Goal: Task Accomplishment & Management: Use online tool/utility

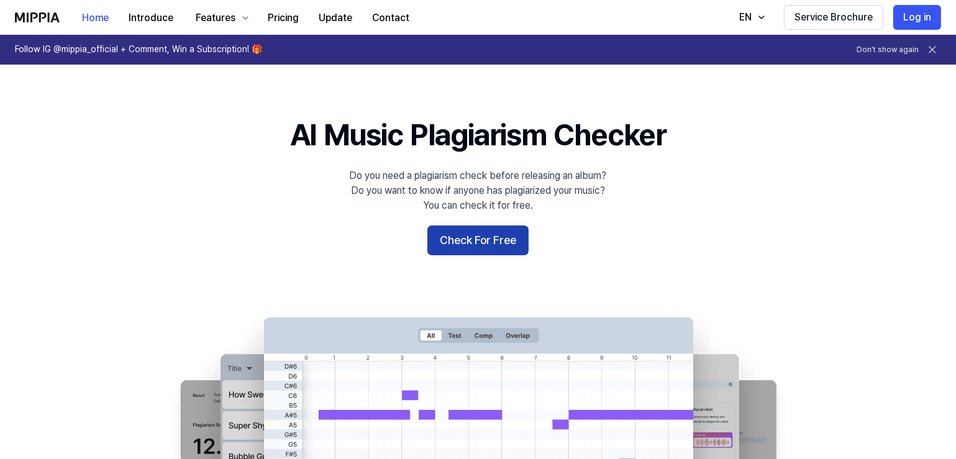
click at [465, 229] on button "Check For Free" at bounding box center [477, 241] width 101 height 30
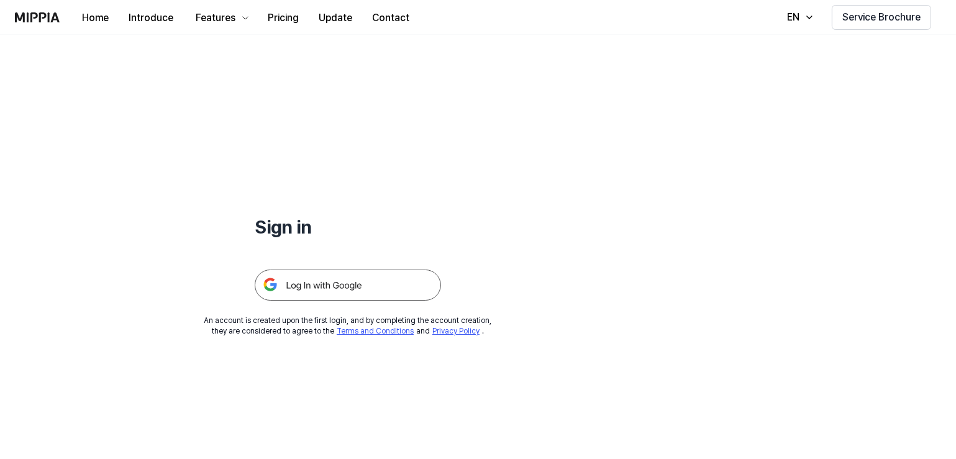
click at [365, 290] on img at bounding box center [348, 285] width 186 height 31
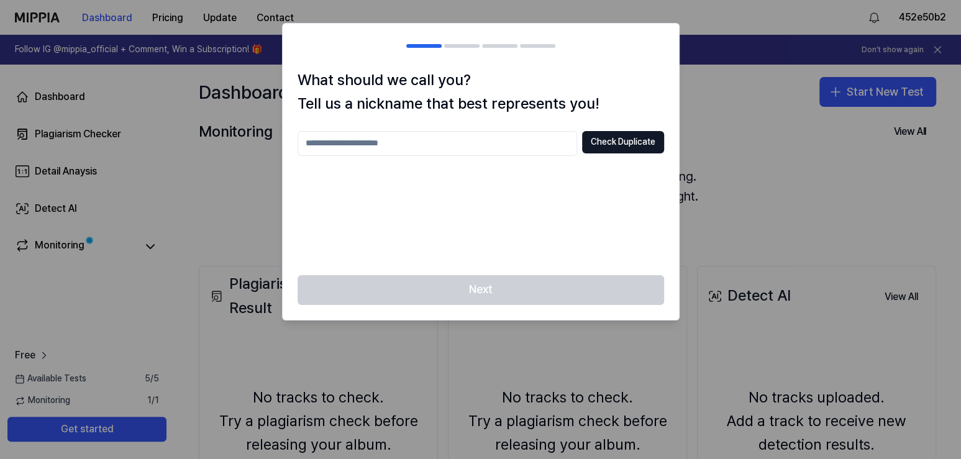
click at [372, 147] on input "text" at bounding box center [438, 143] width 280 height 25
type input "***"
click at [638, 140] on button "Check Duplicate" at bounding box center [623, 142] width 82 height 22
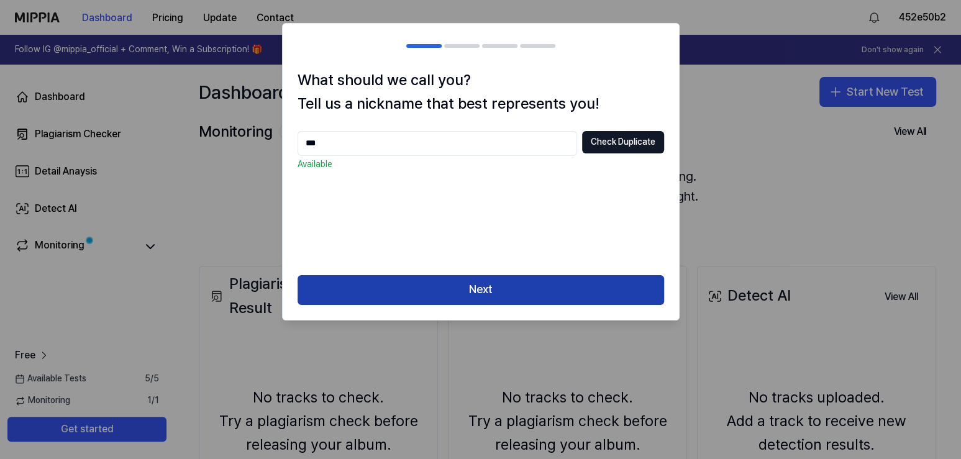
click at [537, 292] on button "Next" at bounding box center [481, 290] width 367 height 30
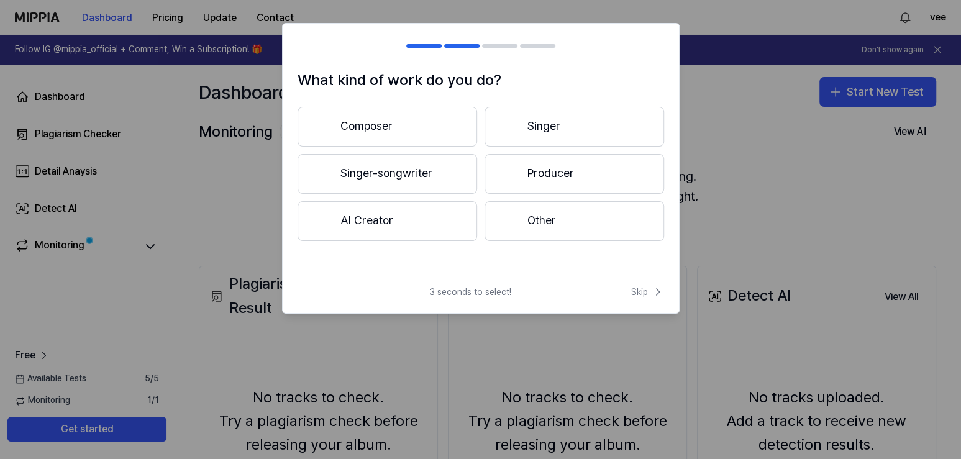
click at [380, 224] on button "AI Creator" at bounding box center [388, 221] width 180 height 40
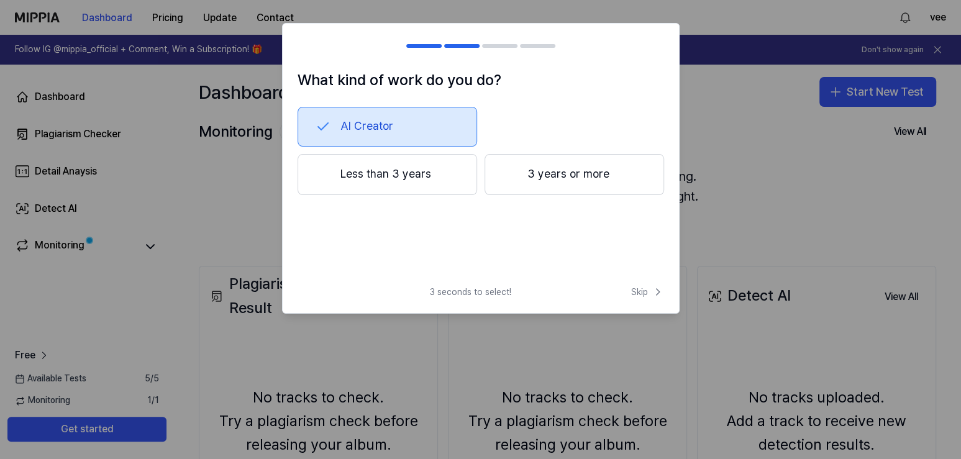
click at [386, 178] on button "Less than 3 years" at bounding box center [388, 174] width 180 height 41
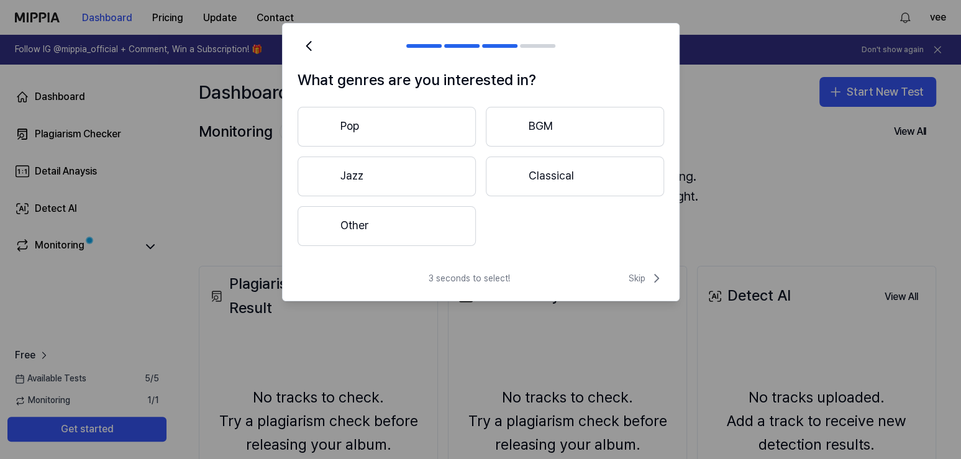
click at [405, 221] on button "Other" at bounding box center [387, 226] width 178 height 40
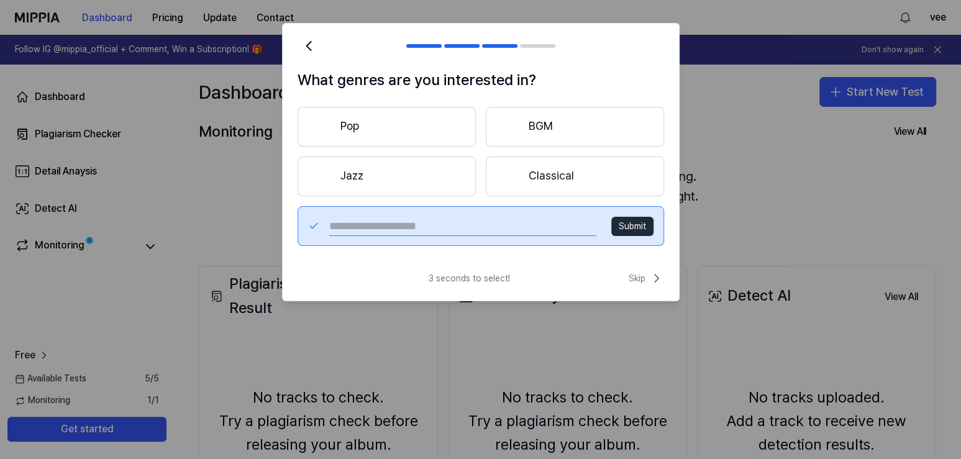
click at [548, 130] on button "BGM" at bounding box center [575, 127] width 178 height 40
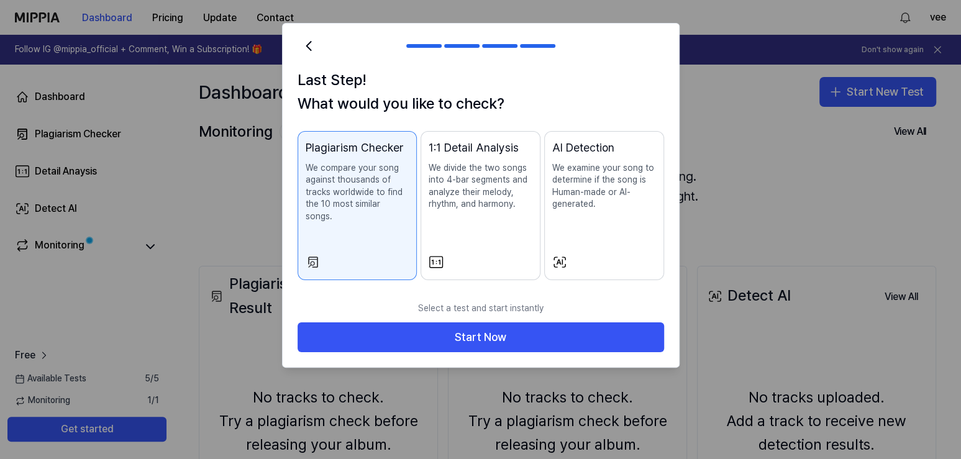
click at [479, 167] on p "We divide the two songs into 4-bar segments and analyze their melody, rhythm, a…" at bounding box center [481, 186] width 104 height 48
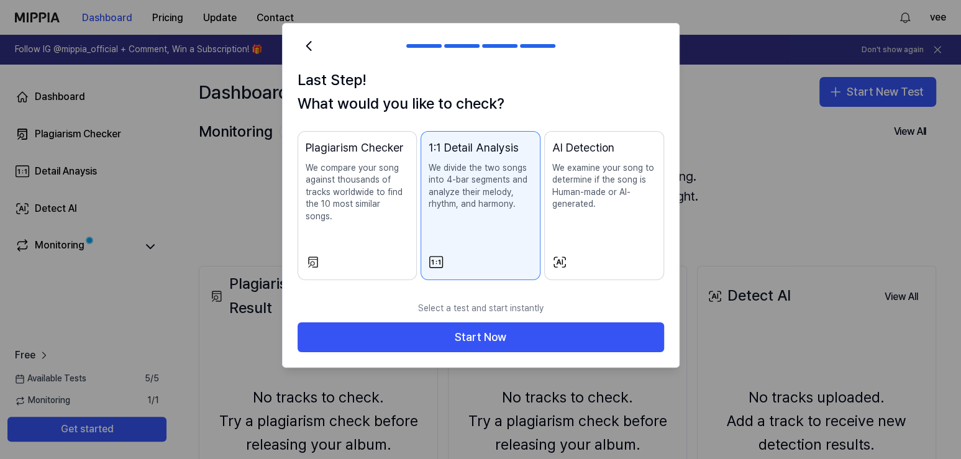
click at [578, 166] on p "We examine your song to determine if the song is Human-made or AI-generated." at bounding box center [604, 186] width 104 height 48
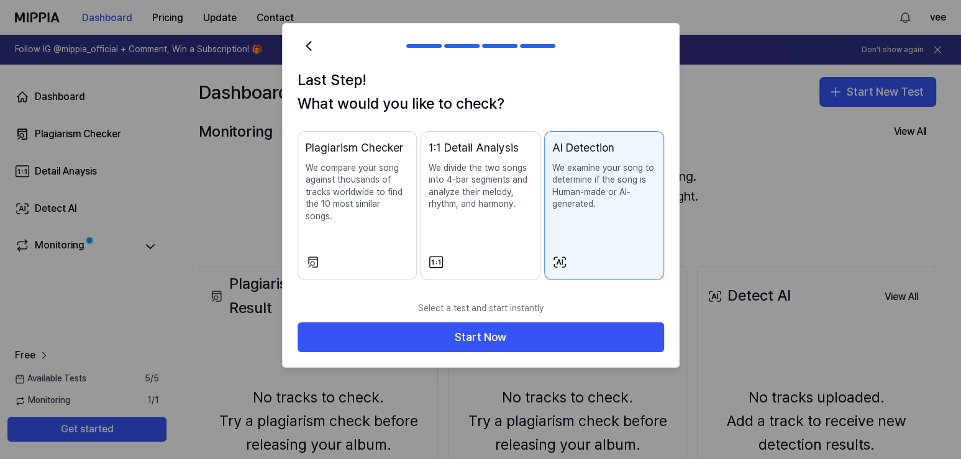
click at [394, 190] on p "We compare your song against thousands of tracks worldwide to find the 10 most …" at bounding box center [358, 192] width 104 height 61
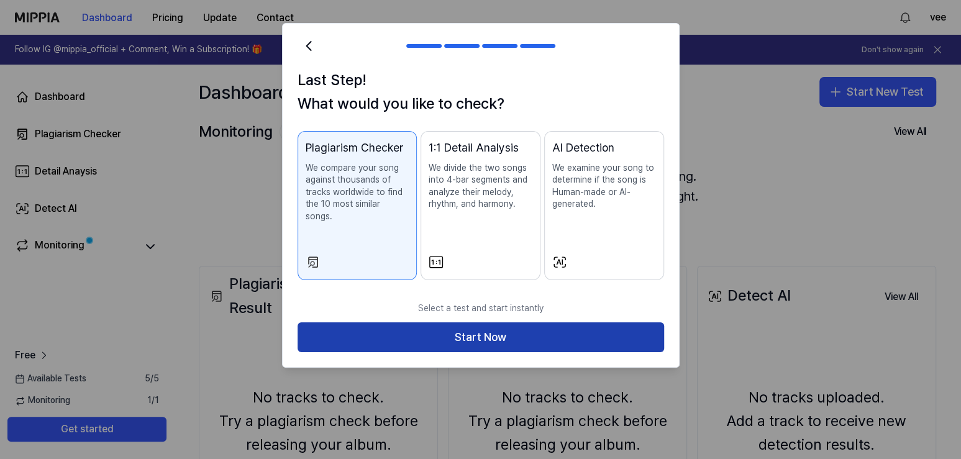
click at [470, 322] on button "Start Now" at bounding box center [481, 337] width 367 height 30
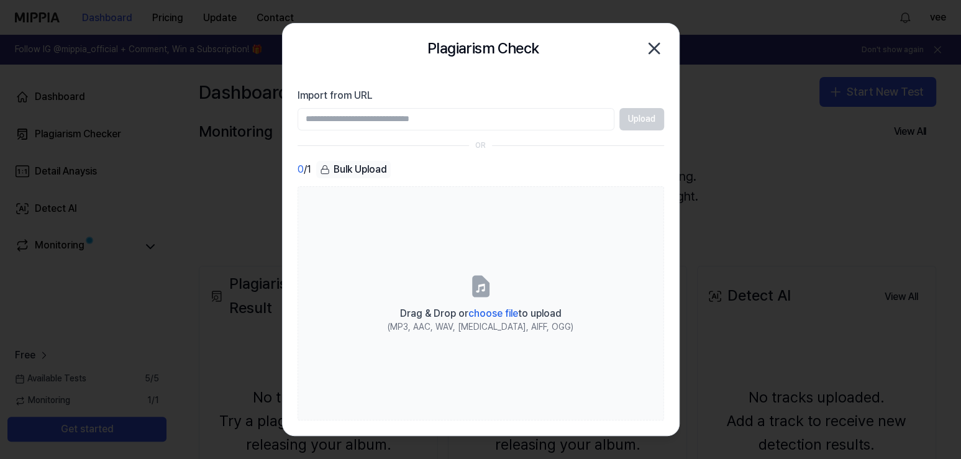
click at [525, 119] on input "Import from URL" at bounding box center [456, 119] width 317 height 22
paste input "**********"
type input "**********"
click at [636, 118] on button "Upload" at bounding box center [641, 119] width 45 height 22
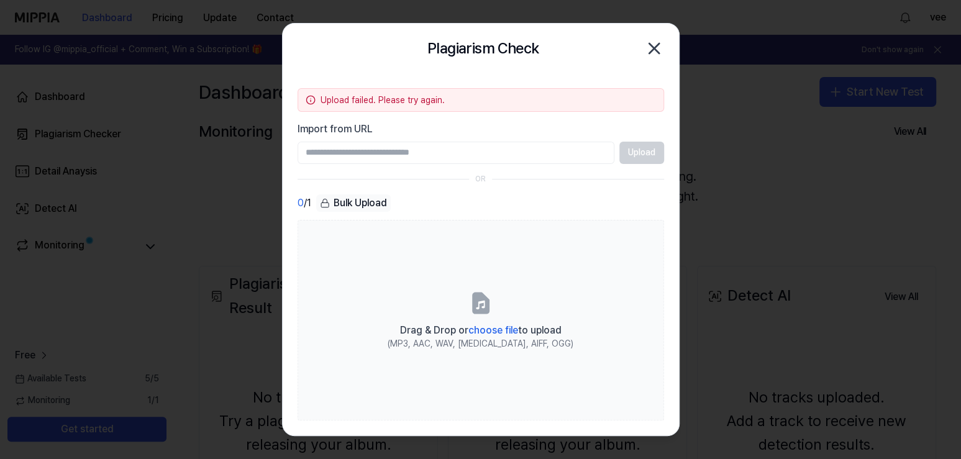
click at [445, 145] on input "Import from URL" at bounding box center [456, 153] width 317 height 22
paste input "**********"
type input "**********"
click at [649, 149] on button "Upload" at bounding box center [641, 153] width 45 height 22
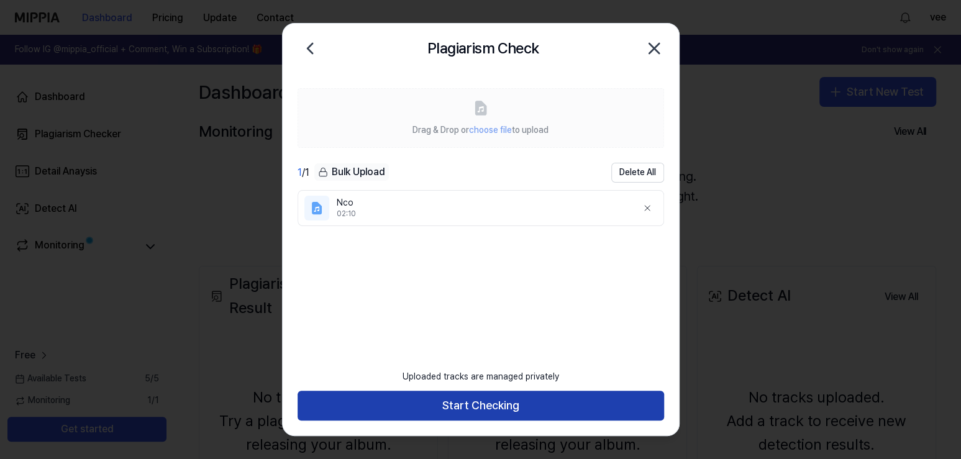
click at [518, 408] on button "Start Checking" at bounding box center [481, 406] width 367 height 30
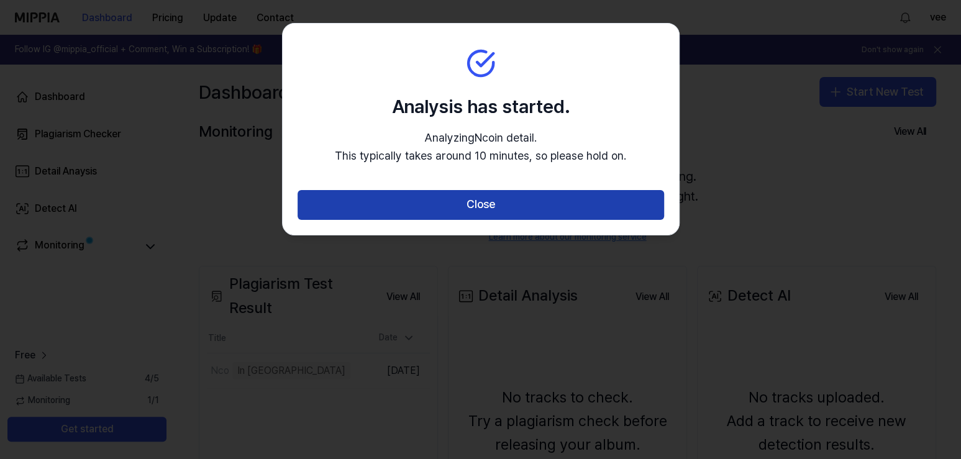
click at [514, 198] on button "Close" at bounding box center [481, 205] width 367 height 30
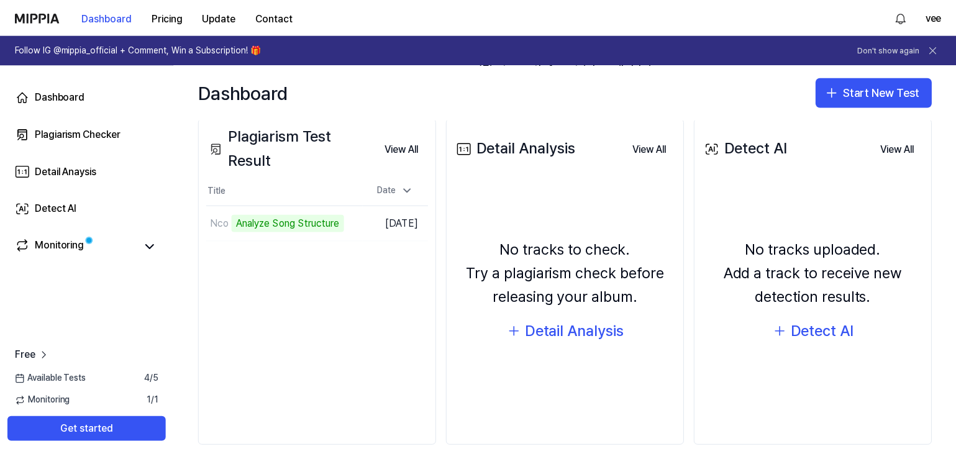
scroll to position [158, 0]
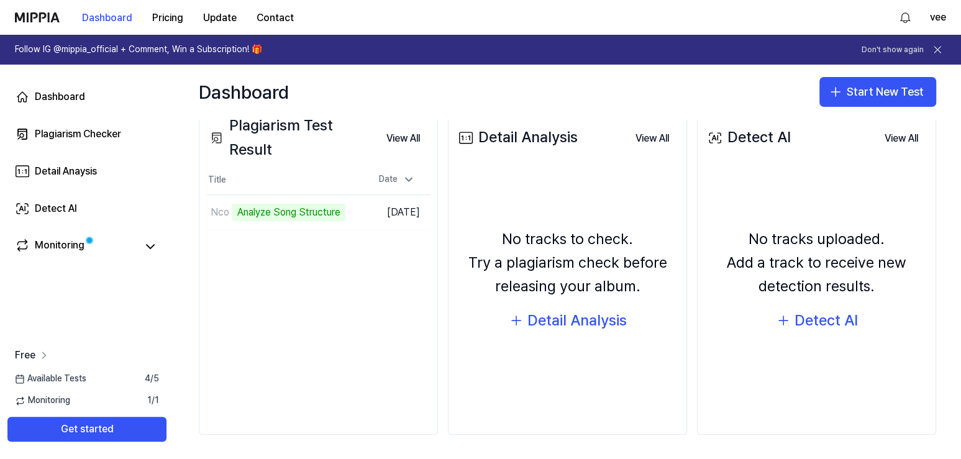
click at [47, 354] on icon at bounding box center [44, 355] width 12 height 12
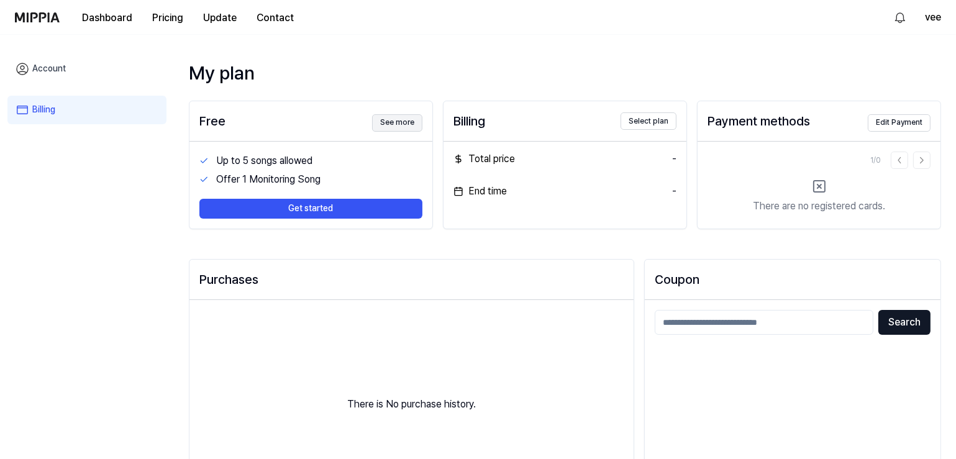
click at [398, 121] on button "See more" at bounding box center [397, 122] width 50 height 17
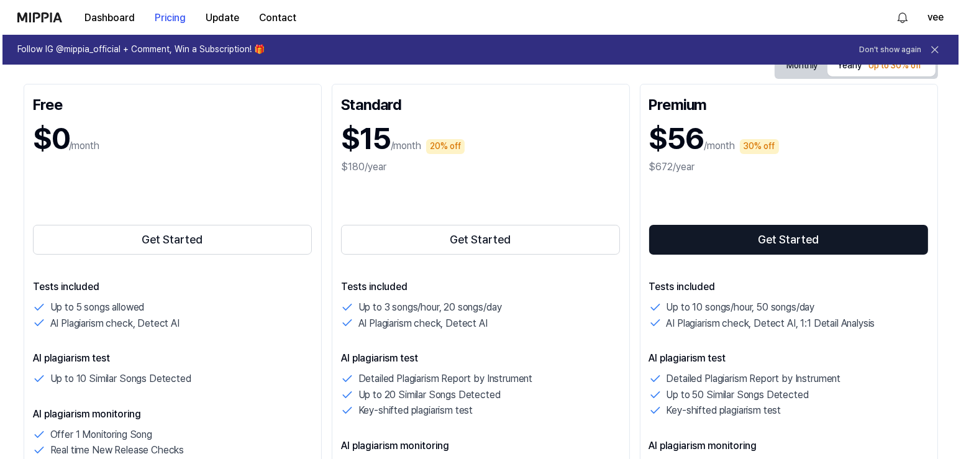
scroll to position [0, 0]
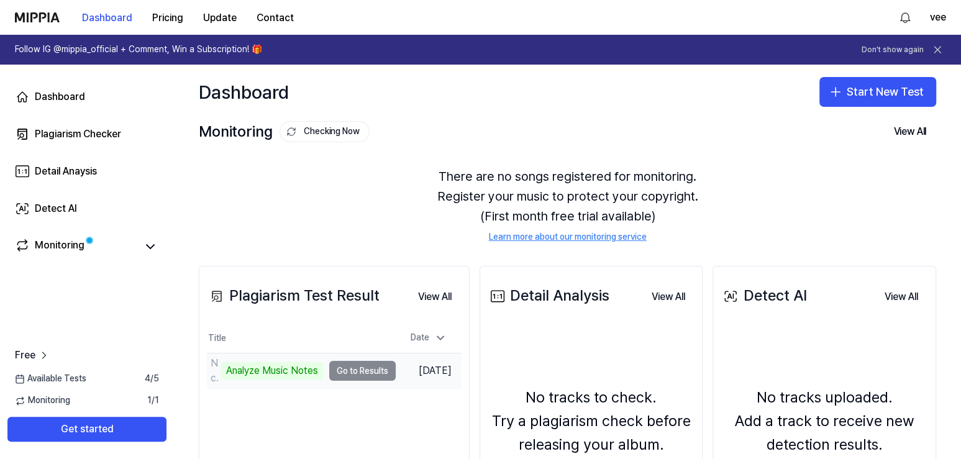
click at [349, 370] on td "Nco Analyze Music Notes Go to Results" at bounding box center [301, 371] width 189 height 35
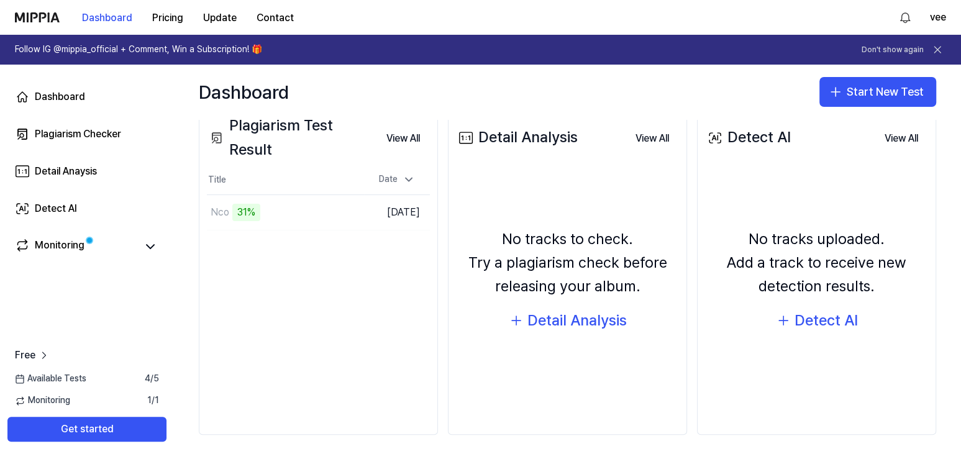
scroll to position [96, 0]
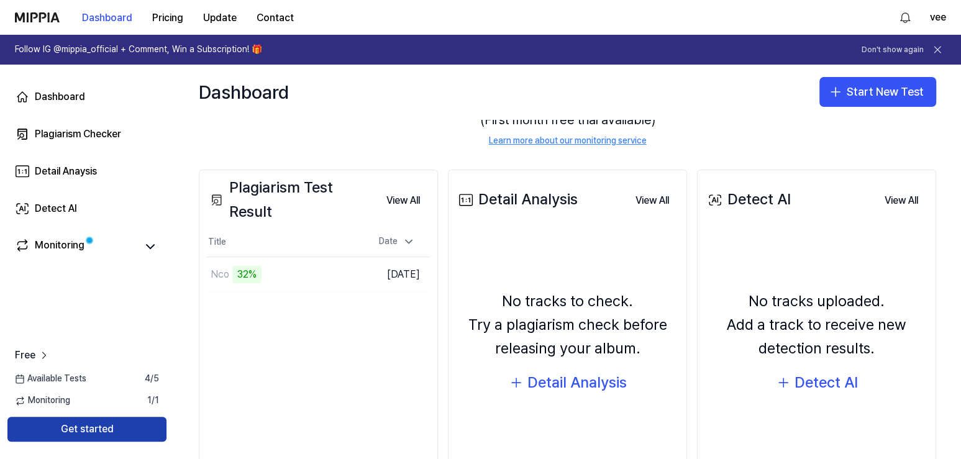
click at [129, 429] on button "Get started" at bounding box center [86, 429] width 159 height 25
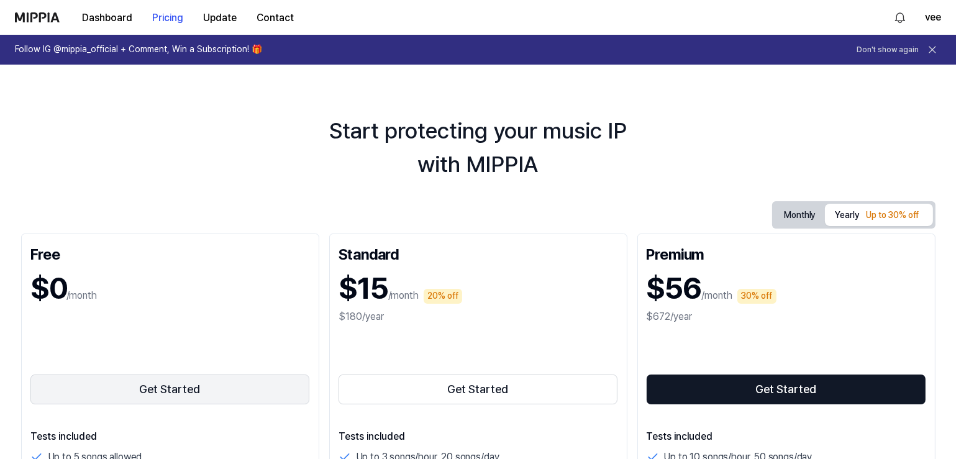
click at [185, 383] on button "Get Started" at bounding box center [170, 390] width 280 height 30
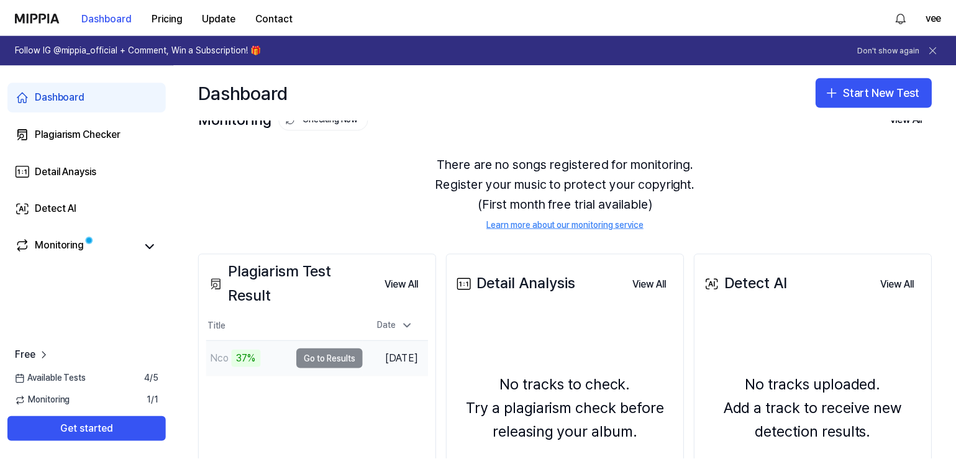
scroll to position [0, 0]
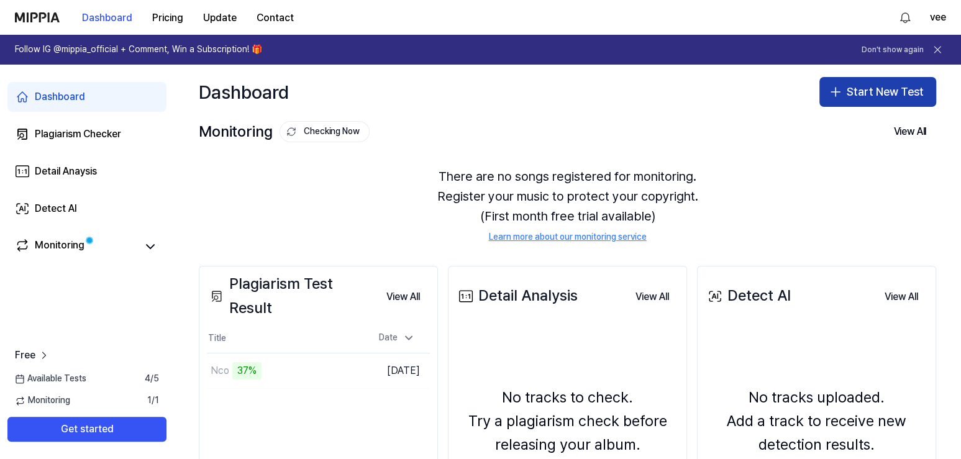
click at [883, 99] on button "Start New Test" at bounding box center [877, 92] width 117 height 30
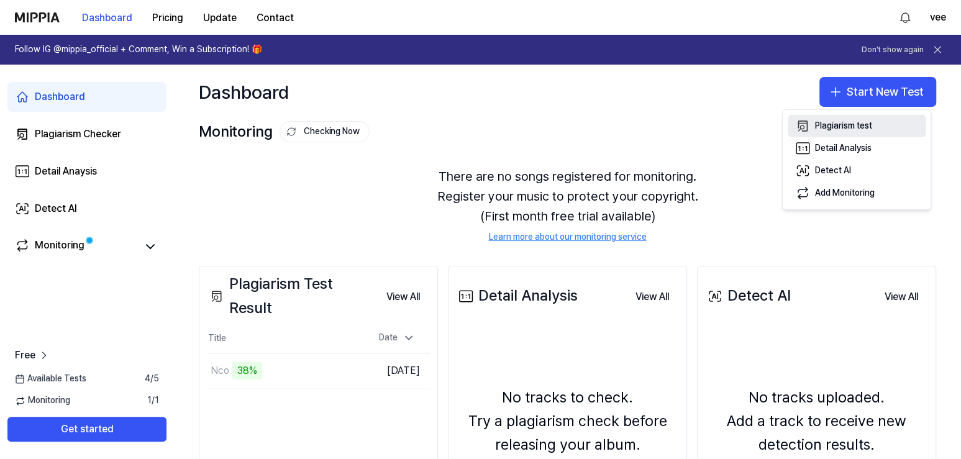
click at [864, 129] on div "Plagiarism test" at bounding box center [843, 126] width 57 height 12
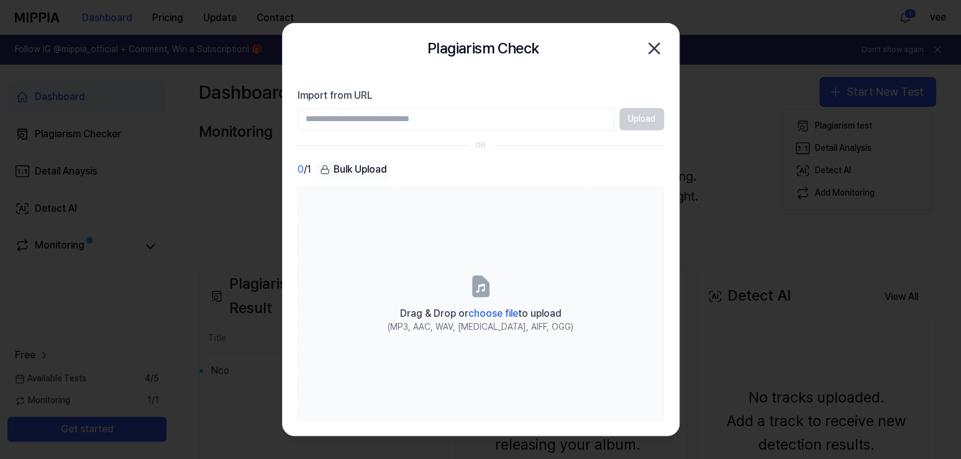
click at [144, 189] on div at bounding box center [480, 229] width 961 height 459
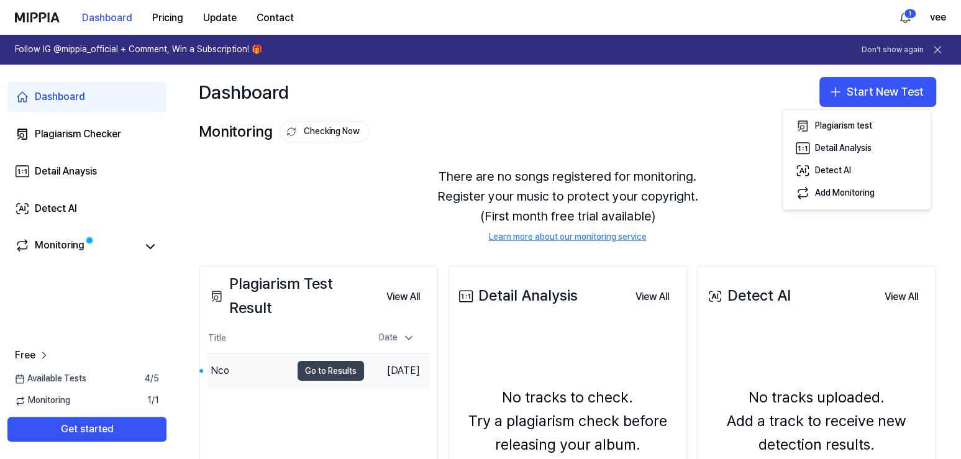
click at [319, 370] on button "Go to Results" at bounding box center [331, 371] width 66 height 20
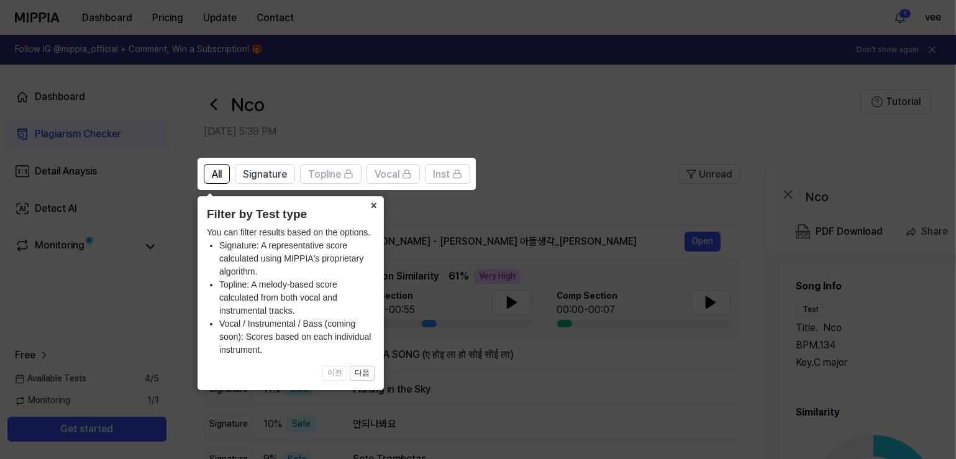
click at [374, 208] on button "×" at bounding box center [374, 204] width 20 height 17
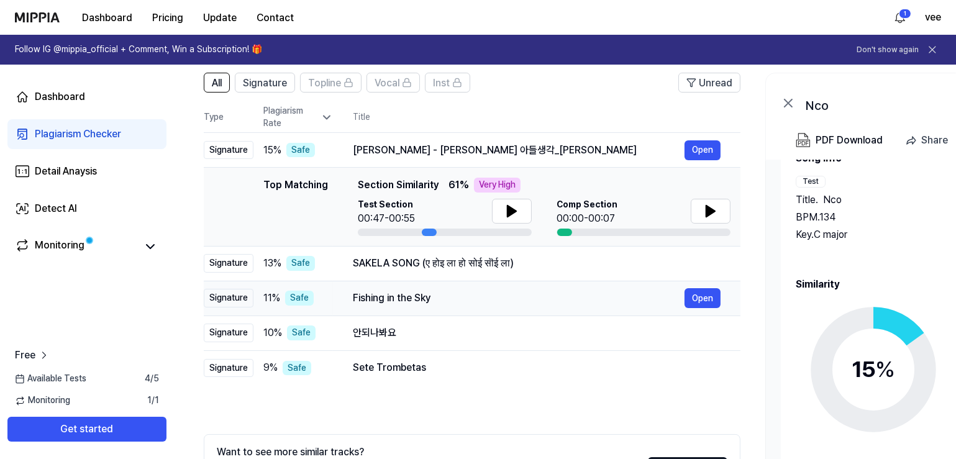
scroll to position [72, 0]
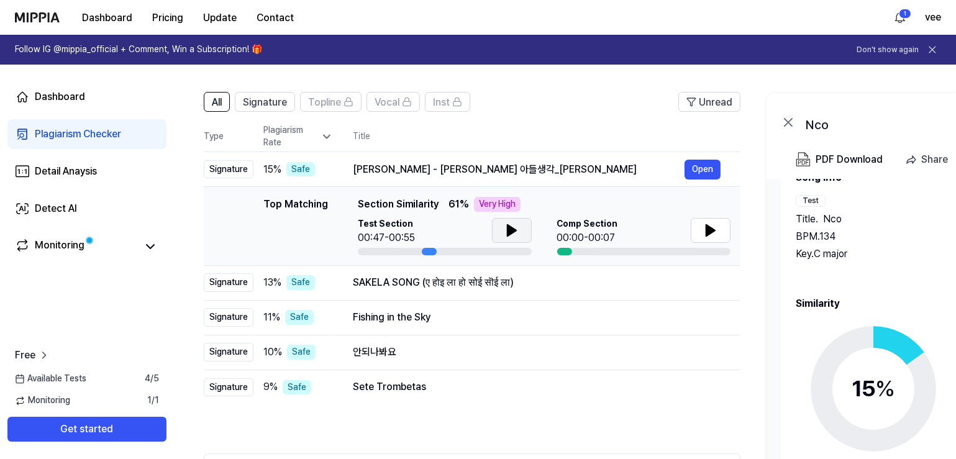
click at [516, 229] on icon at bounding box center [511, 230] width 15 height 15
click at [517, 227] on icon at bounding box center [511, 230] width 15 height 15
click at [701, 227] on button at bounding box center [711, 230] width 40 height 25
click at [696, 281] on button "Open" at bounding box center [703, 283] width 36 height 20
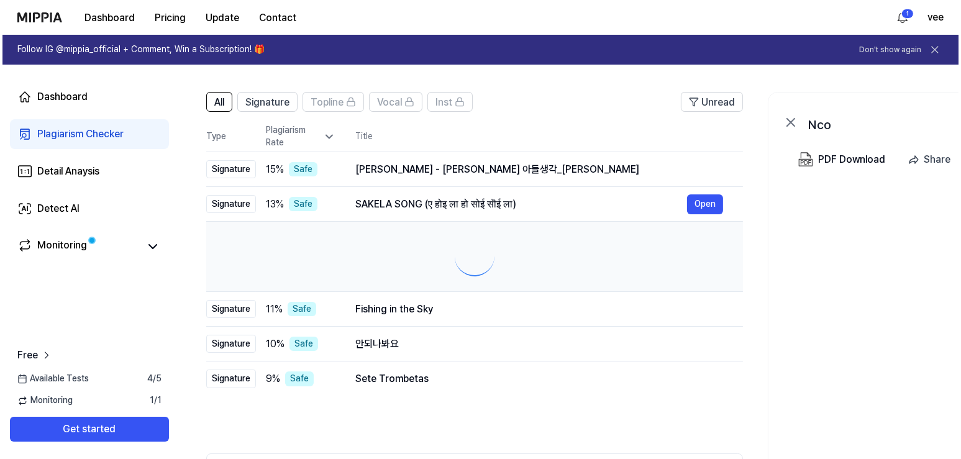
scroll to position [0, 0]
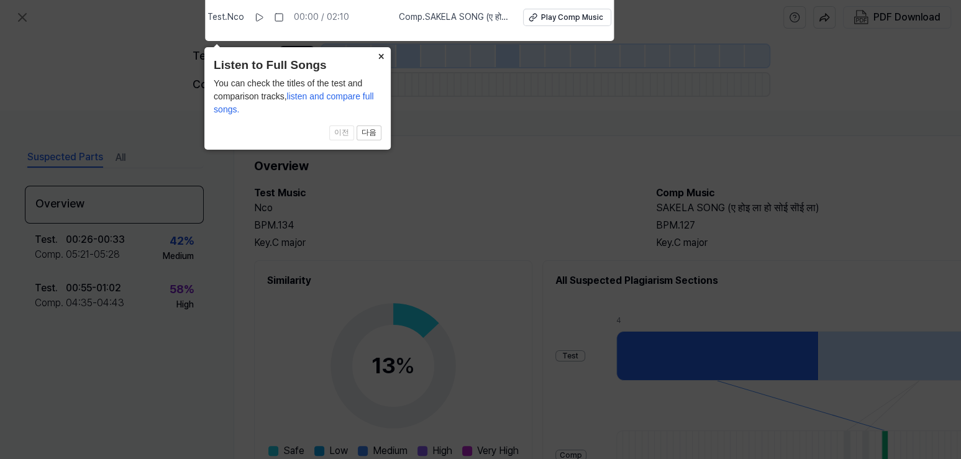
click at [383, 56] on button "×" at bounding box center [381, 55] width 20 height 17
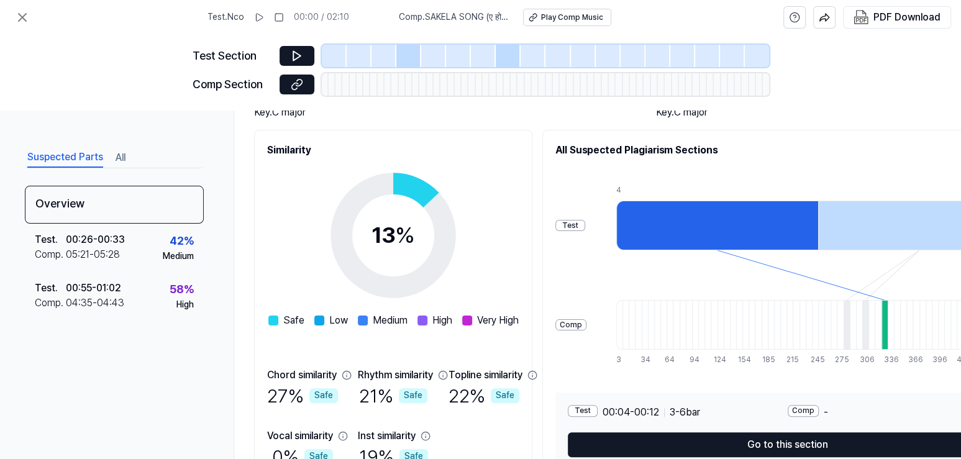
scroll to position [79, 0]
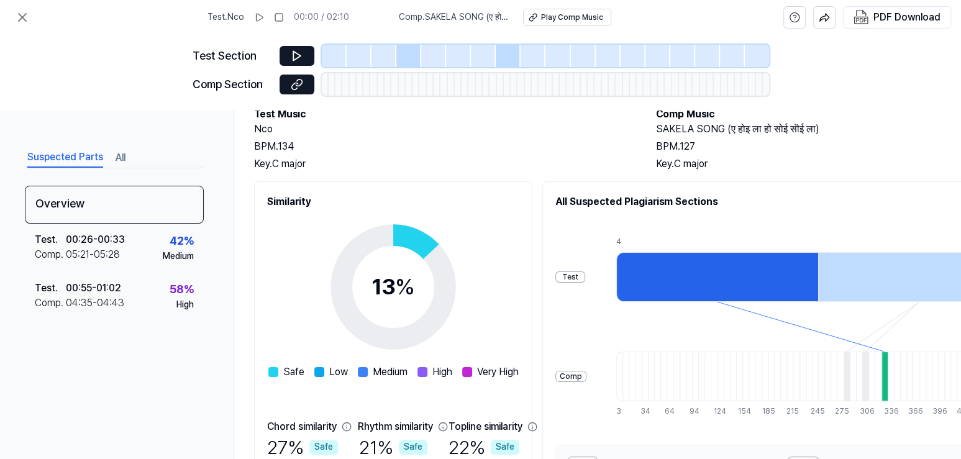
click at [636, 281] on div at bounding box center [717, 277] width 202 height 50
click at [559, 276] on div "Test" at bounding box center [570, 277] width 30 height 12
click at [567, 276] on div "Test" at bounding box center [570, 277] width 30 height 12
click at [570, 376] on div "Comp" at bounding box center [570, 377] width 31 height 12
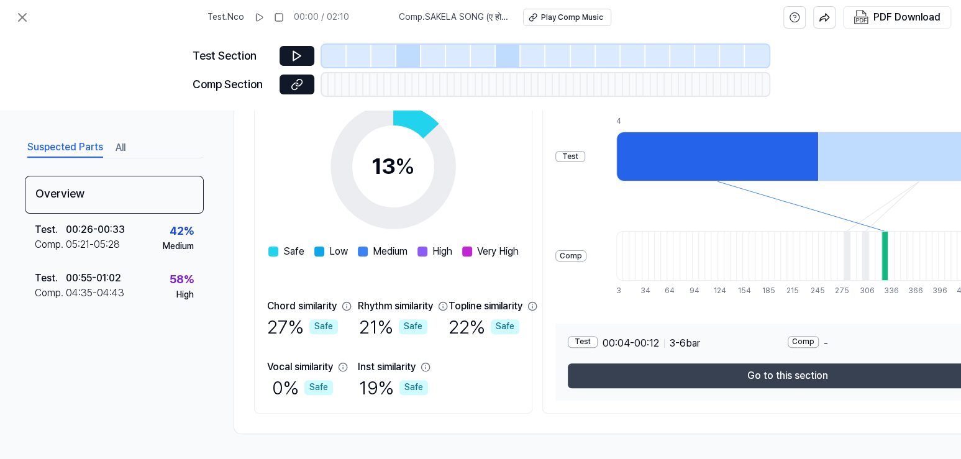
click at [704, 363] on button "Go to this section" at bounding box center [788, 375] width 440 height 25
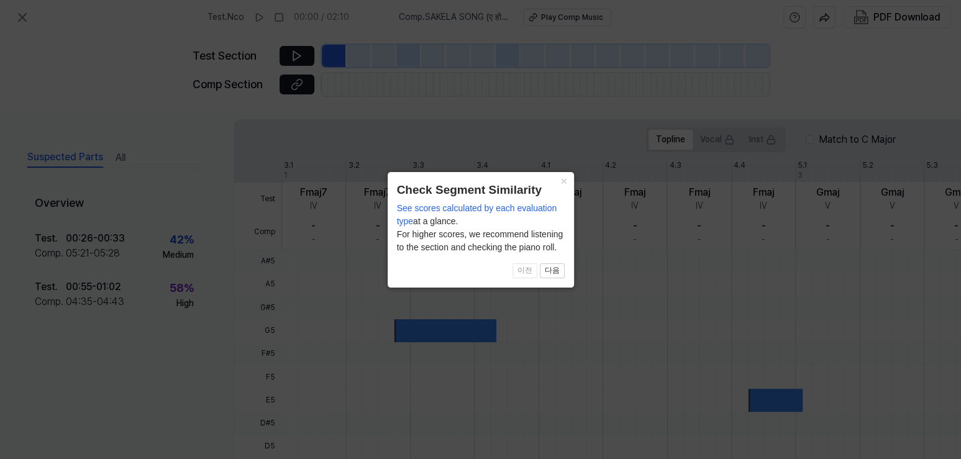
scroll to position [370, 0]
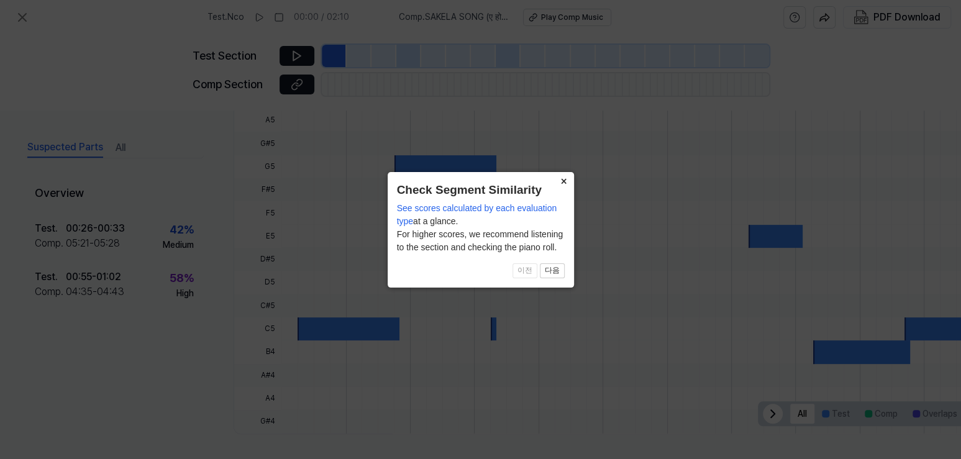
click at [563, 183] on button "×" at bounding box center [564, 180] width 20 height 17
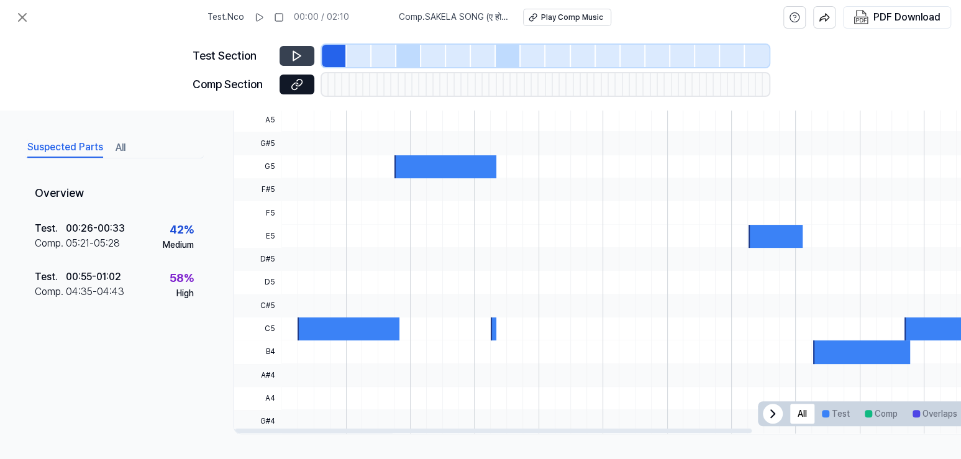
click at [283, 55] on button at bounding box center [297, 56] width 35 height 20
click at [301, 81] on icon at bounding box center [297, 84] width 12 height 12
click at [299, 50] on icon at bounding box center [297, 56] width 12 height 12
click at [301, 50] on icon at bounding box center [297, 56] width 12 height 12
click at [19, 14] on icon at bounding box center [22, 17] width 7 height 7
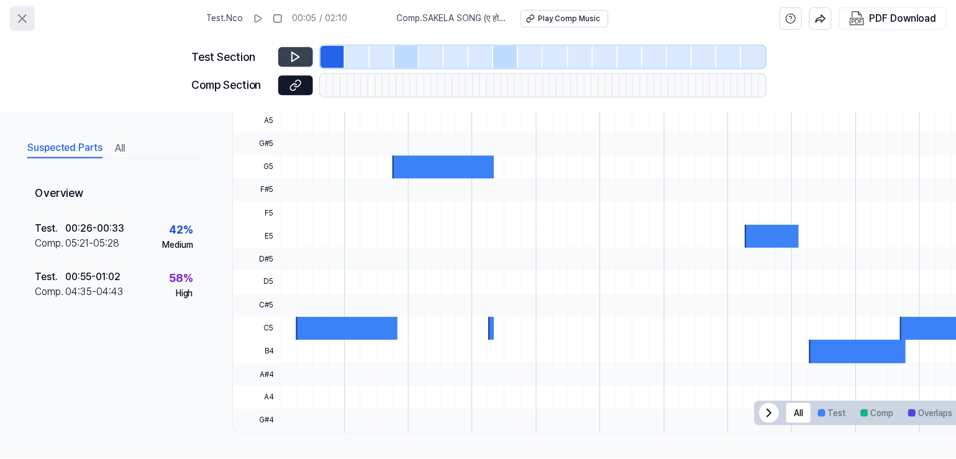
scroll to position [72, 0]
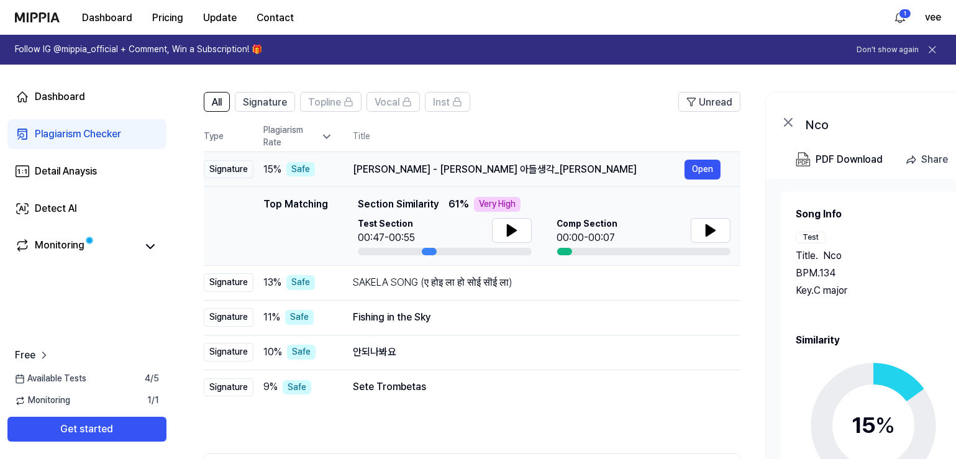
click at [227, 162] on div "Signature" at bounding box center [229, 169] width 50 height 19
click at [235, 279] on div "Signature" at bounding box center [229, 282] width 50 height 19
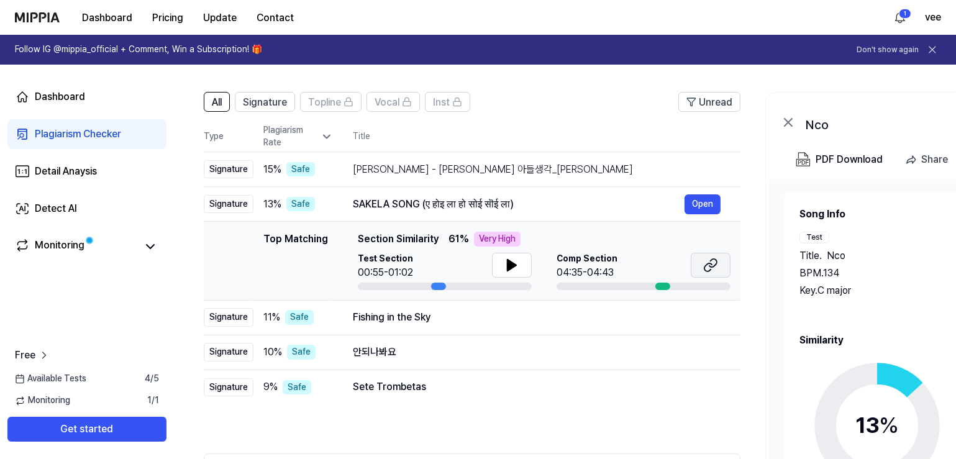
click at [721, 264] on button at bounding box center [711, 265] width 40 height 25
click at [247, 320] on div "Signature" at bounding box center [229, 317] width 50 height 19
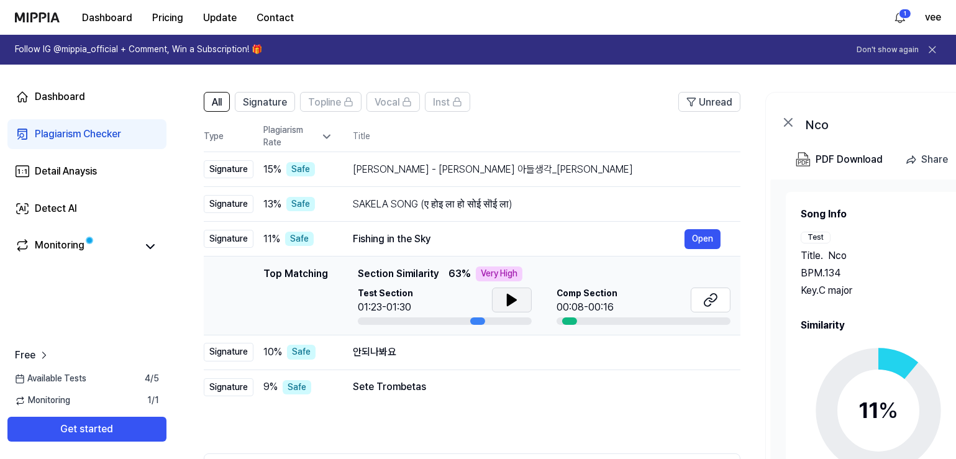
click at [516, 304] on icon at bounding box center [511, 300] width 15 height 15
click at [227, 203] on div "Signature" at bounding box center [229, 204] width 50 height 19
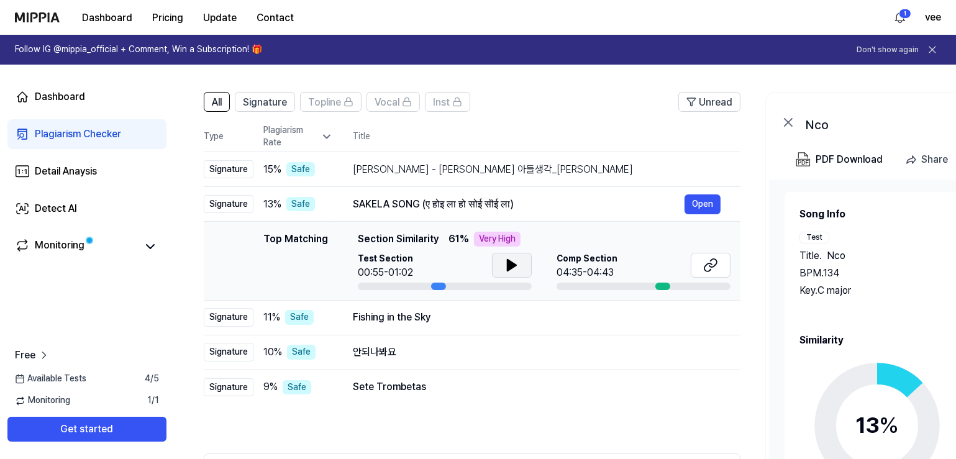
click at [526, 258] on button at bounding box center [512, 265] width 40 height 25
click at [237, 317] on div "Signature" at bounding box center [229, 317] width 50 height 19
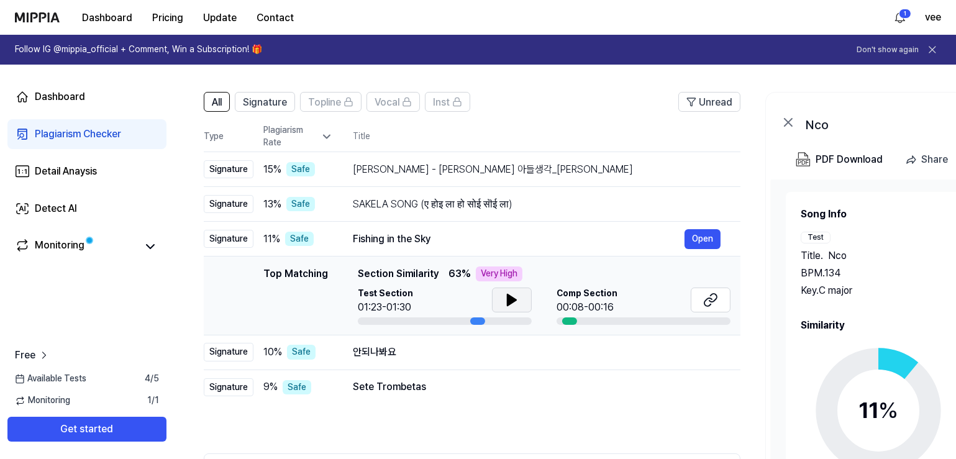
click at [503, 295] on button at bounding box center [512, 300] width 40 height 25
click at [706, 294] on icon at bounding box center [710, 300] width 15 height 15
click at [521, 299] on button at bounding box center [512, 300] width 40 height 25
click at [232, 350] on div "Signature" at bounding box center [229, 352] width 50 height 19
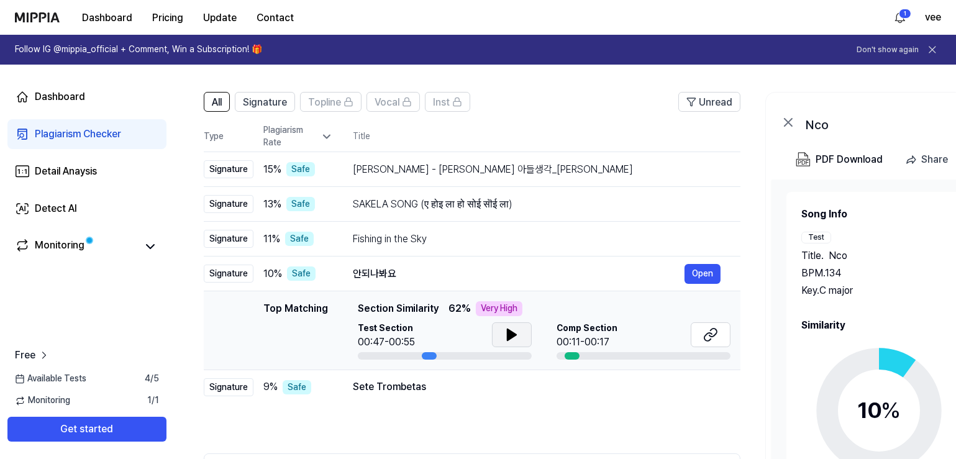
click at [519, 335] on button at bounding box center [512, 334] width 40 height 25
click at [717, 329] on icon at bounding box center [710, 334] width 15 height 15
click at [242, 393] on div "Signature" at bounding box center [229, 387] width 50 height 19
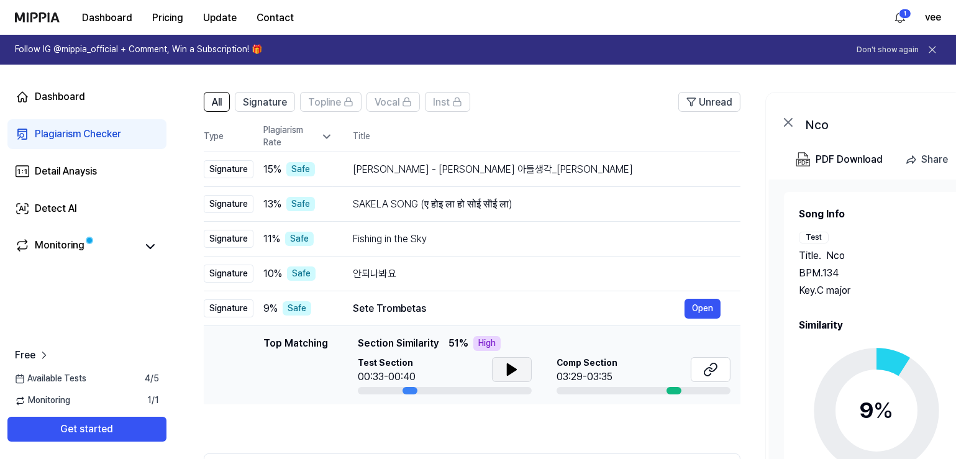
click at [525, 367] on button at bounding box center [512, 369] width 40 height 25
click at [508, 373] on icon at bounding box center [509, 370] width 2 height 10
click at [711, 363] on icon at bounding box center [712, 367] width 7 height 8
click at [701, 369] on button at bounding box center [711, 369] width 40 height 25
click at [501, 371] on button at bounding box center [512, 369] width 40 height 25
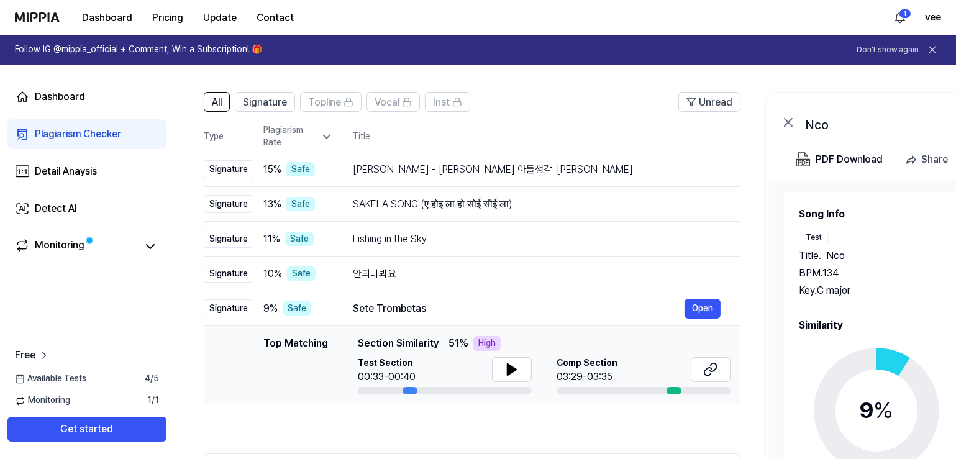
click at [933, 50] on icon at bounding box center [932, 49] width 12 height 12
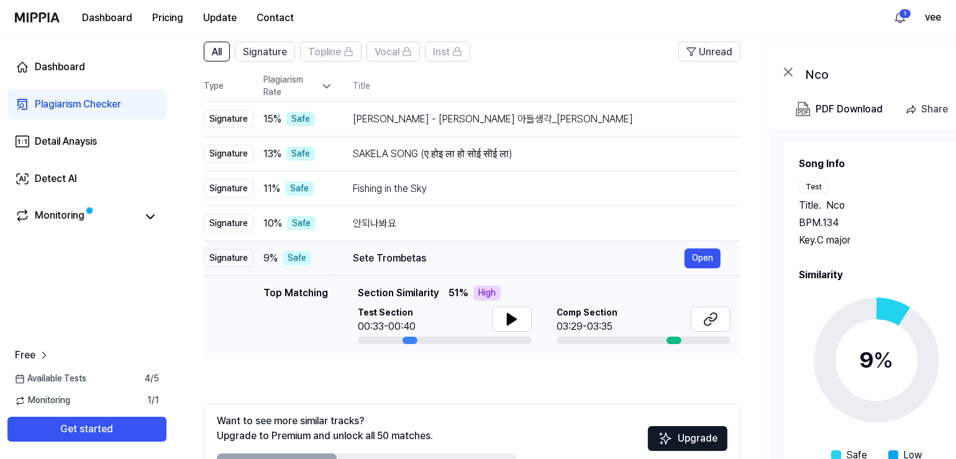
scroll to position [43, 0]
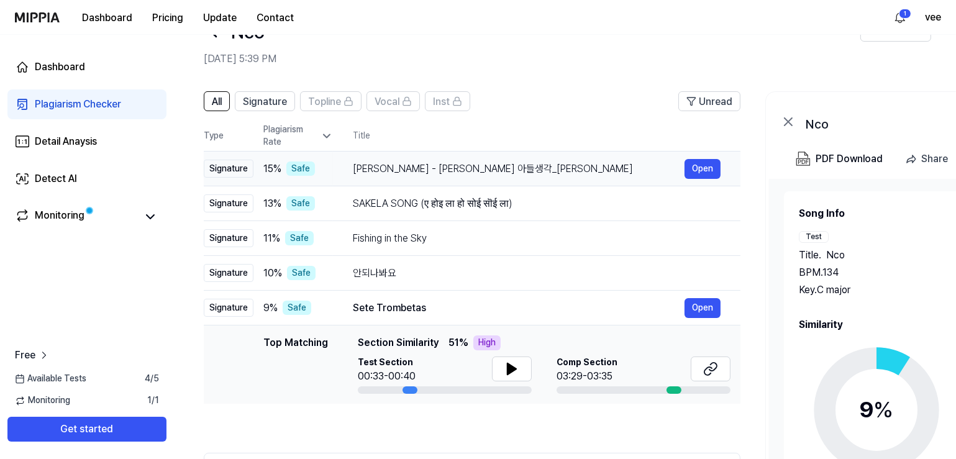
click at [228, 162] on div "Signature" at bounding box center [229, 169] width 50 height 19
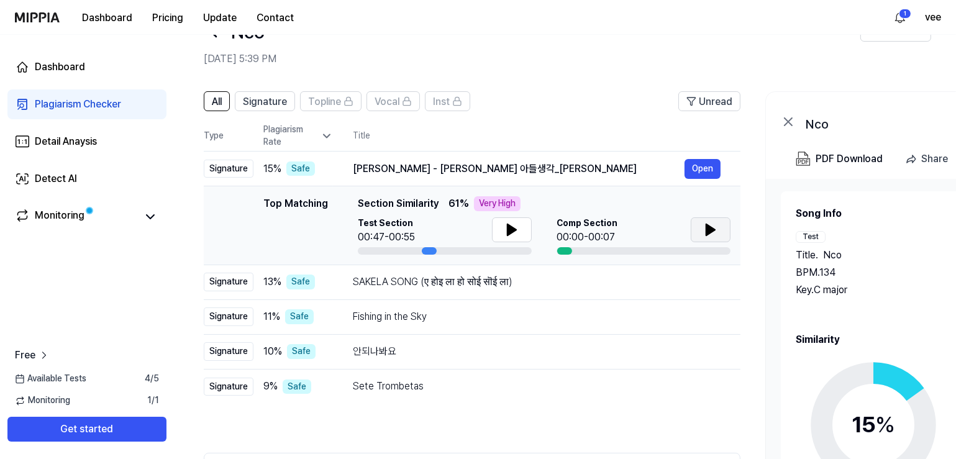
click at [703, 227] on icon at bounding box center [710, 229] width 15 height 15
click at [611, 248] on div at bounding box center [644, 250] width 174 height 7
click at [511, 229] on icon at bounding box center [512, 229] width 9 height 11
click at [60, 61] on div "Dashboard" at bounding box center [60, 67] width 50 height 15
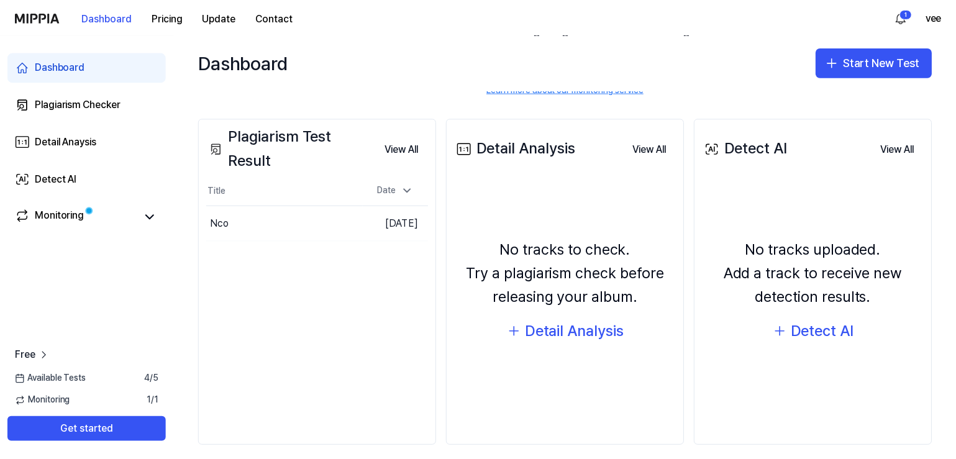
scroll to position [129, 0]
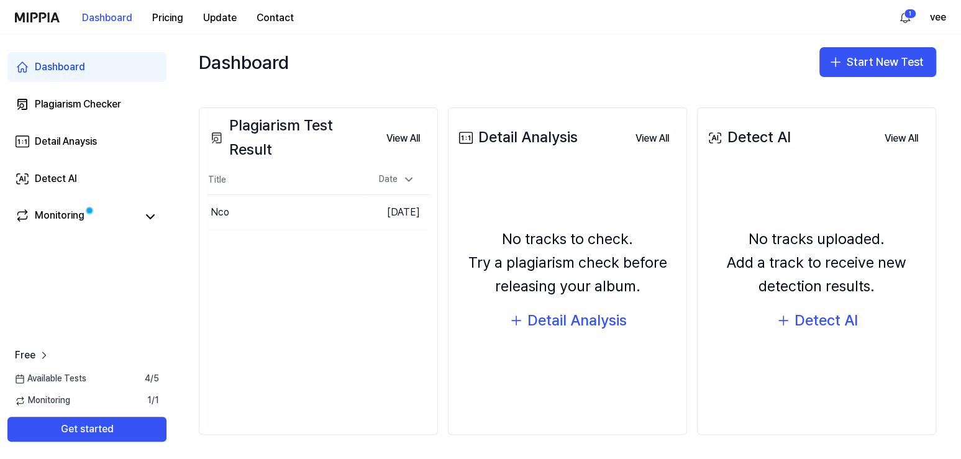
drag, startPoint x: 116, startPoint y: 375, endPoint x: 101, endPoint y: 408, distance: 36.7
click at [116, 374] on div "Available Tests 4 / 5" at bounding box center [87, 379] width 174 height 12
click at [99, 420] on button "Get started" at bounding box center [86, 429] width 159 height 25
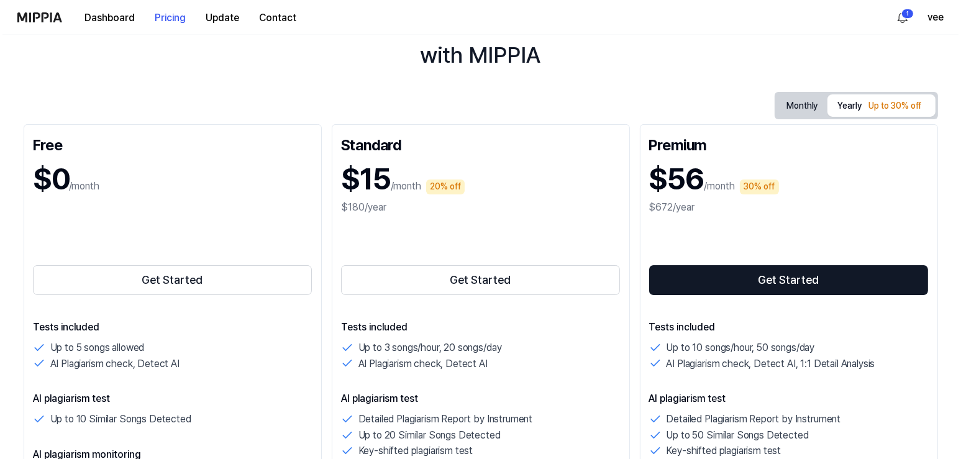
scroll to position [0, 0]
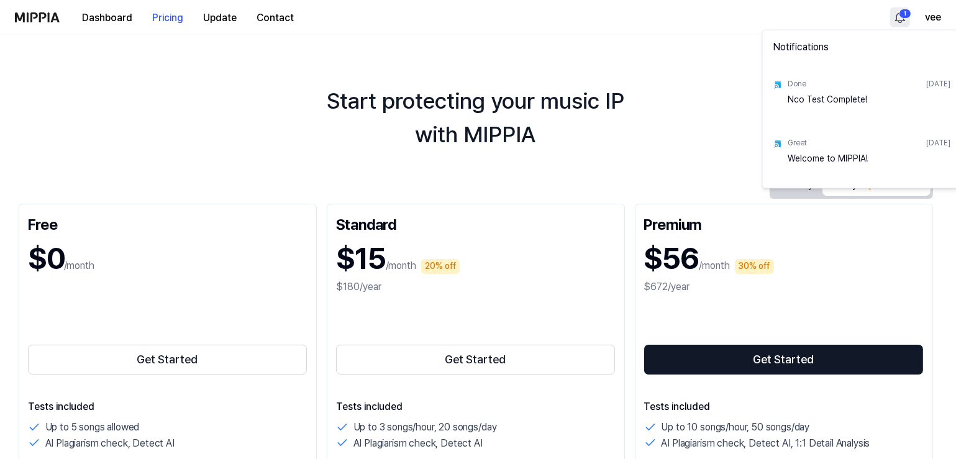
click at [905, 14] on html "Dashboard Pricing Update Contact 1 vee Start protecting your music IP with MIPP…" at bounding box center [478, 229] width 956 height 459
click at [905, 14] on html "Dashboard Pricing Update Contact vee Start protecting your music IP with MIPPIA…" at bounding box center [480, 229] width 961 height 459
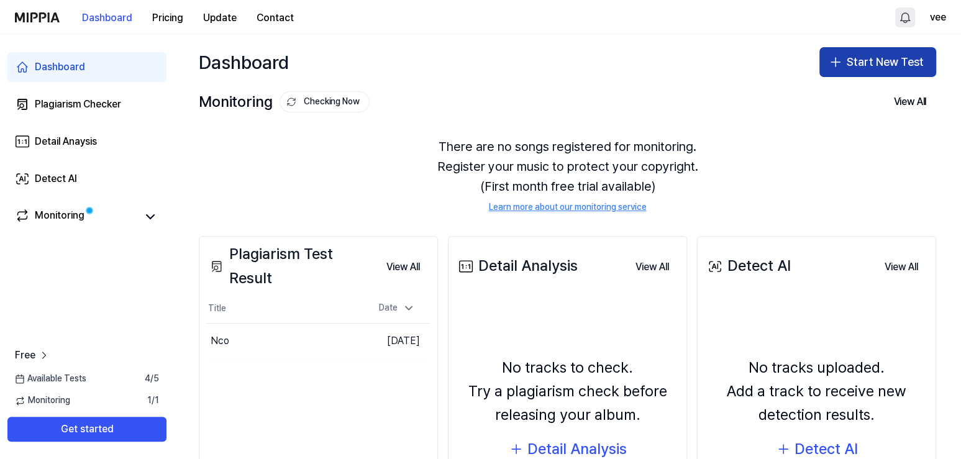
click at [858, 62] on button "Start New Test" at bounding box center [877, 62] width 117 height 30
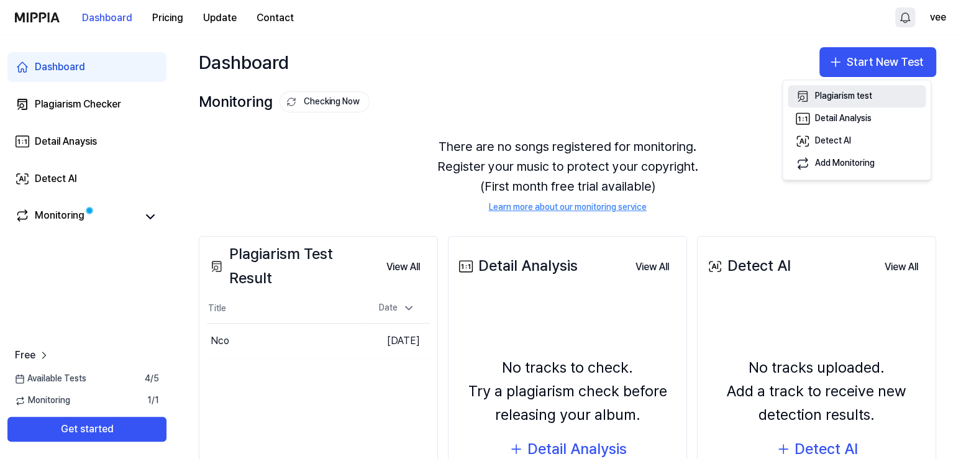
click at [851, 99] on div "Plagiarism test" at bounding box center [843, 97] width 57 height 12
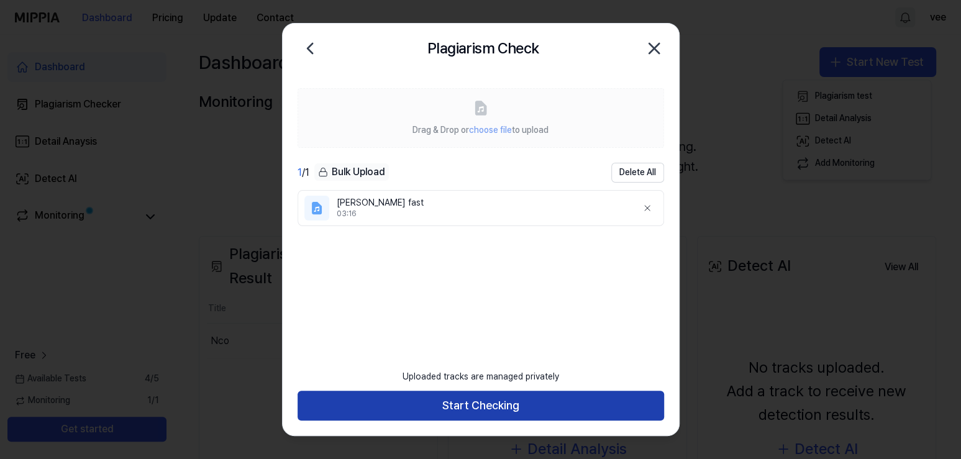
click at [514, 412] on button "Start Checking" at bounding box center [481, 406] width 367 height 30
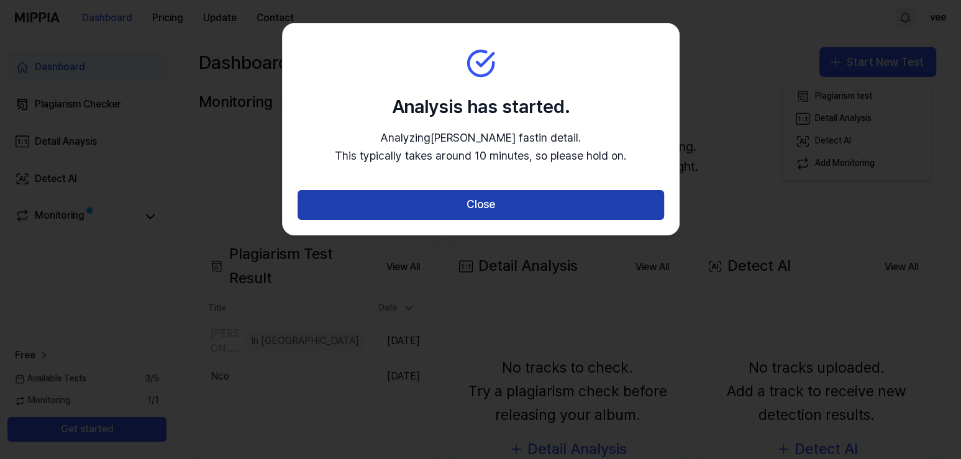
click at [508, 205] on button "Close" at bounding box center [481, 205] width 367 height 30
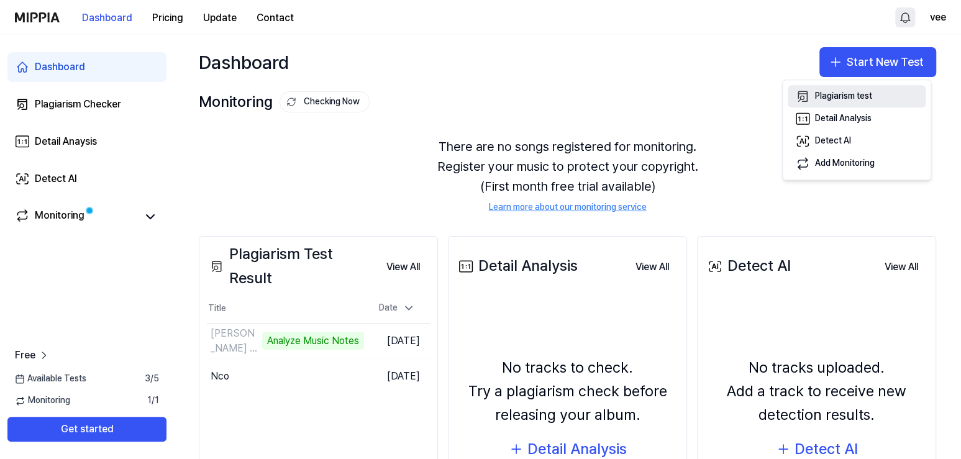
click at [844, 97] on div "Plagiarism test" at bounding box center [843, 97] width 57 height 12
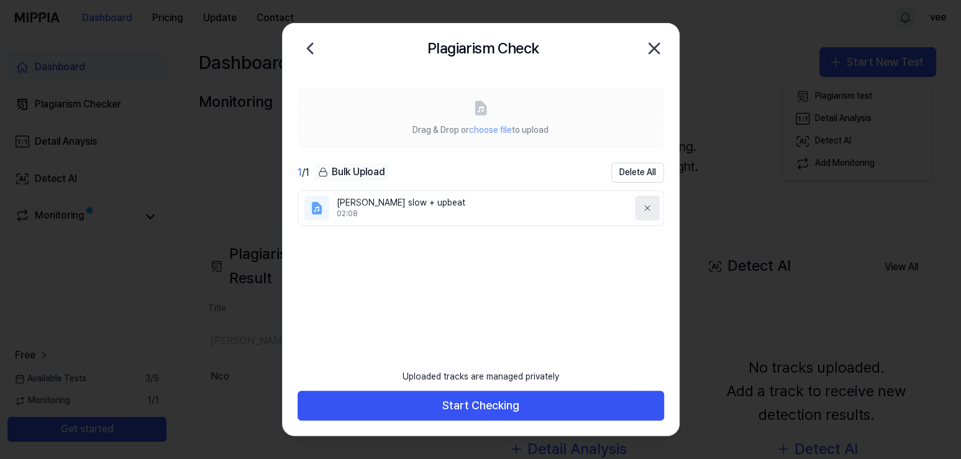
click at [644, 207] on icon at bounding box center [647, 208] width 10 height 10
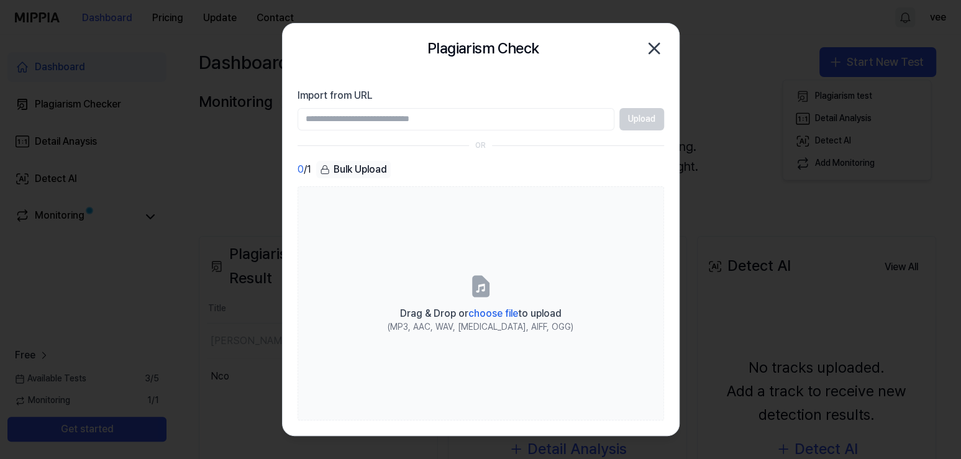
click at [652, 40] on icon "button" at bounding box center [654, 49] width 20 height 20
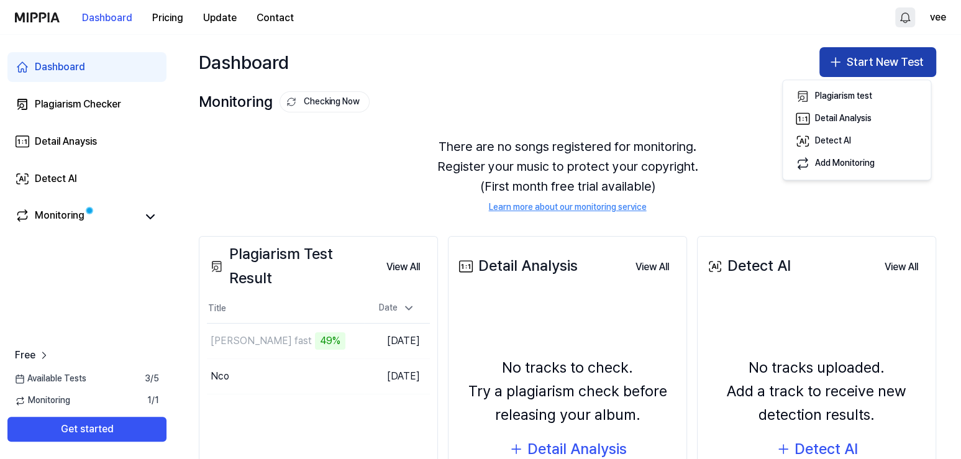
click at [881, 58] on button "Start New Test" at bounding box center [877, 62] width 117 height 30
click at [852, 65] on button "Start New Test" at bounding box center [877, 62] width 117 height 30
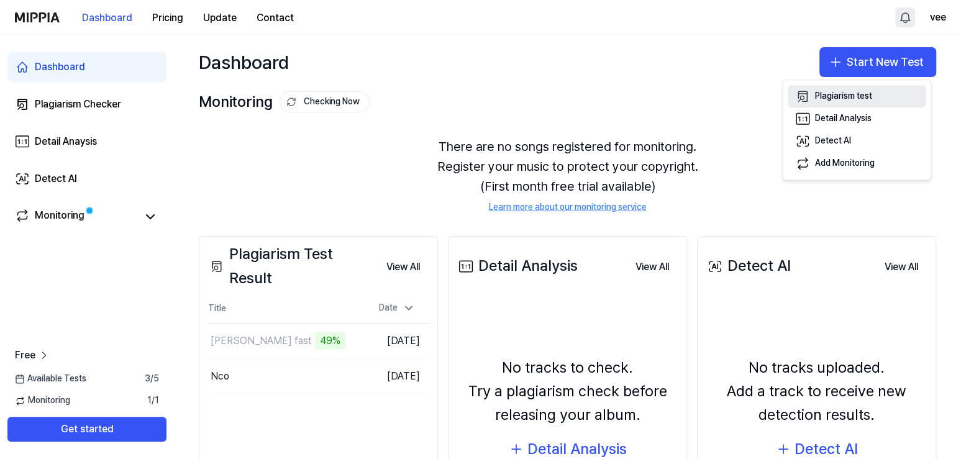
click at [860, 95] on div "Plagiarism test" at bounding box center [843, 97] width 57 height 12
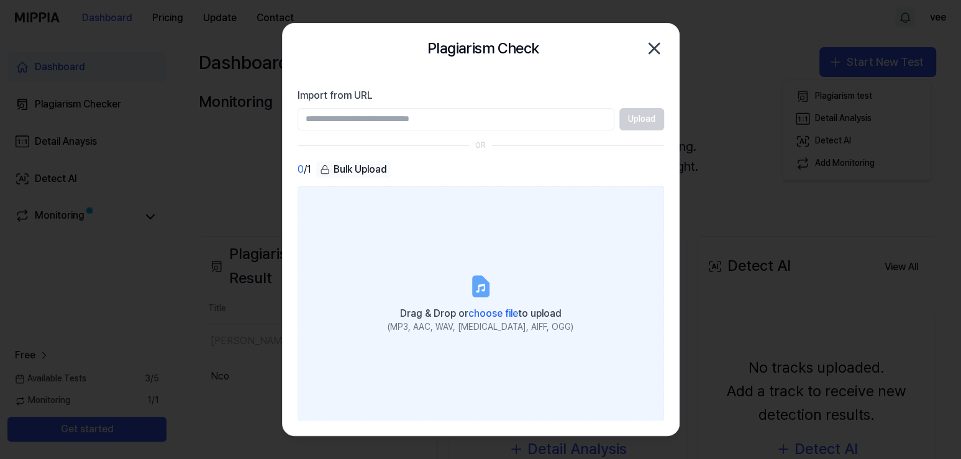
click at [411, 375] on label "Drag & Drop or choose file to upload (MP3, AAC, WAV, [MEDICAL_DATA], AIFF, OGG)" at bounding box center [481, 303] width 367 height 234
click at [0, 0] on input "Drag & Drop or choose file to upload (MP3, AAC, WAV, [MEDICAL_DATA], AIFF, OGG)" at bounding box center [0, 0] width 0 height 0
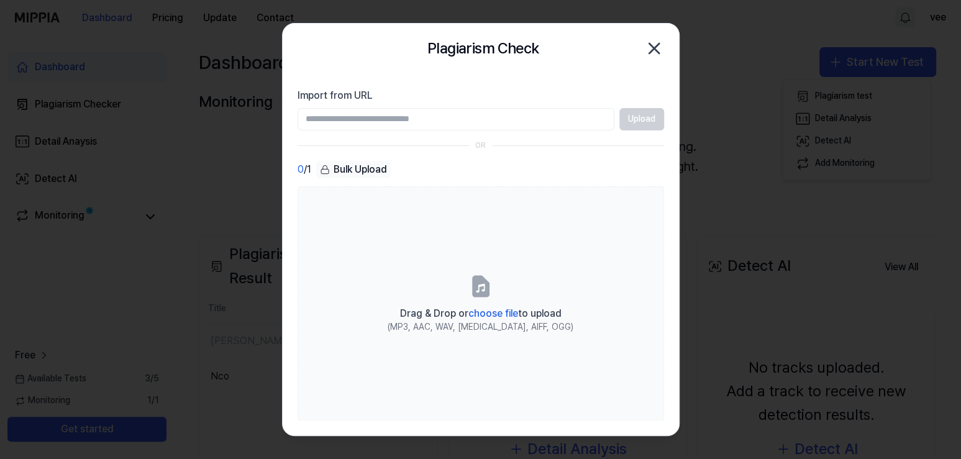
click at [657, 49] on icon "button" at bounding box center [654, 49] width 20 height 20
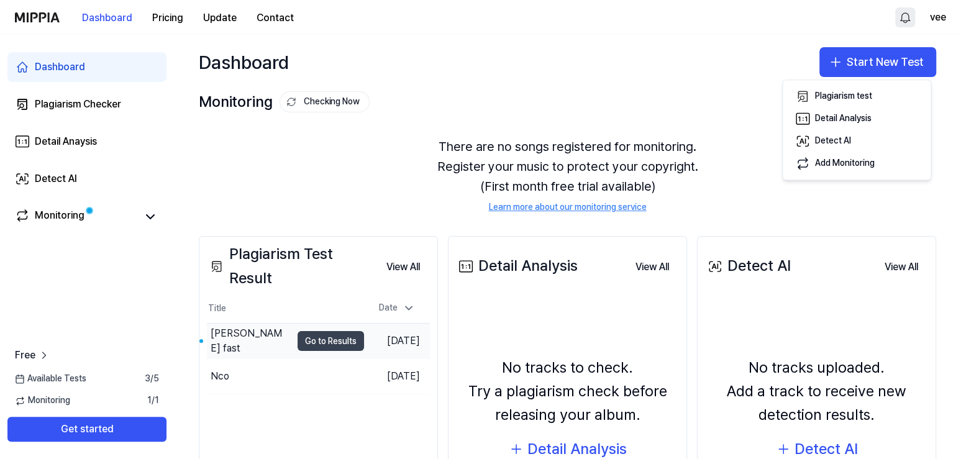
click at [344, 341] on button "Go to Results" at bounding box center [331, 341] width 66 height 20
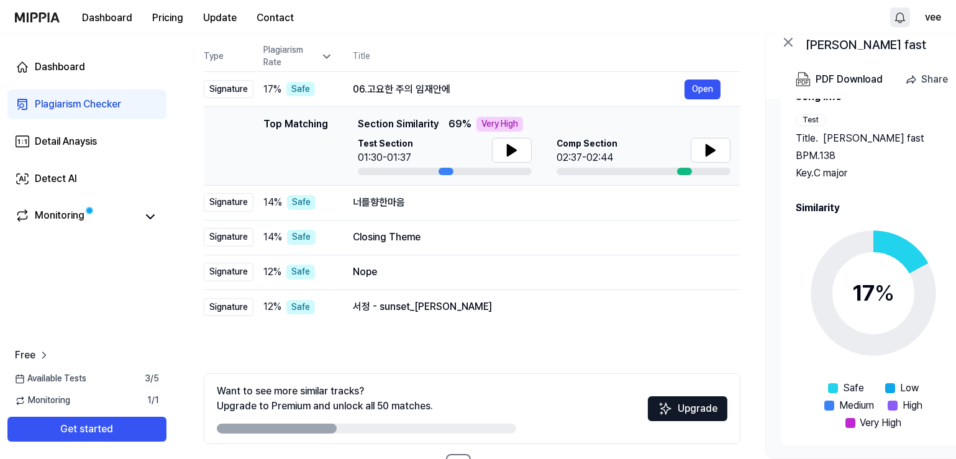
scroll to position [105, 0]
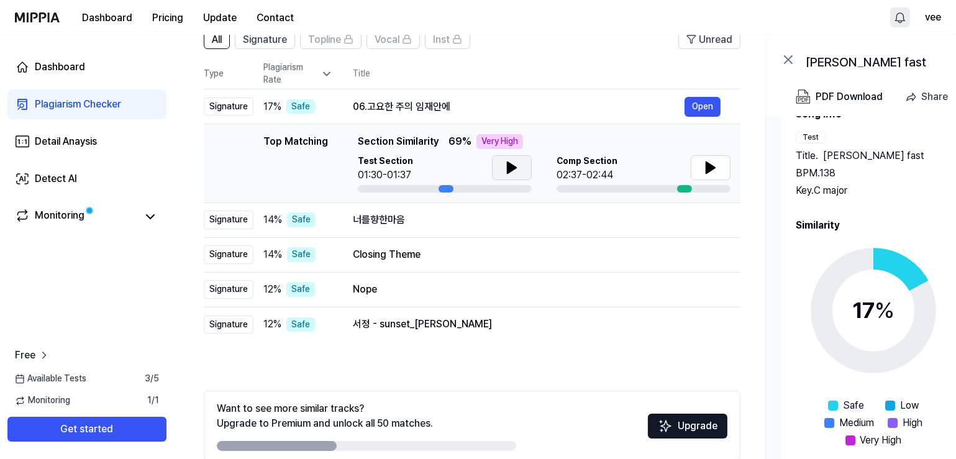
click at [518, 165] on icon at bounding box center [511, 167] width 15 height 15
click at [713, 165] on icon at bounding box center [710, 167] width 9 height 11
click at [514, 170] on icon at bounding box center [511, 167] width 15 height 15
click at [236, 221] on div "Signature" at bounding box center [229, 220] width 50 height 19
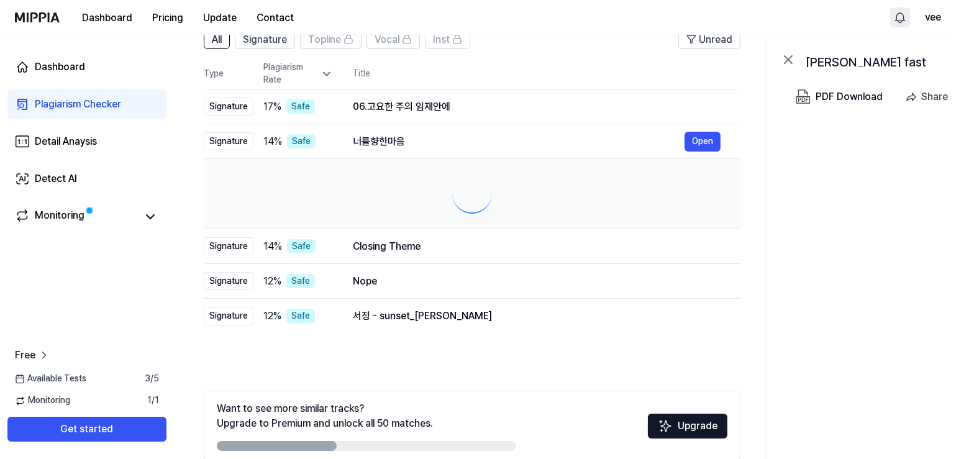
scroll to position [0, 0]
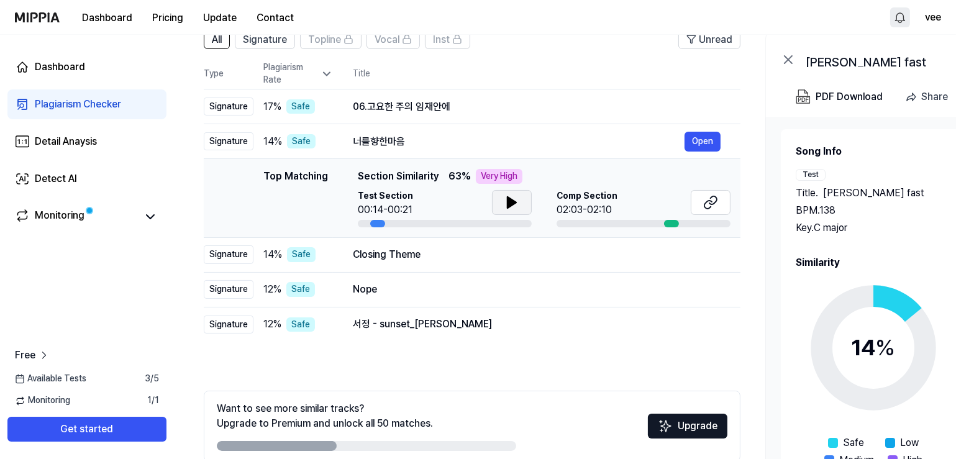
click at [513, 206] on icon at bounding box center [511, 202] width 15 height 15
click at [516, 204] on icon at bounding box center [511, 202] width 15 height 15
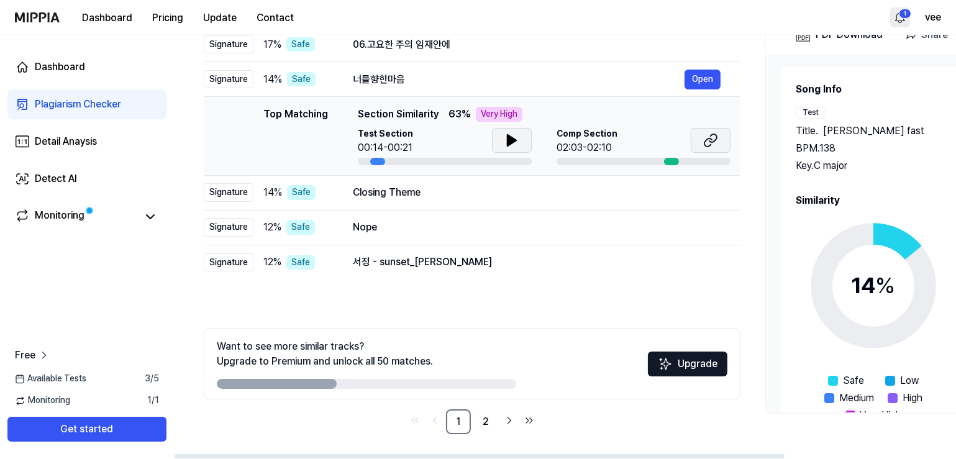
click at [722, 139] on button at bounding box center [711, 140] width 40 height 25
click at [713, 135] on icon at bounding box center [710, 140] width 15 height 15
click at [514, 147] on icon at bounding box center [511, 140] width 15 height 15
click at [239, 189] on div "Signature" at bounding box center [229, 192] width 50 height 19
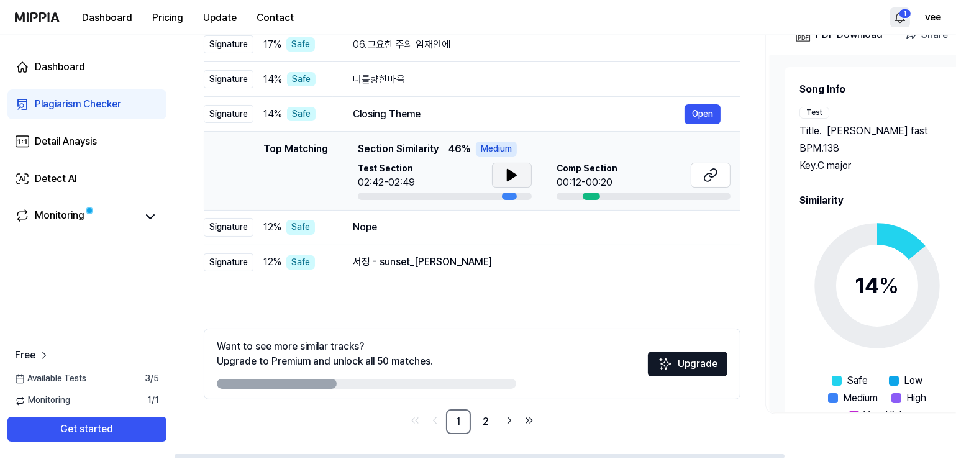
click at [516, 169] on icon at bounding box center [511, 175] width 15 height 15
click at [709, 175] on icon at bounding box center [712, 173] width 7 height 8
click at [256, 230] on td "12 % Safe" at bounding box center [293, 227] width 80 height 35
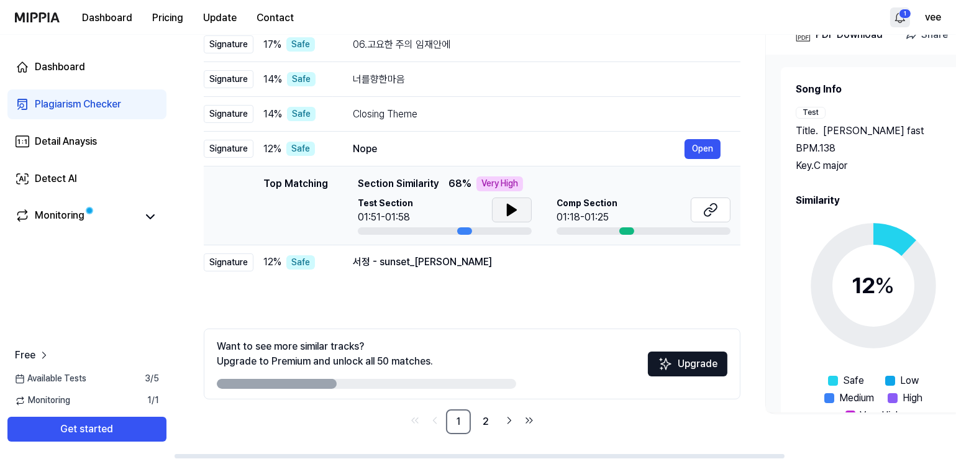
click at [520, 210] on button at bounding box center [512, 210] width 40 height 25
click at [518, 213] on icon at bounding box center [511, 210] width 15 height 15
click at [514, 214] on icon at bounding box center [514, 210] width 2 height 10
click at [224, 260] on div "Signature" at bounding box center [229, 262] width 50 height 19
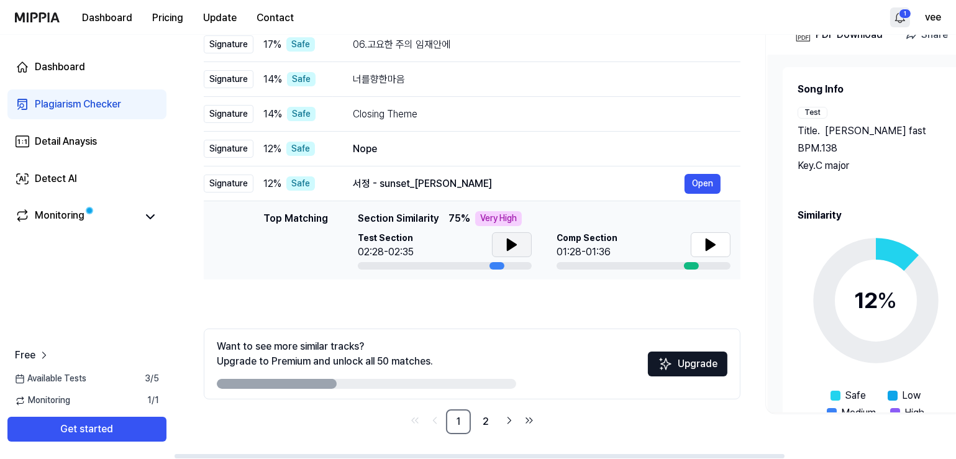
click at [508, 240] on icon at bounding box center [512, 244] width 9 height 11
click at [711, 243] on icon at bounding box center [710, 244] width 9 height 11
click at [516, 244] on icon at bounding box center [512, 244] width 9 height 11
click at [703, 244] on icon at bounding box center [710, 244] width 15 height 15
click at [508, 239] on icon at bounding box center [512, 244] width 9 height 11
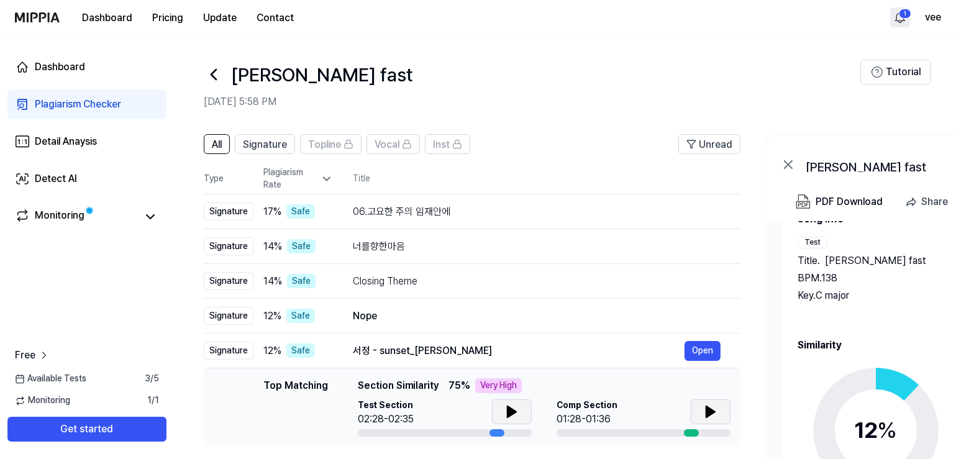
click at [315, 178] on div "Plagiarism Rate" at bounding box center [298, 179] width 70 height 24
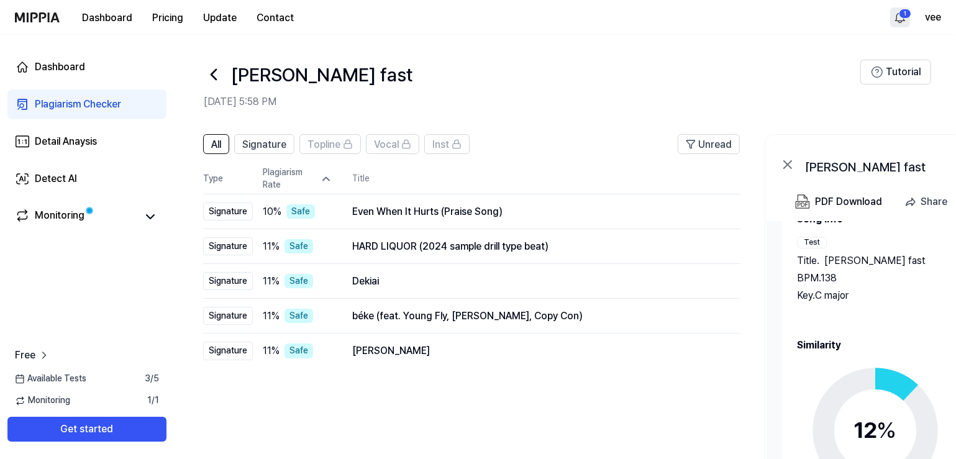
click at [323, 177] on icon at bounding box center [326, 179] width 12 height 12
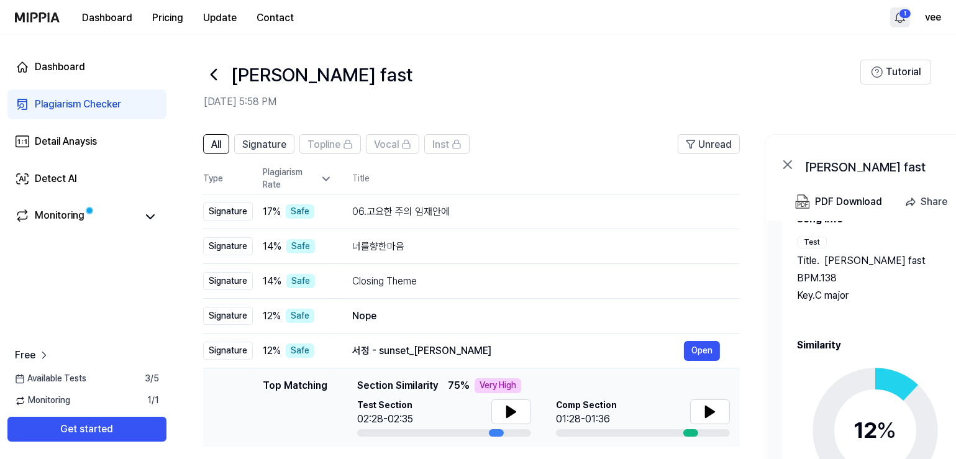
click at [323, 178] on icon at bounding box center [326, 179] width 6 height 3
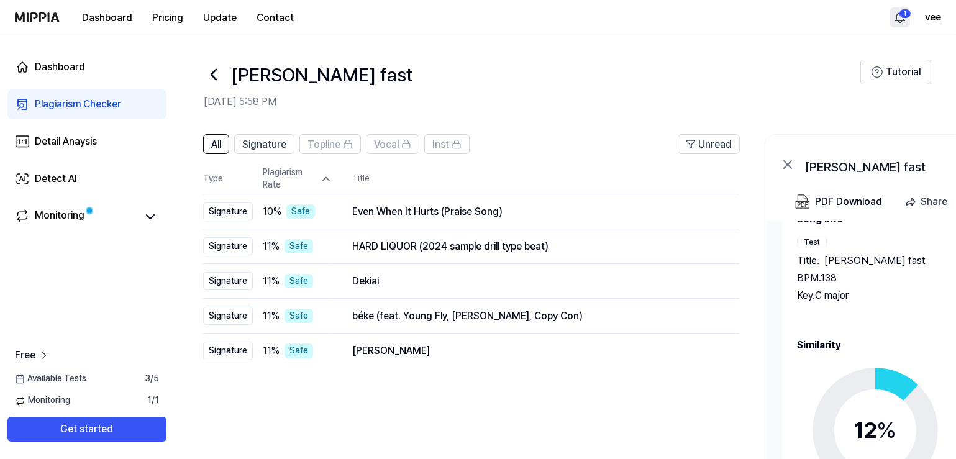
click at [325, 180] on icon at bounding box center [326, 179] width 12 height 12
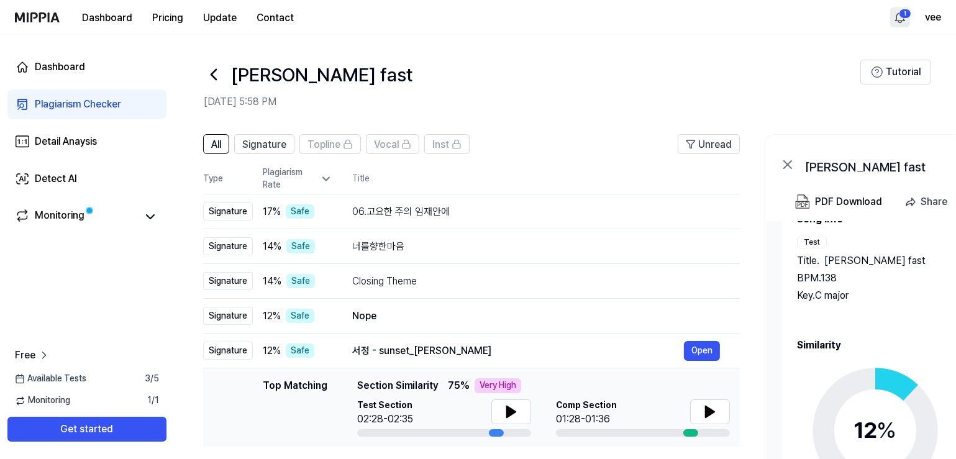
click at [325, 180] on icon at bounding box center [326, 179] width 6 height 3
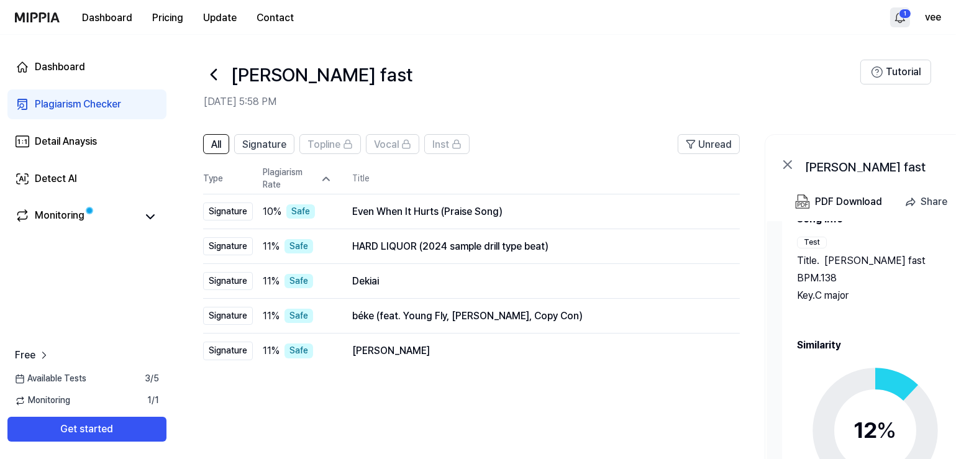
click at [325, 180] on icon at bounding box center [326, 179] width 12 height 12
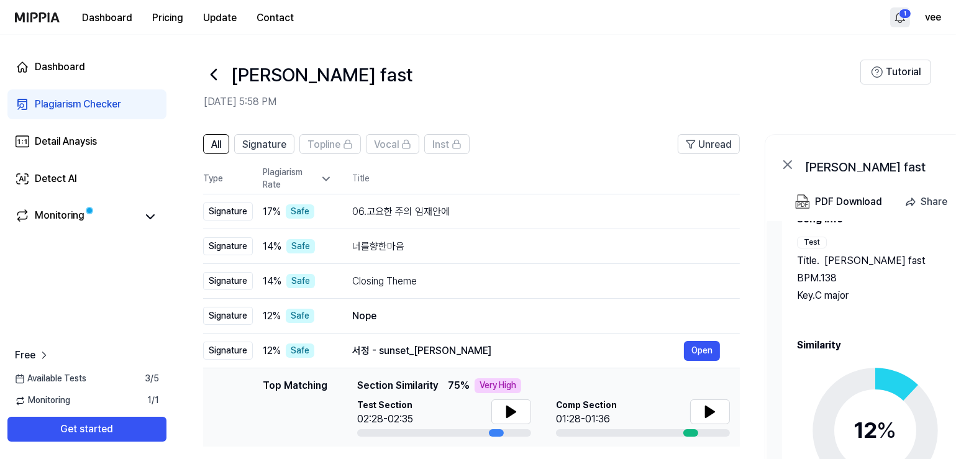
click at [325, 180] on icon at bounding box center [326, 179] width 6 height 3
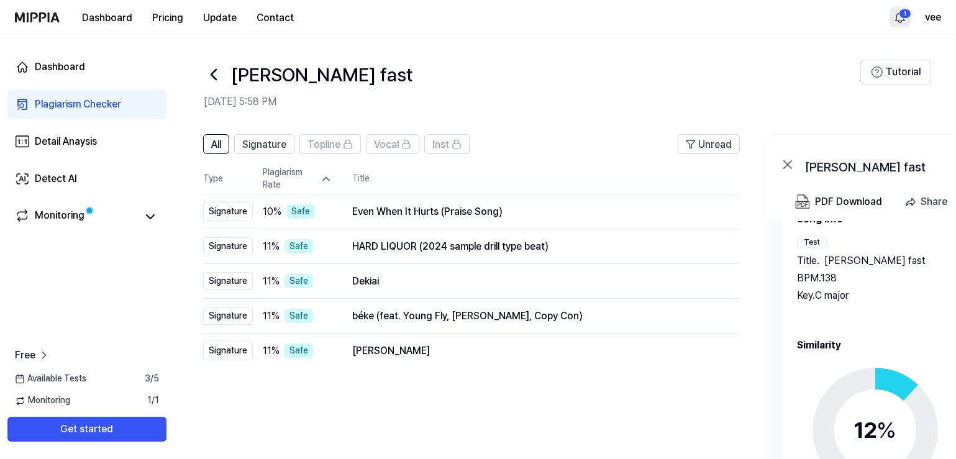
click at [325, 180] on icon at bounding box center [326, 179] width 12 height 12
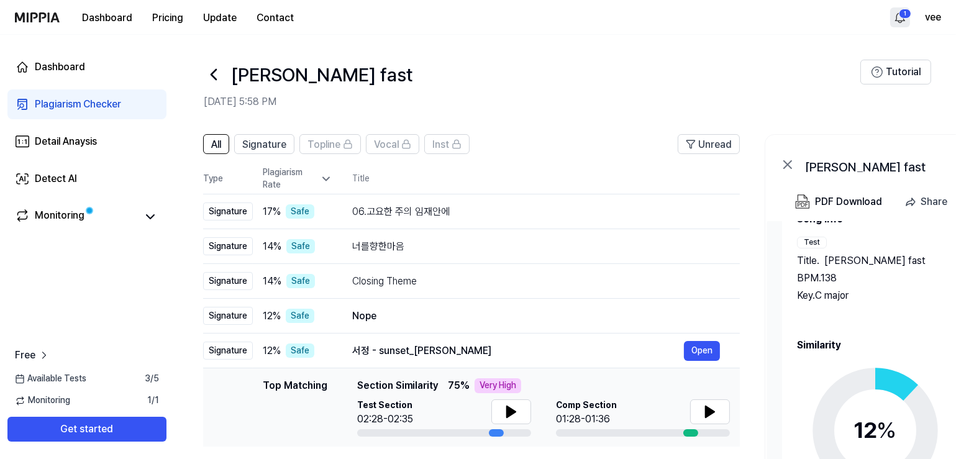
click at [325, 180] on icon at bounding box center [326, 179] width 6 height 3
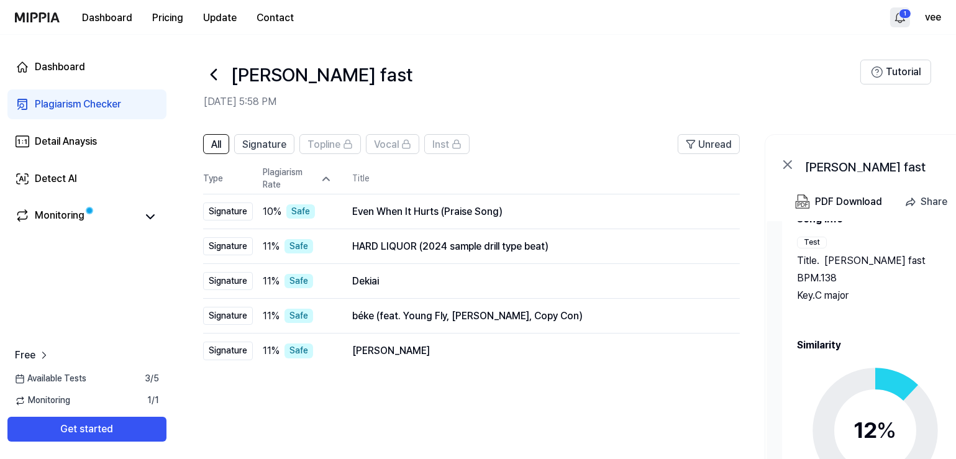
click at [325, 180] on icon at bounding box center [326, 179] width 12 height 12
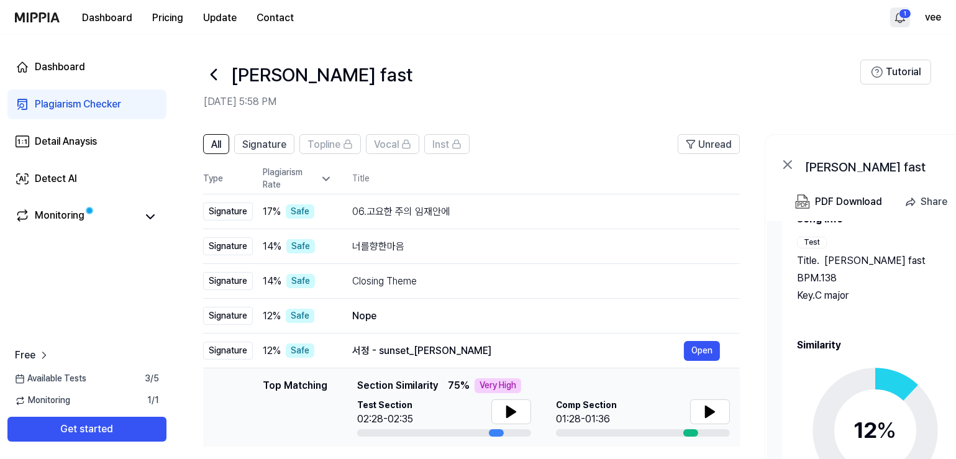
click at [325, 180] on icon at bounding box center [326, 179] width 6 height 3
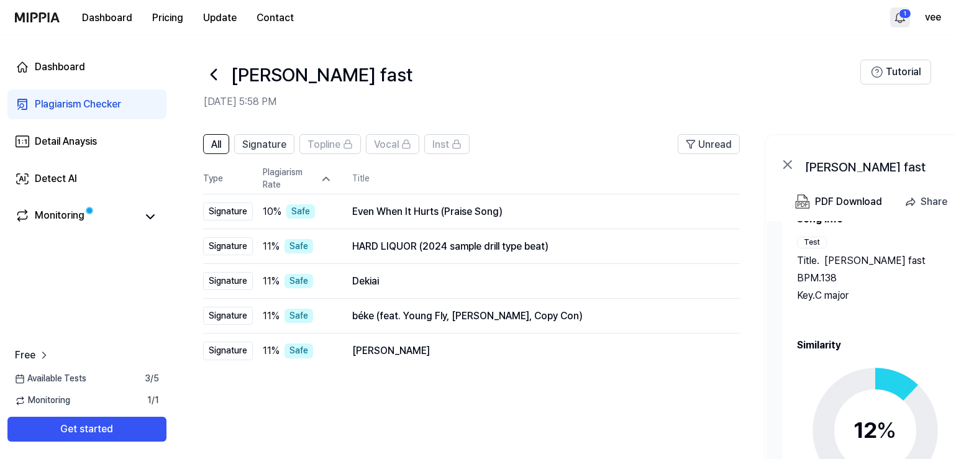
drag, startPoint x: 322, startPoint y: 177, endPoint x: 324, endPoint y: 185, distance: 8.3
click at [324, 177] on icon at bounding box center [326, 179] width 12 height 12
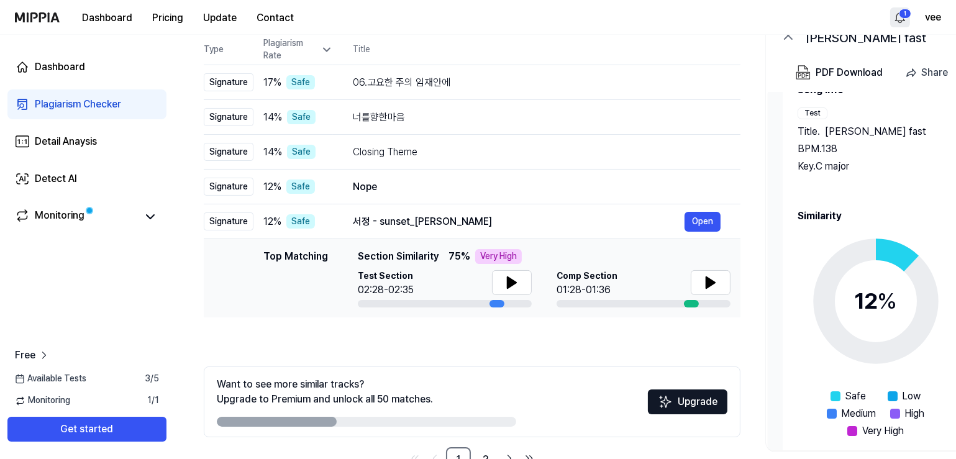
scroll to position [167, 0]
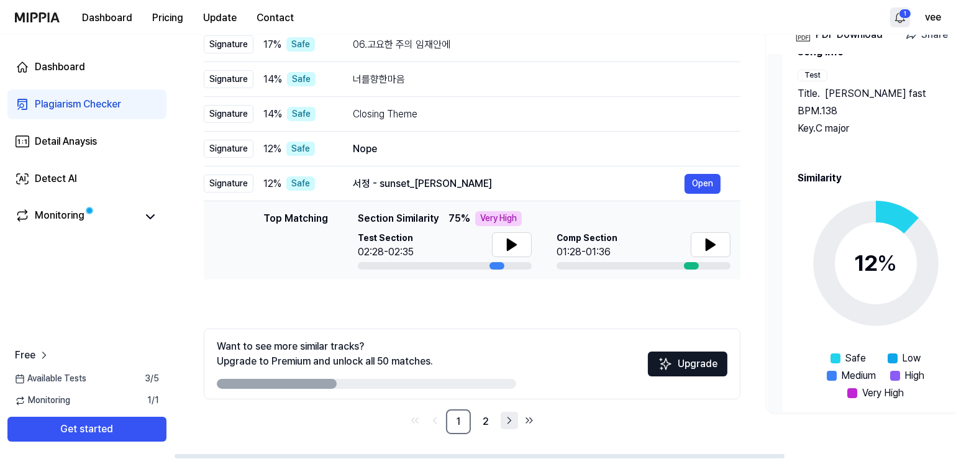
click at [508, 421] on icon "Go to next page" at bounding box center [509, 420] width 12 height 15
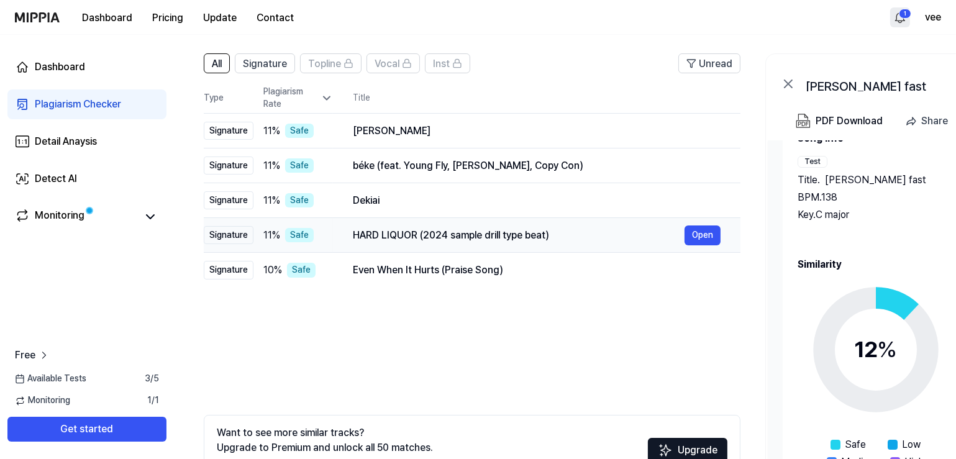
scroll to position [43, 0]
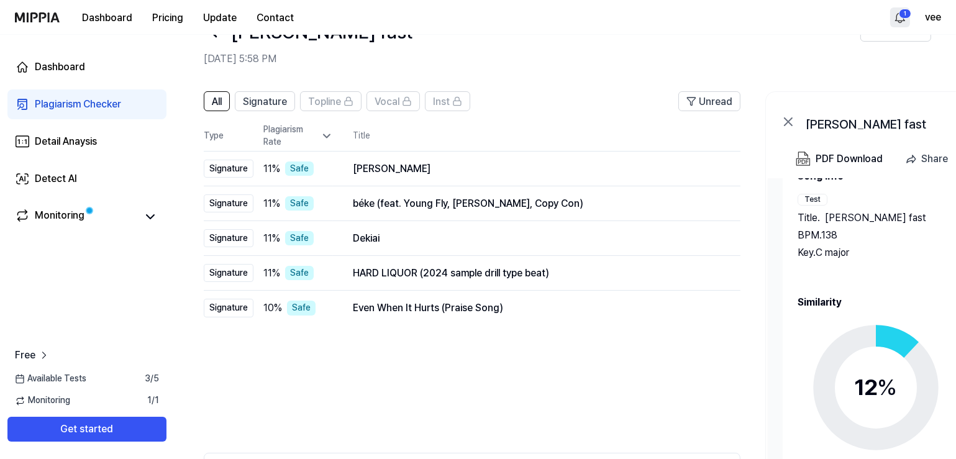
click at [323, 140] on icon at bounding box center [327, 136] width 12 height 12
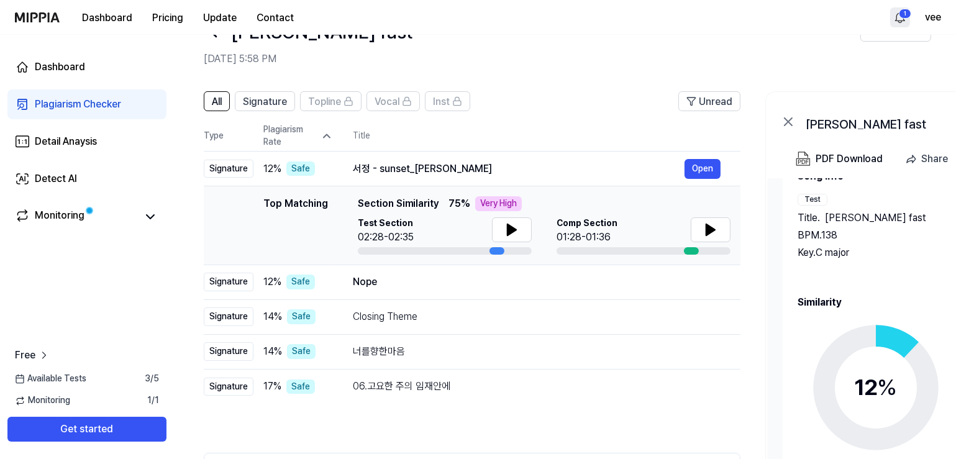
click at [329, 137] on icon at bounding box center [327, 136] width 6 height 3
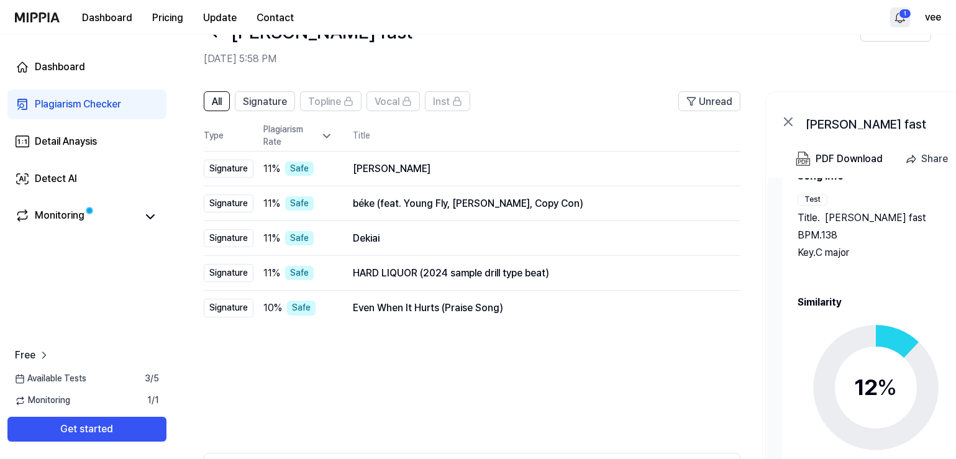
click at [329, 137] on icon at bounding box center [327, 136] width 12 height 12
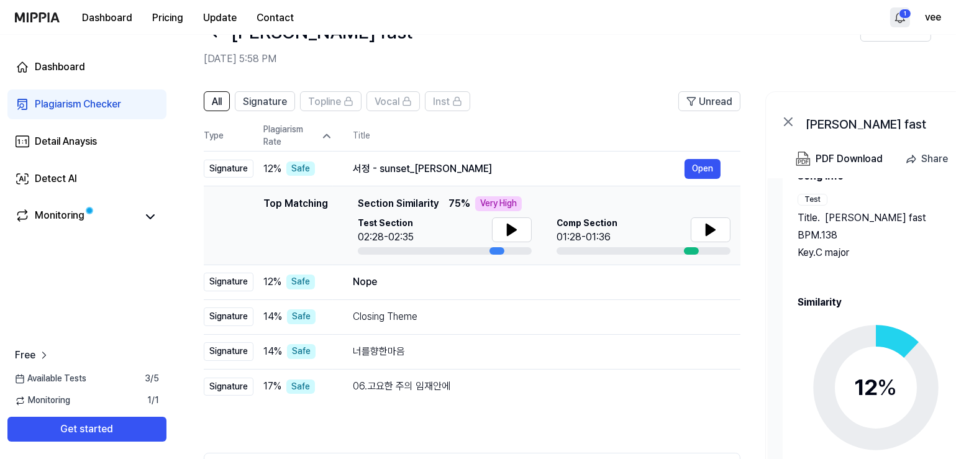
click at [329, 137] on icon at bounding box center [327, 136] width 6 height 3
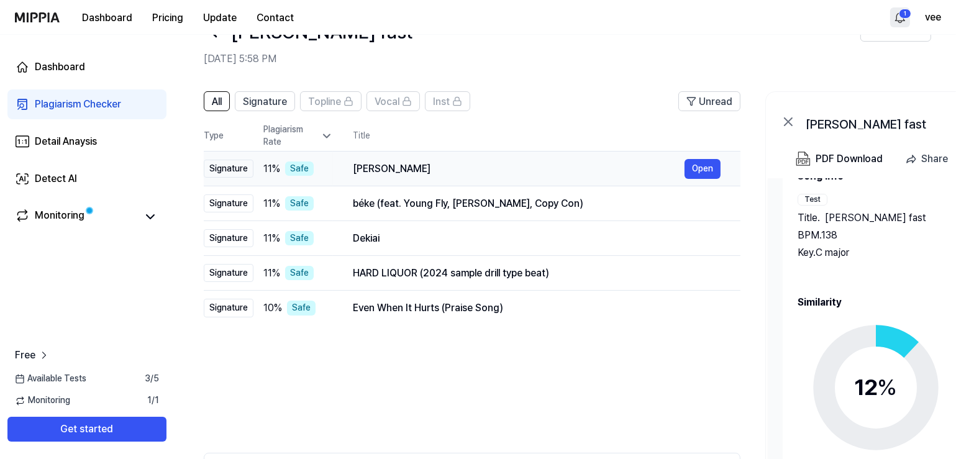
click at [239, 172] on div "Signature" at bounding box center [229, 169] width 50 height 19
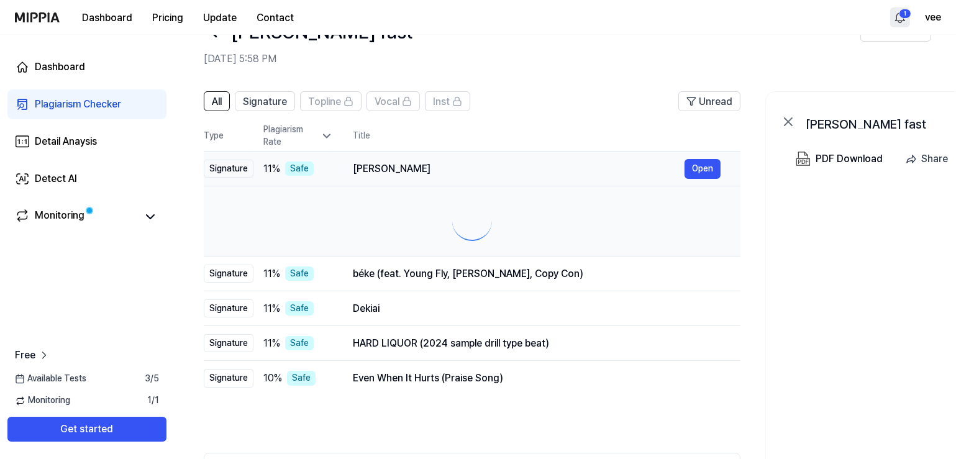
scroll to position [0, 0]
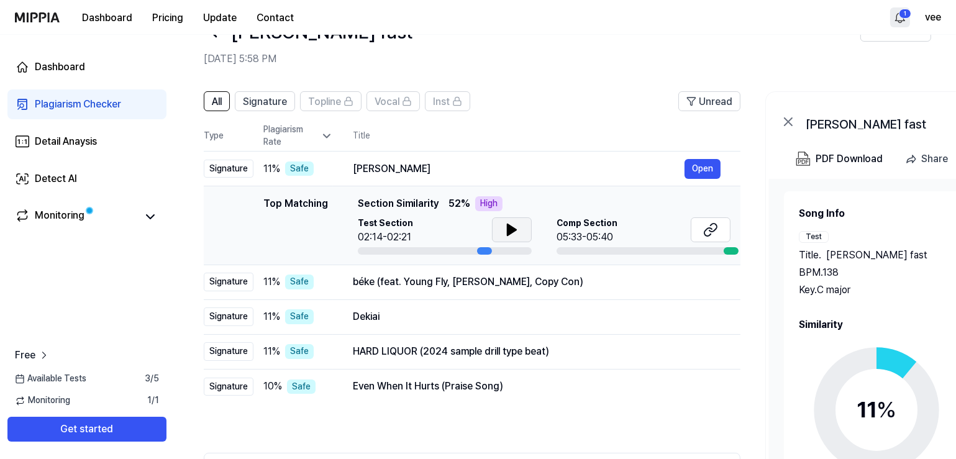
click at [501, 230] on button at bounding box center [512, 229] width 40 height 25
click at [700, 224] on button at bounding box center [711, 229] width 40 height 25
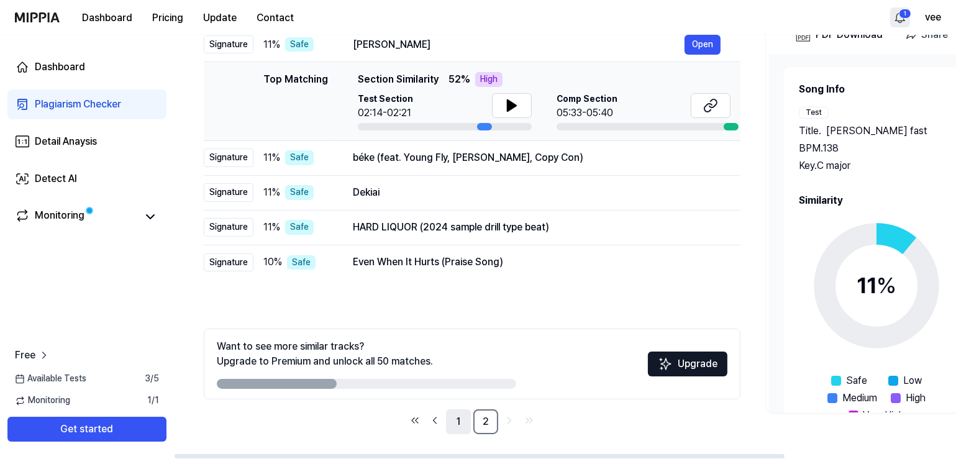
click at [452, 421] on link "1" at bounding box center [458, 421] width 25 height 25
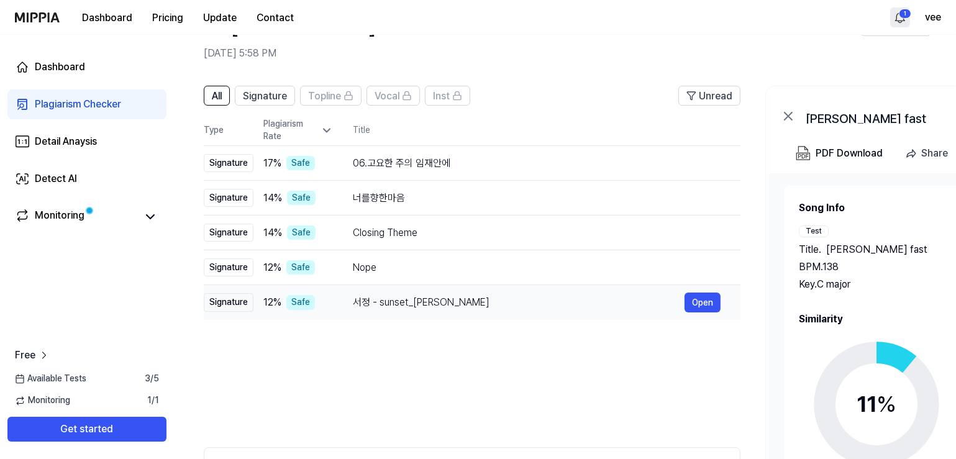
scroll to position [0, 0]
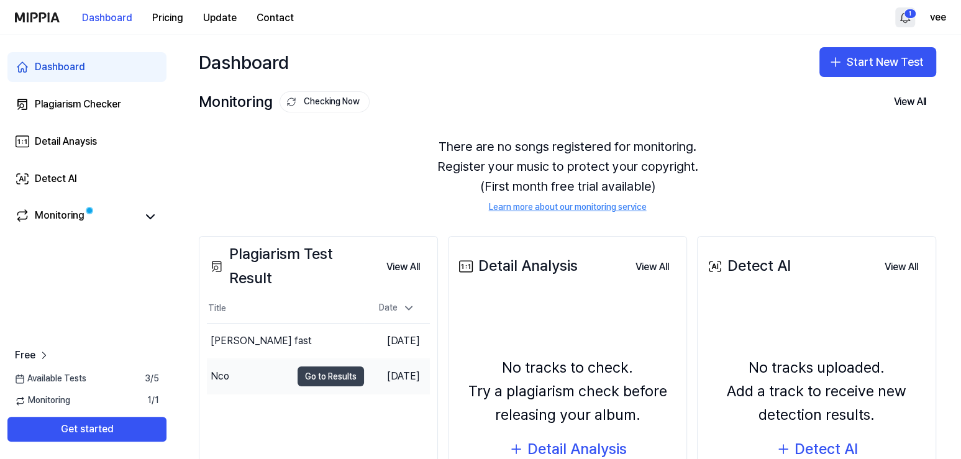
click at [324, 375] on button "Go to Results" at bounding box center [331, 377] width 66 height 20
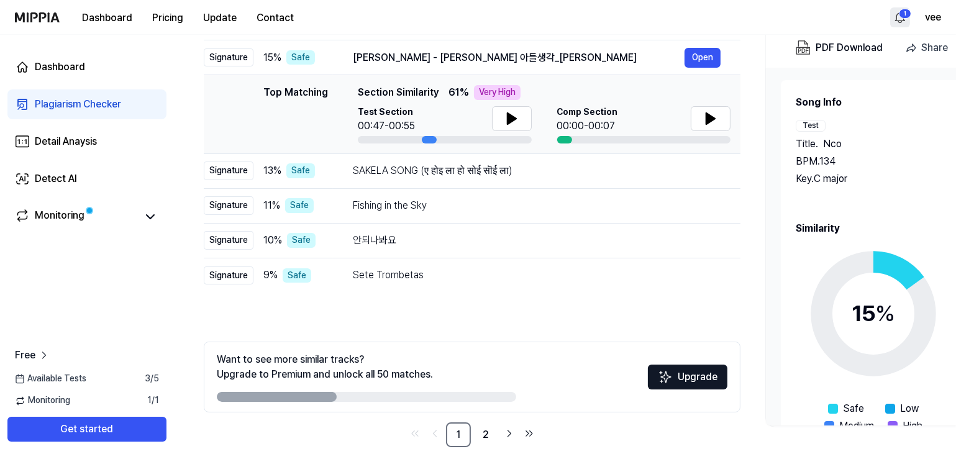
scroll to position [167, 0]
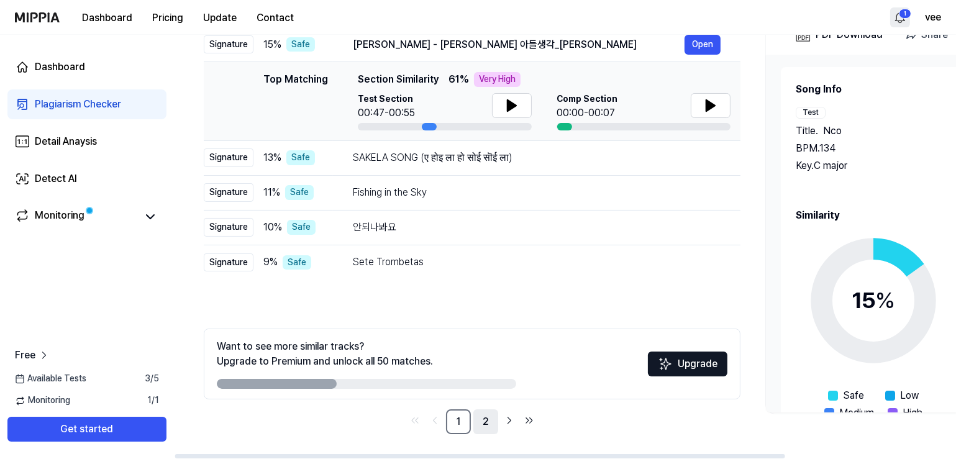
click at [490, 421] on link "2" at bounding box center [485, 421] width 25 height 25
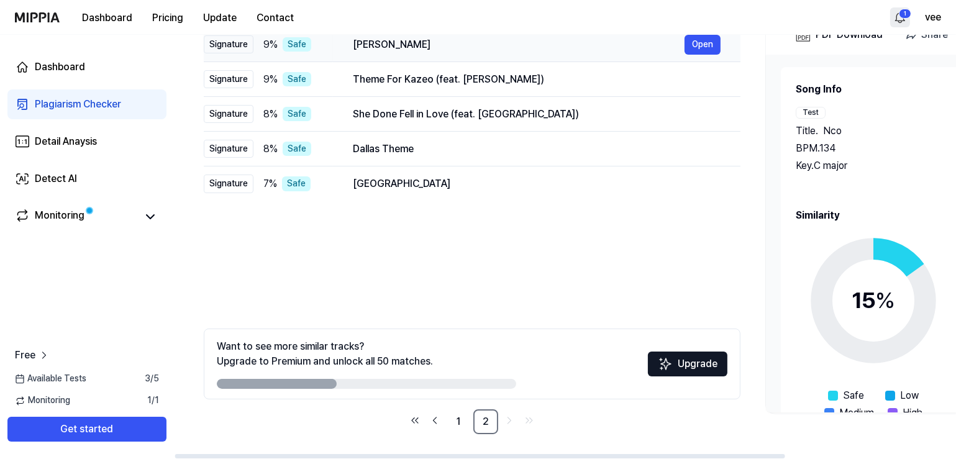
click at [232, 35] on div "Signature" at bounding box center [229, 44] width 50 height 19
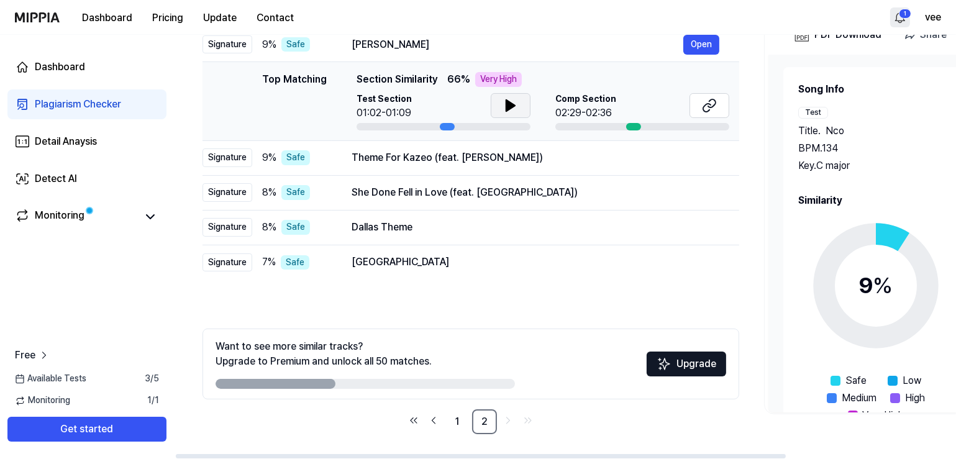
click at [524, 107] on button at bounding box center [511, 105] width 40 height 25
click at [707, 104] on icon at bounding box center [706, 108] width 7 height 8
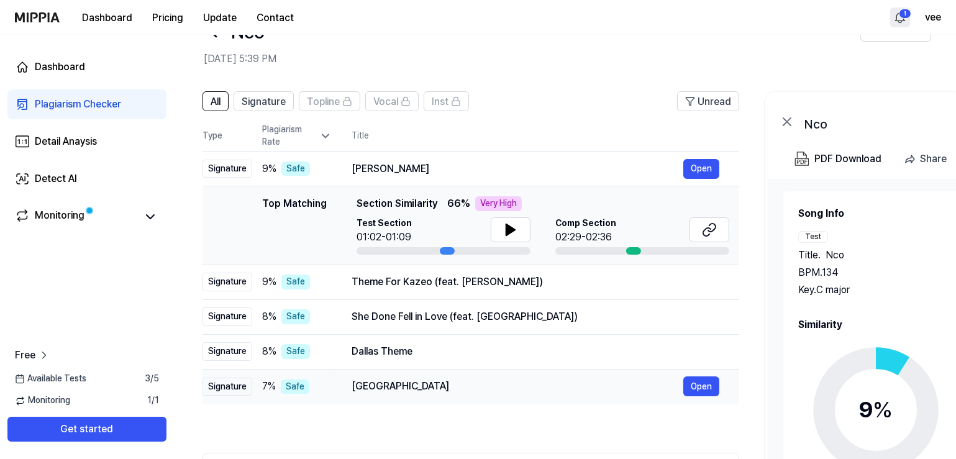
scroll to position [167, 0]
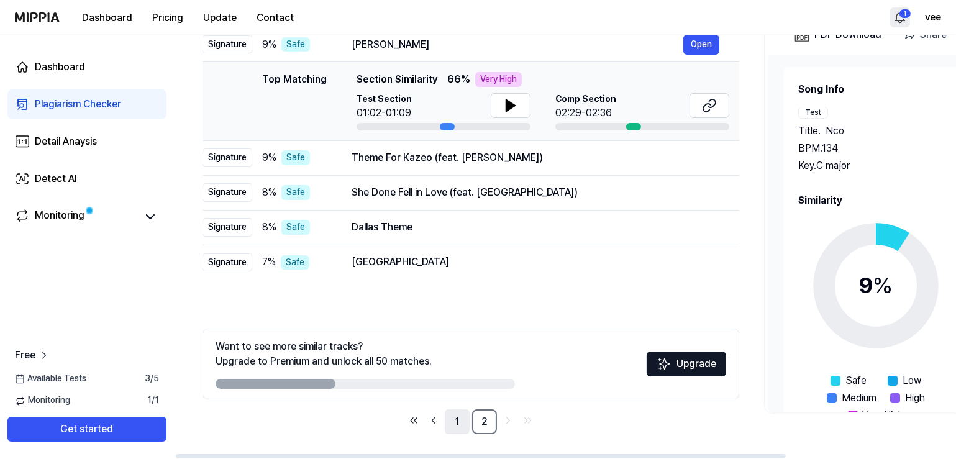
click at [460, 422] on link "1" at bounding box center [457, 421] width 25 height 25
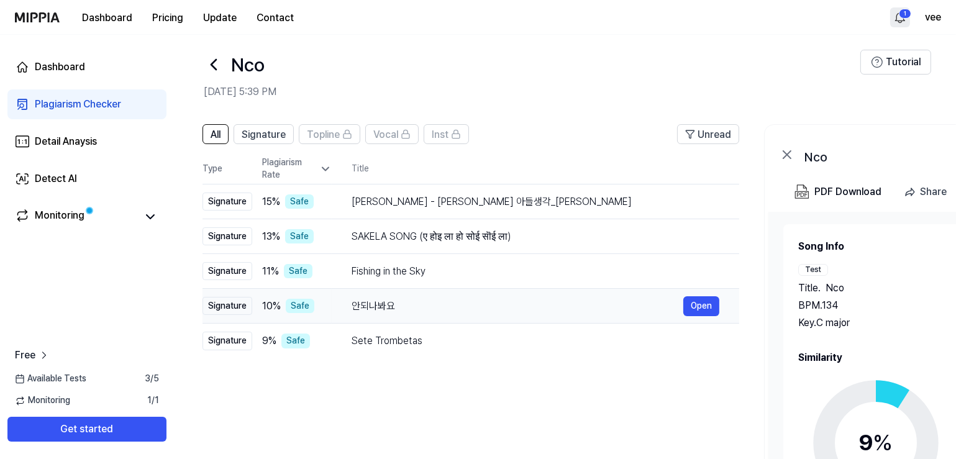
scroll to position [0, 0]
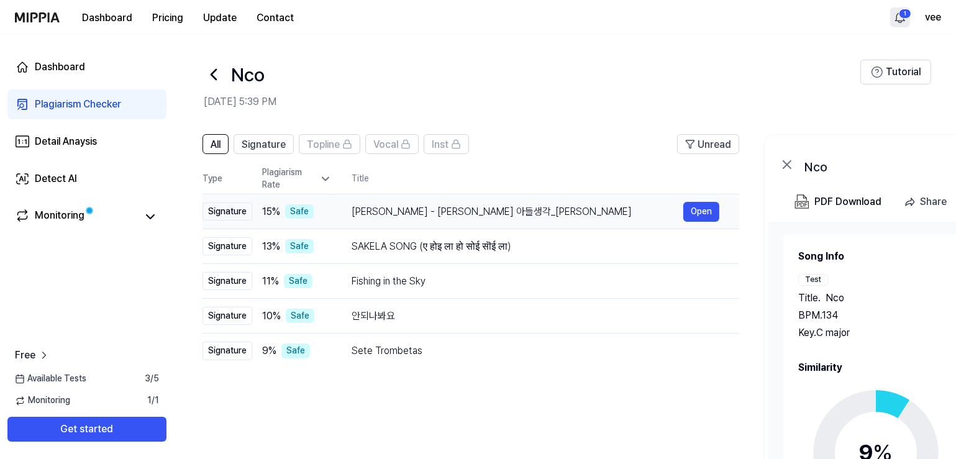
click at [234, 214] on div "Signature" at bounding box center [228, 212] width 50 height 19
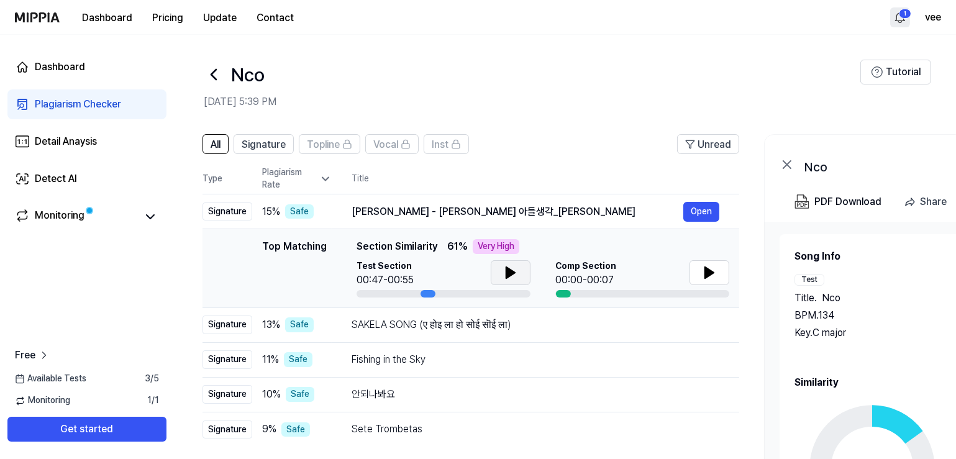
click at [509, 267] on icon at bounding box center [510, 272] width 15 height 15
click at [75, 70] on div "Dashboard" at bounding box center [60, 67] width 50 height 15
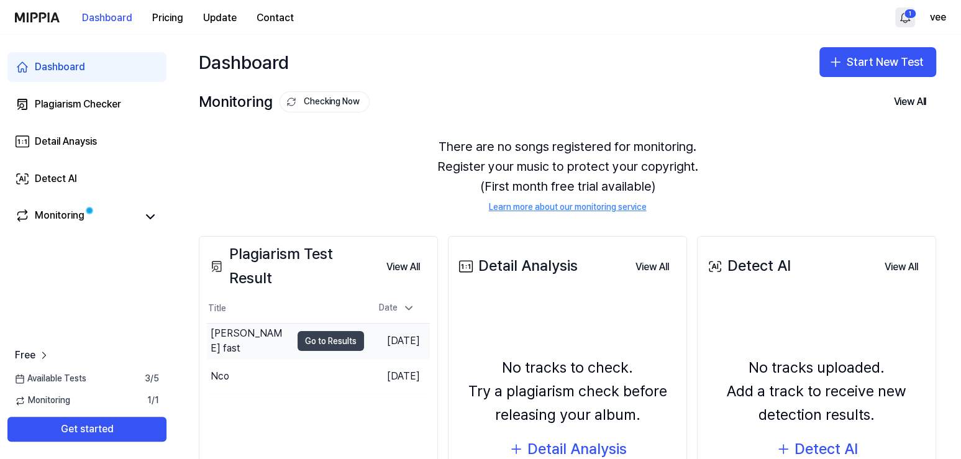
click at [303, 337] on button "Go to Results" at bounding box center [331, 341] width 66 height 20
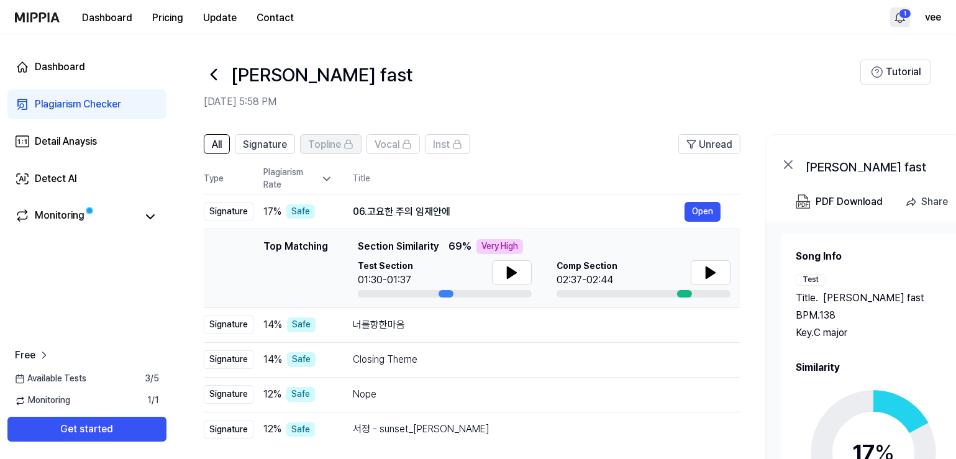
click at [349, 141] on icon at bounding box center [349, 144] width 10 height 10
click at [275, 146] on span "Signature" at bounding box center [265, 144] width 44 height 15
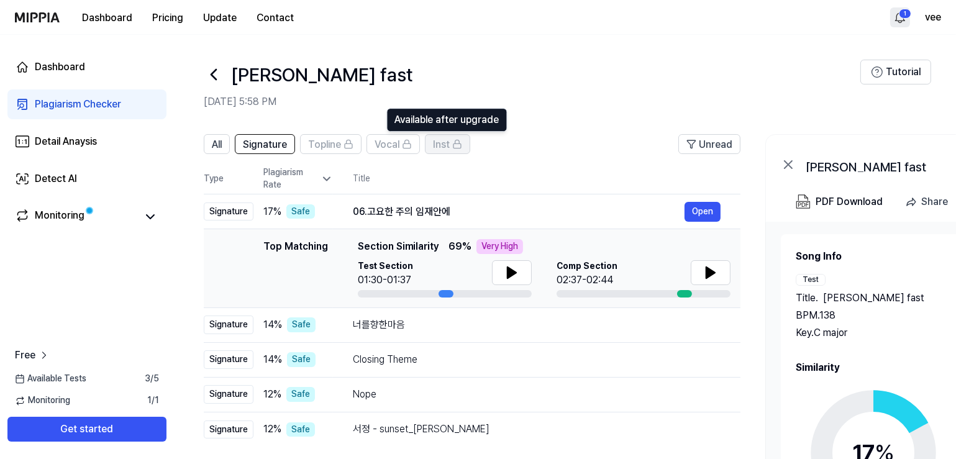
click at [444, 145] on span "Inst" at bounding box center [441, 144] width 17 height 15
click at [216, 143] on span "All" at bounding box center [217, 144] width 10 height 15
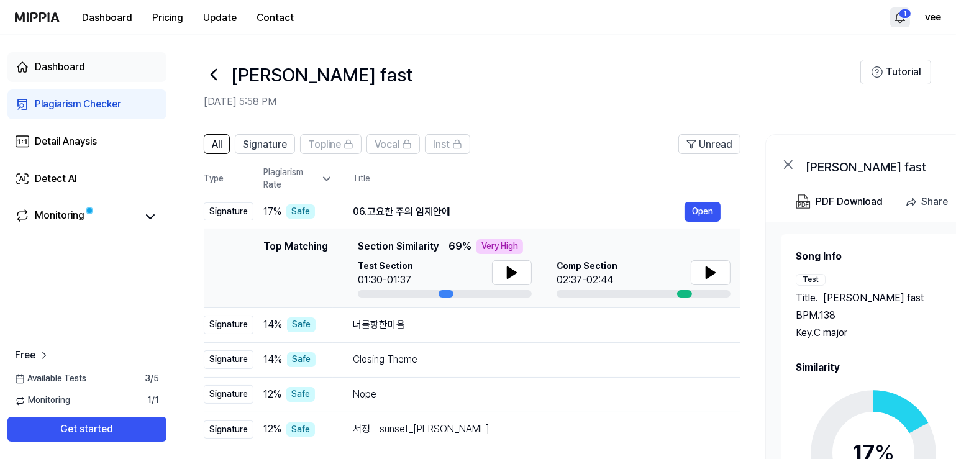
click at [82, 67] on div "Dashboard" at bounding box center [60, 67] width 50 height 15
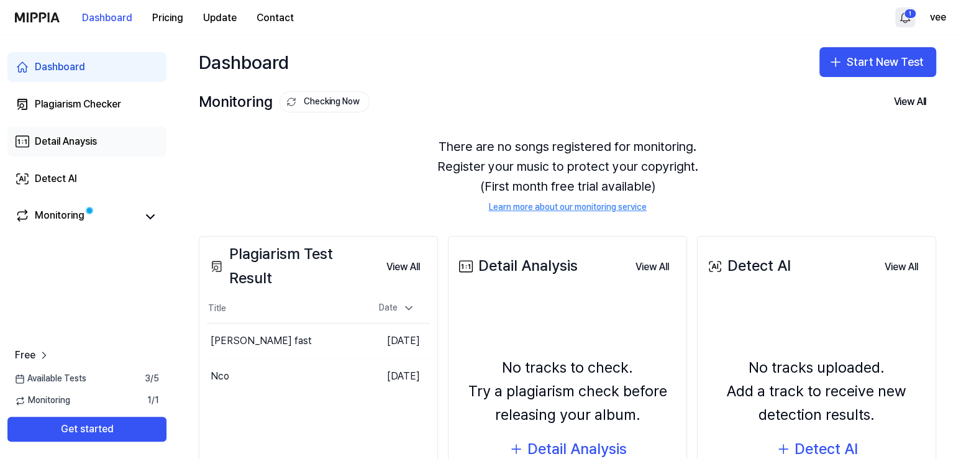
click at [111, 148] on link "Detail Anaysis" at bounding box center [86, 142] width 159 height 30
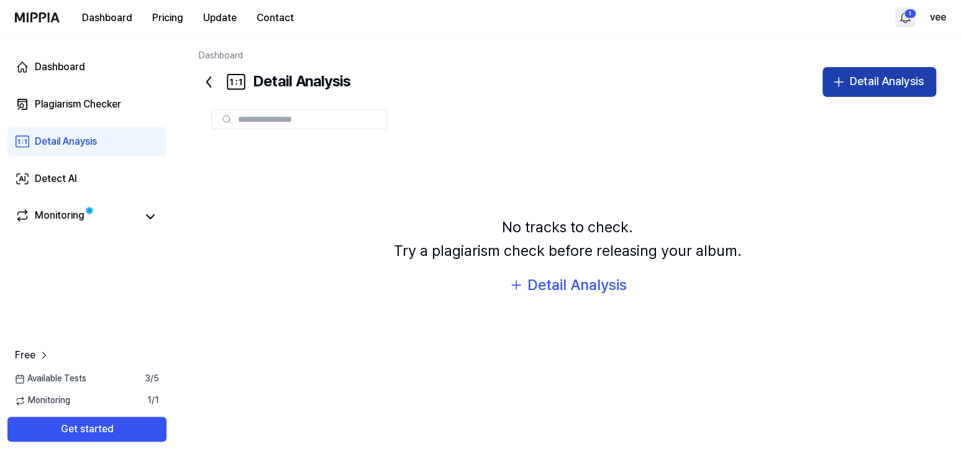
click at [888, 70] on button "Detail Analysis" at bounding box center [880, 82] width 114 height 30
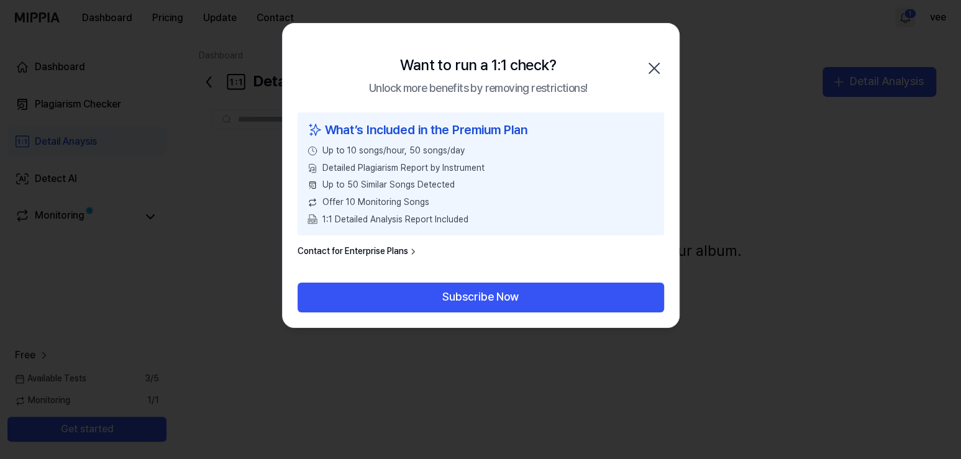
click at [659, 68] on icon "button" at bounding box center [654, 68] width 20 height 20
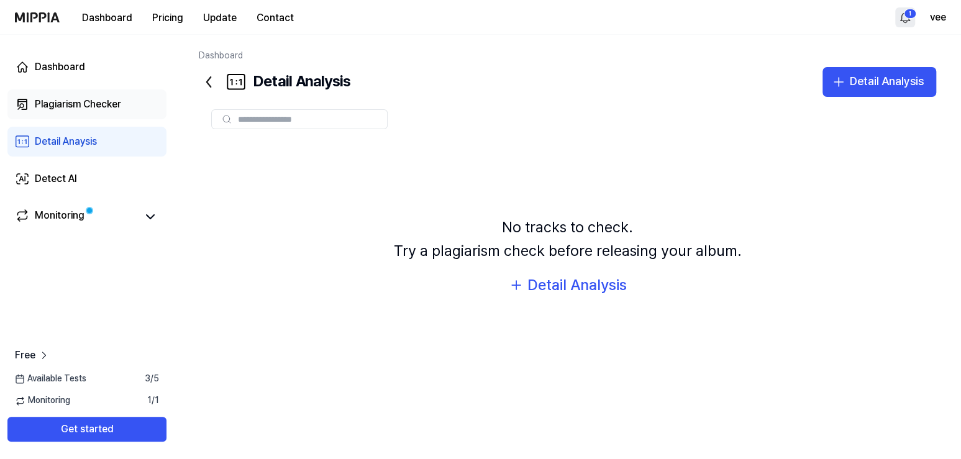
click at [66, 103] on div "Plagiarism Checker" at bounding box center [78, 104] width 86 height 15
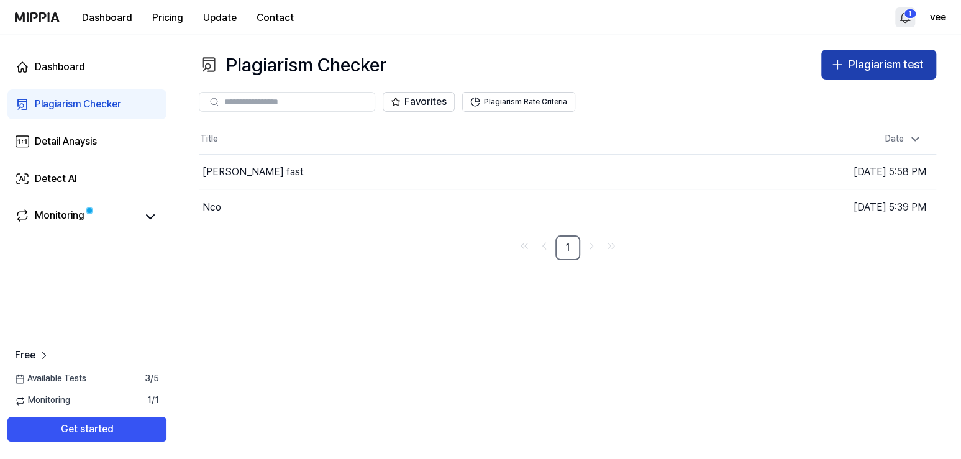
click at [878, 60] on div "Plagiarism test" at bounding box center [886, 65] width 75 height 18
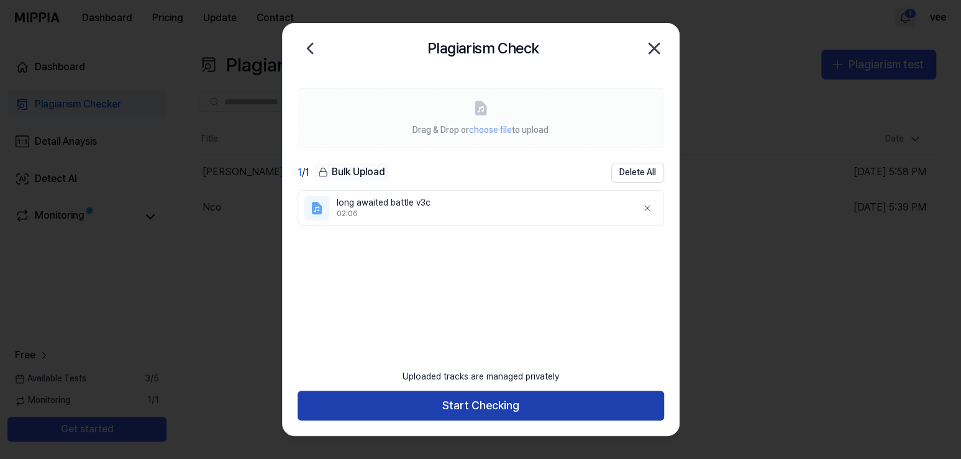
click at [527, 408] on button "Start Checking" at bounding box center [481, 406] width 367 height 30
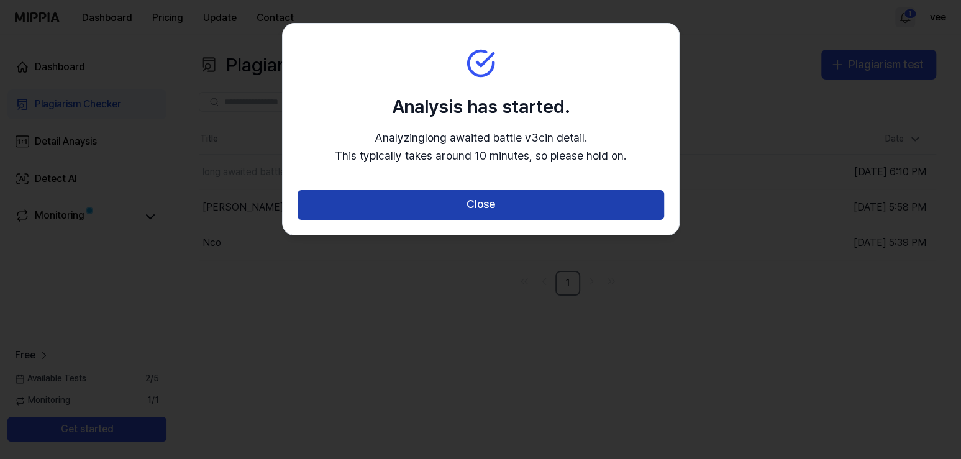
click at [497, 204] on button "Close" at bounding box center [481, 205] width 367 height 30
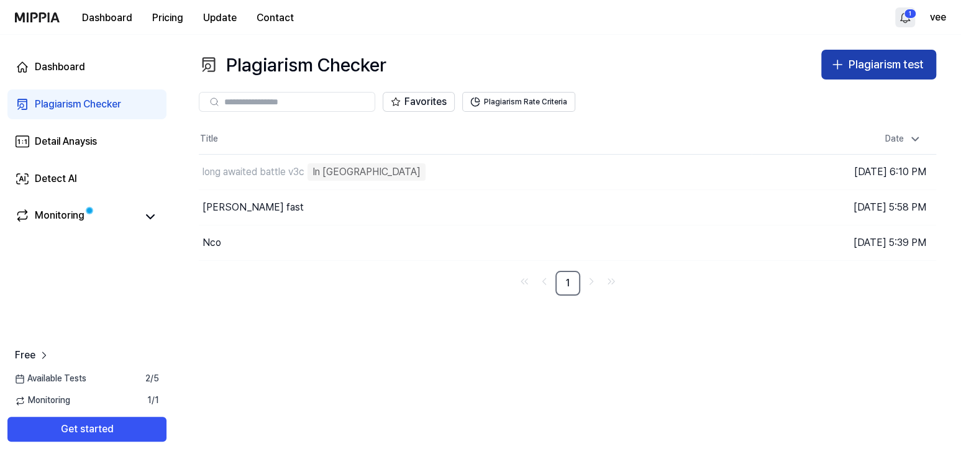
click at [876, 65] on div "Plagiarism test" at bounding box center [886, 65] width 75 height 18
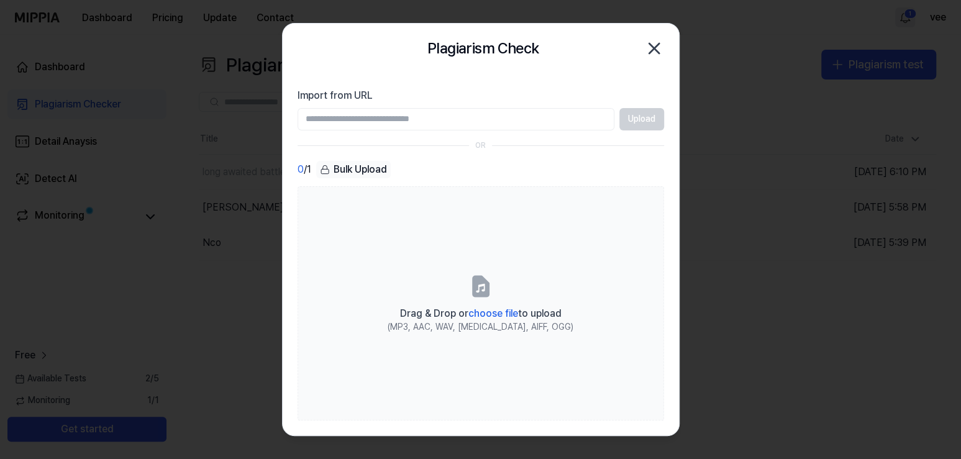
click at [660, 47] on icon "button" at bounding box center [654, 49] width 20 height 20
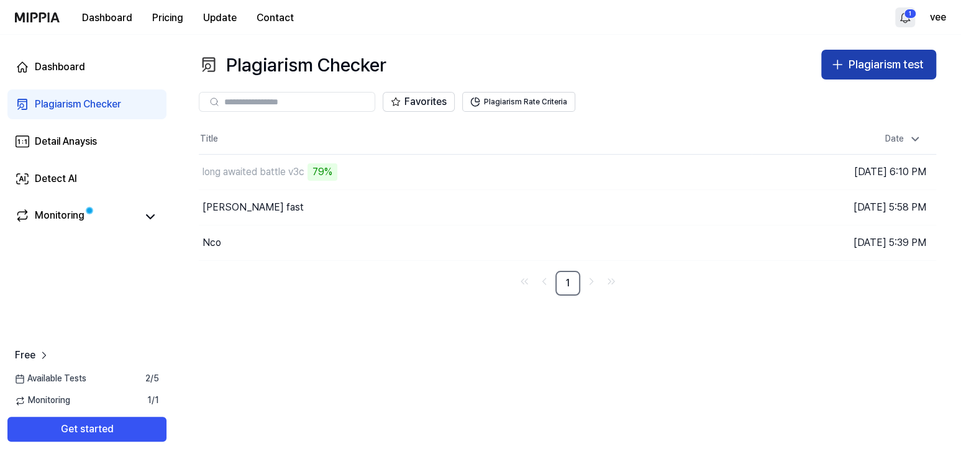
click at [852, 65] on div "Plagiarism test" at bounding box center [886, 65] width 75 height 18
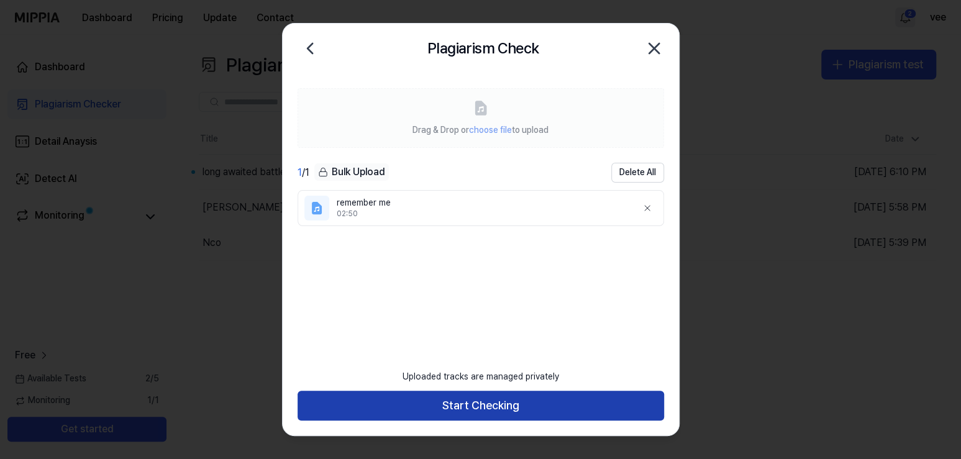
click at [553, 408] on button "Start Checking" at bounding box center [481, 406] width 367 height 30
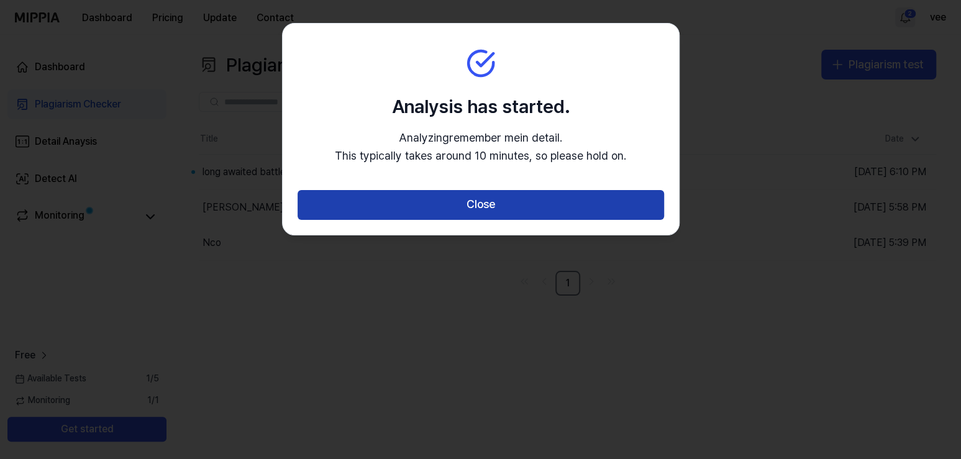
click at [559, 197] on button "Close" at bounding box center [481, 205] width 367 height 30
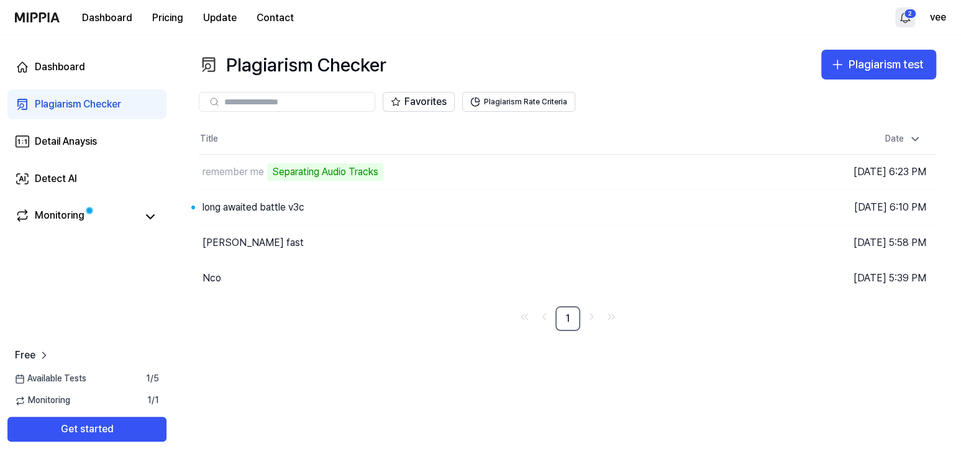
click at [911, 12] on html "Dashboard Pricing Update Contact 2 vee Dashboard Plagiarism Checker Detail Anay…" at bounding box center [480, 229] width 961 height 459
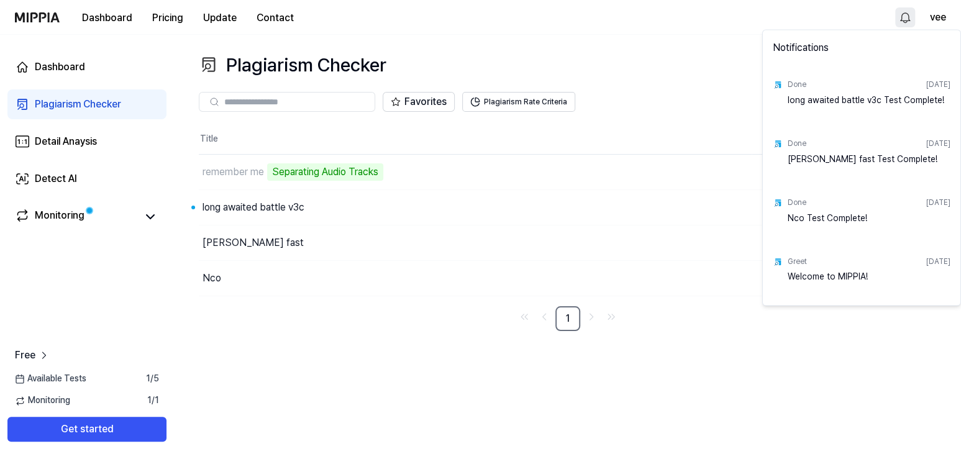
click at [911, 12] on html "Dashboard Pricing Update Contact vee Dashboard Plagiarism Checker Detail Anaysi…" at bounding box center [480, 229] width 961 height 459
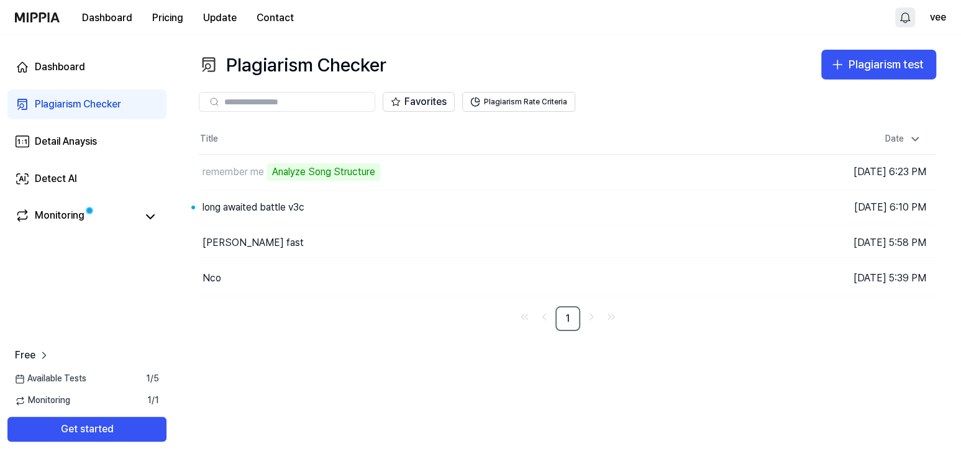
click at [302, 416] on div "Plagiarism Checker Plagiarism test Plagiarism Checker Detail Analysis Detect AI…" at bounding box center [567, 247] width 787 height 424
click at [299, 206] on div "long awaited battle v3c" at bounding box center [254, 207] width 102 height 15
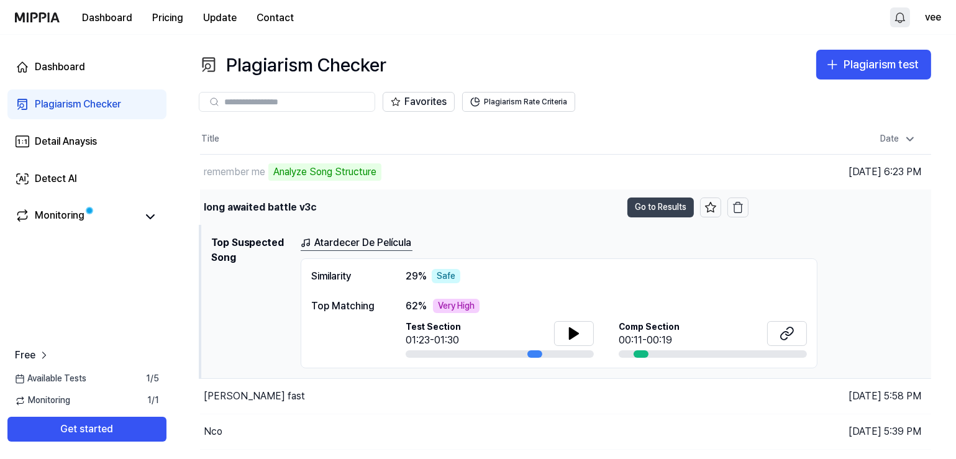
click at [663, 210] on button "Go to Results" at bounding box center [660, 208] width 66 height 20
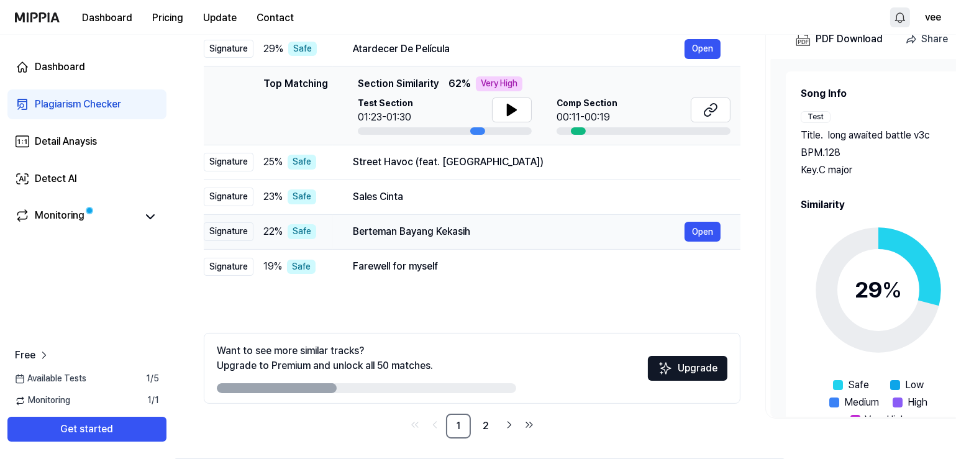
scroll to position [105, 0]
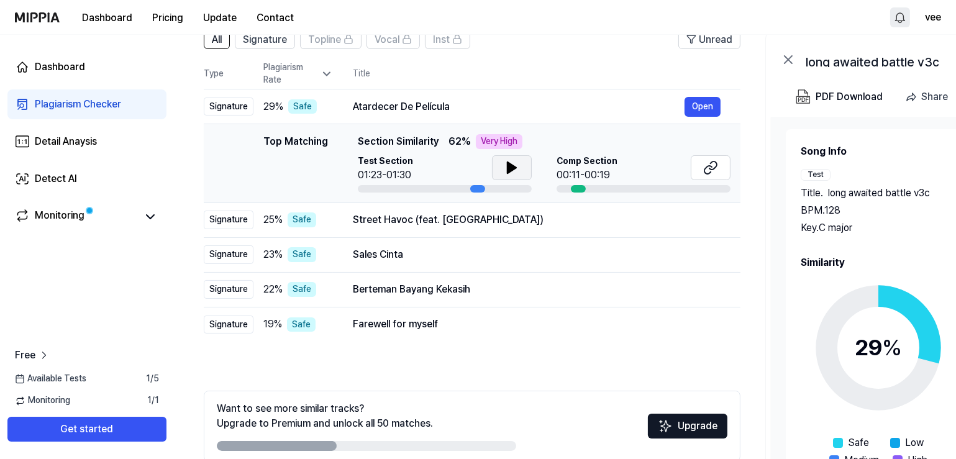
click at [514, 163] on icon at bounding box center [511, 167] width 15 height 15
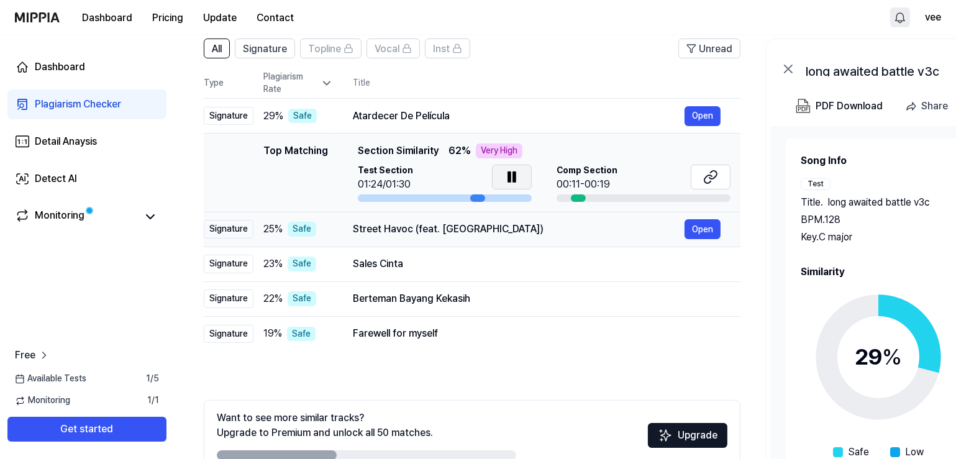
scroll to position [43, 0]
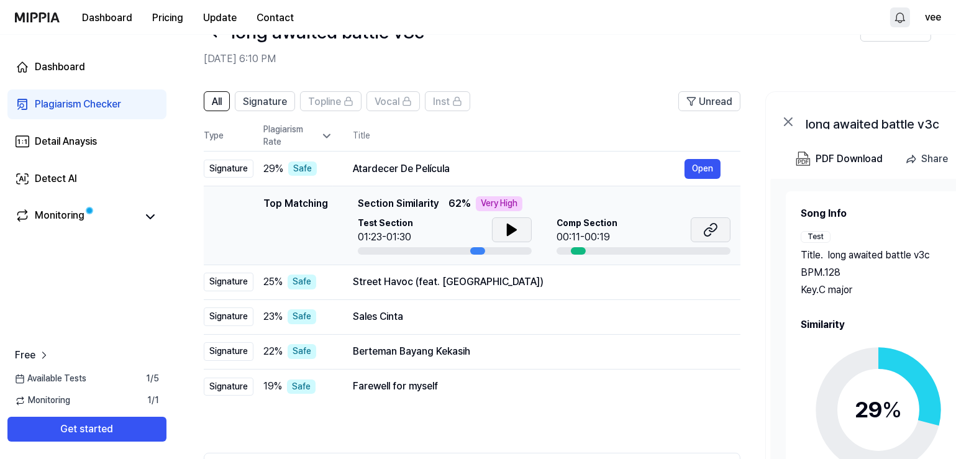
click at [707, 228] on icon at bounding box center [708, 232] width 7 height 8
click at [239, 281] on div "Signature" at bounding box center [229, 282] width 50 height 19
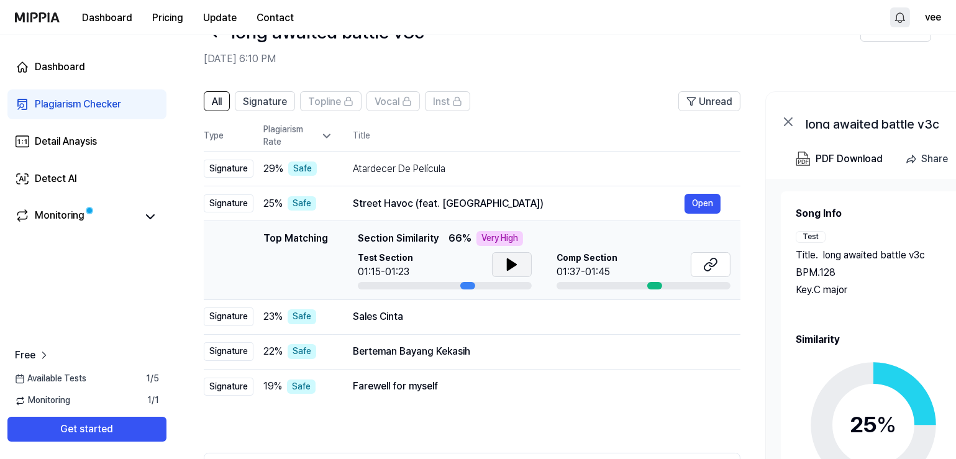
click at [520, 261] on button at bounding box center [512, 264] width 40 height 25
click at [704, 264] on icon at bounding box center [710, 264] width 15 height 15
click at [236, 317] on div "Signature" at bounding box center [229, 317] width 50 height 19
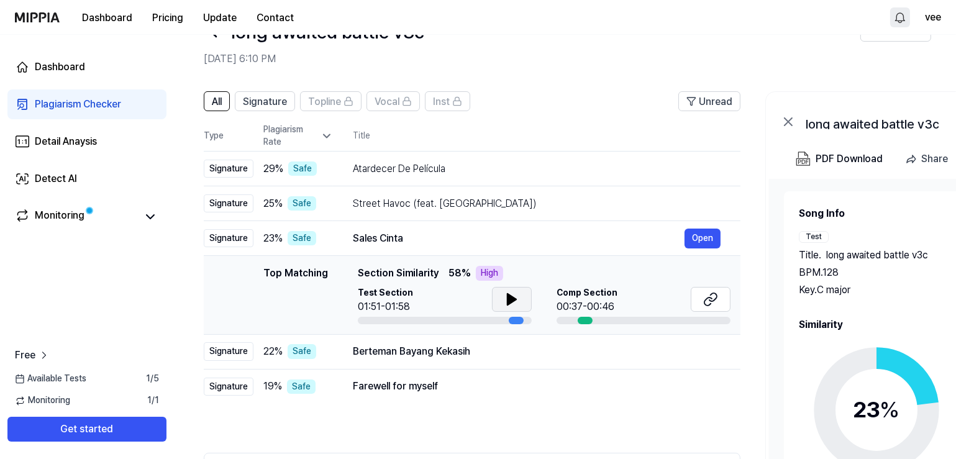
click at [509, 300] on icon at bounding box center [512, 299] width 9 height 11
click at [708, 303] on icon at bounding box center [710, 299] width 15 height 15
click at [520, 297] on button at bounding box center [512, 299] width 40 height 25
click at [221, 357] on div "Signature" at bounding box center [229, 351] width 50 height 19
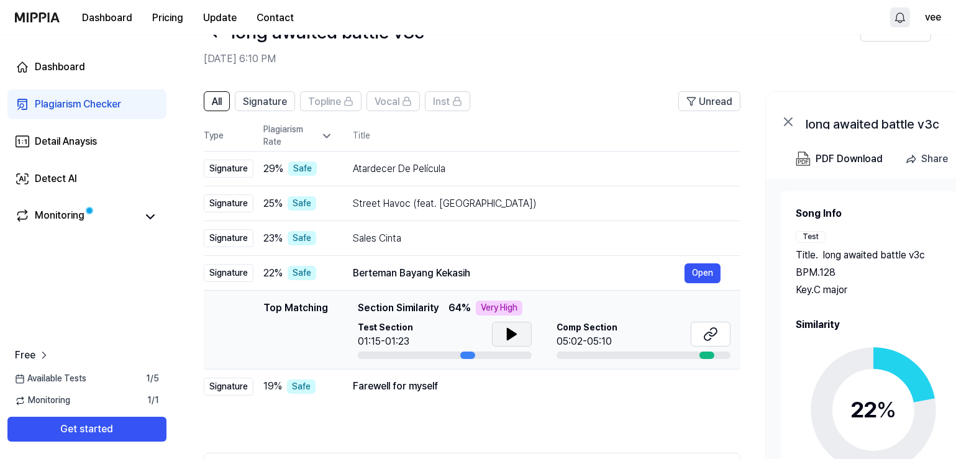
click at [523, 332] on button at bounding box center [512, 334] width 40 height 25
click at [713, 331] on icon at bounding box center [710, 334] width 15 height 15
click at [254, 386] on td "19 % Safe" at bounding box center [293, 386] width 80 height 35
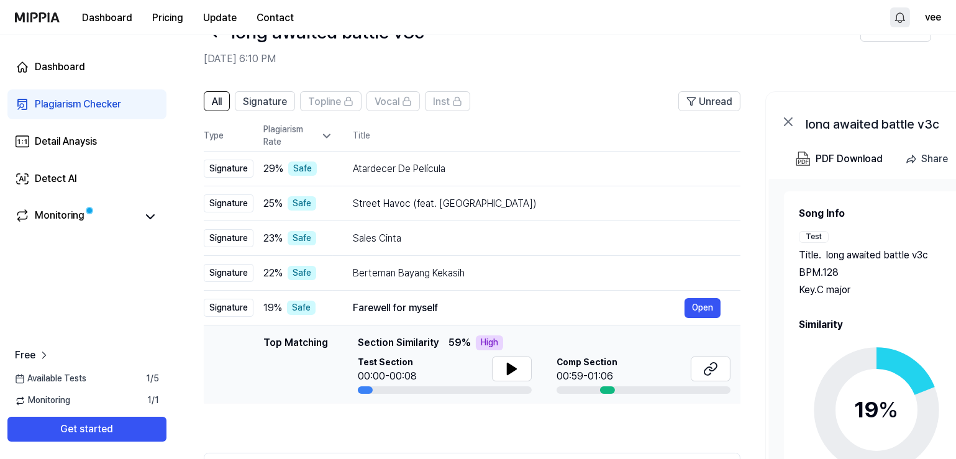
click at [521, 354] on div "Top Matching Section Similarity 59 % High Test Section 00:00-00:08 Comp Section…" at bounding box center [544, 364] width 373 height 58
click at [521, 363] on button at bounding box center [512, 369] width 40 height 25
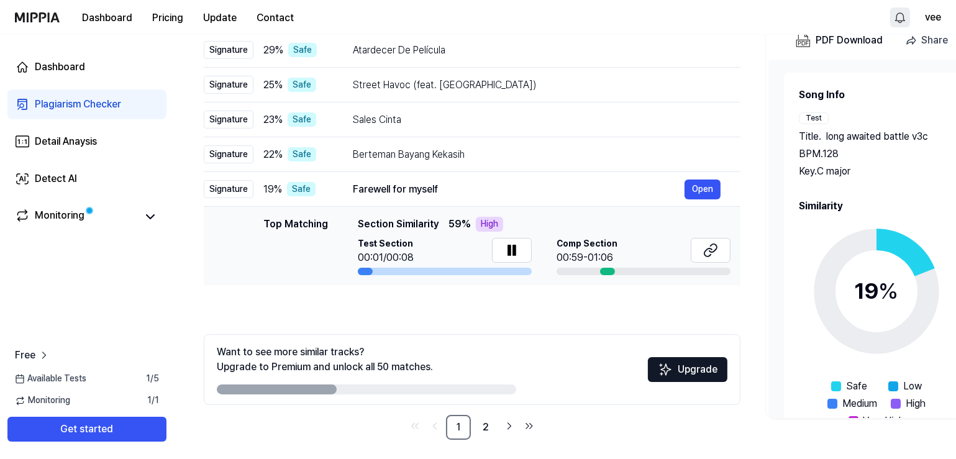
scroll to position [167, 0]
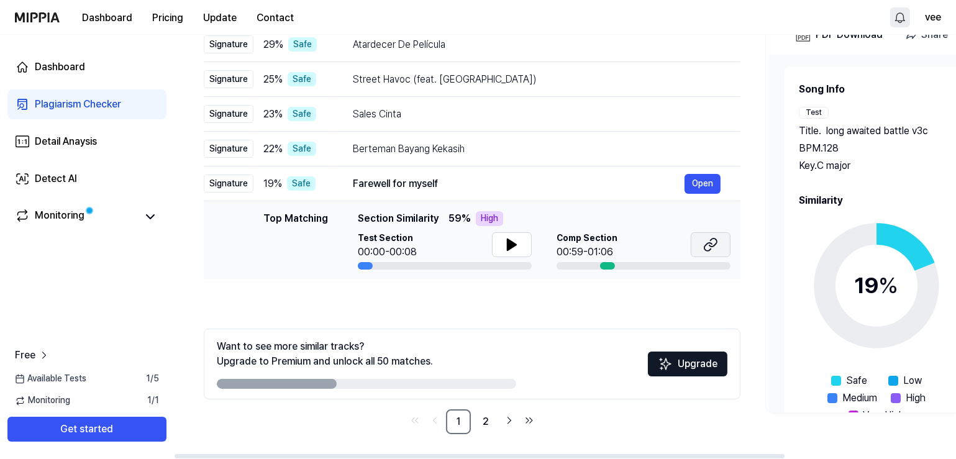
click at [713, 239] on icon at bounding box center [712, 243] width 7 height 8
click at [483, 422] on link "2" at bounding box center [485, 421] width 25 height 25
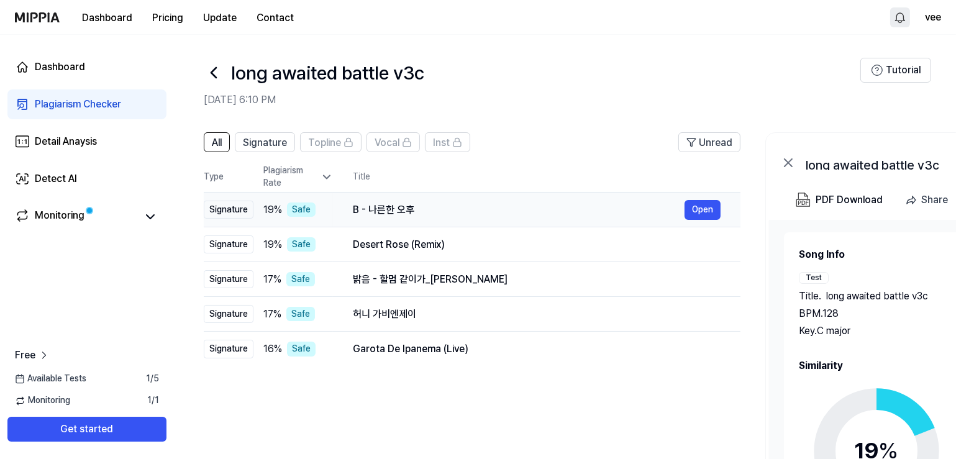
scroll to position [0, 0]
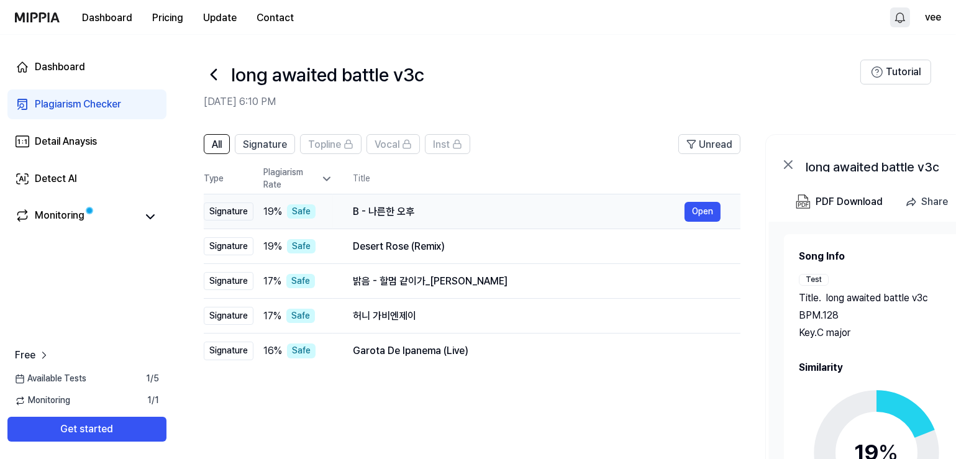
click at [224, 213] on div "Signature" at bounding box center [229, 212] width 50 height 19
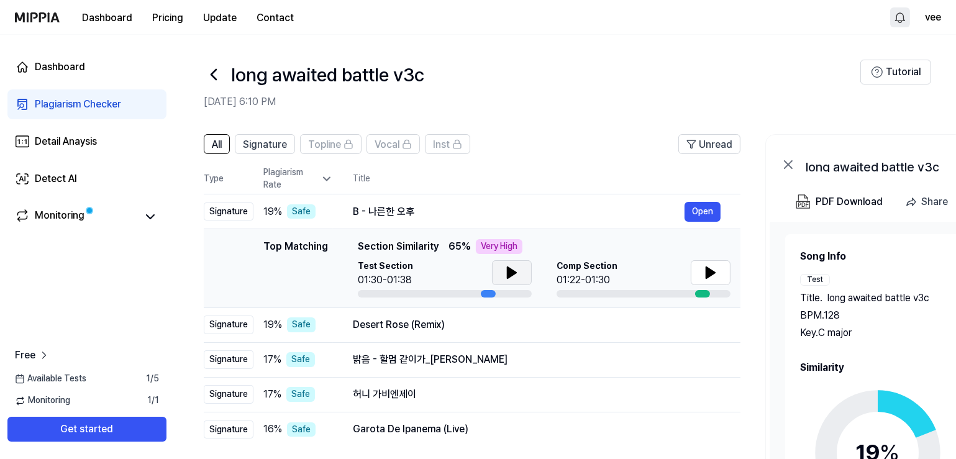
click at [501, 269] on button at bounding box center [512, 272] width 40 height 25
click at [723, 267] on button at bounding box center [711, 272] width 40 height 25
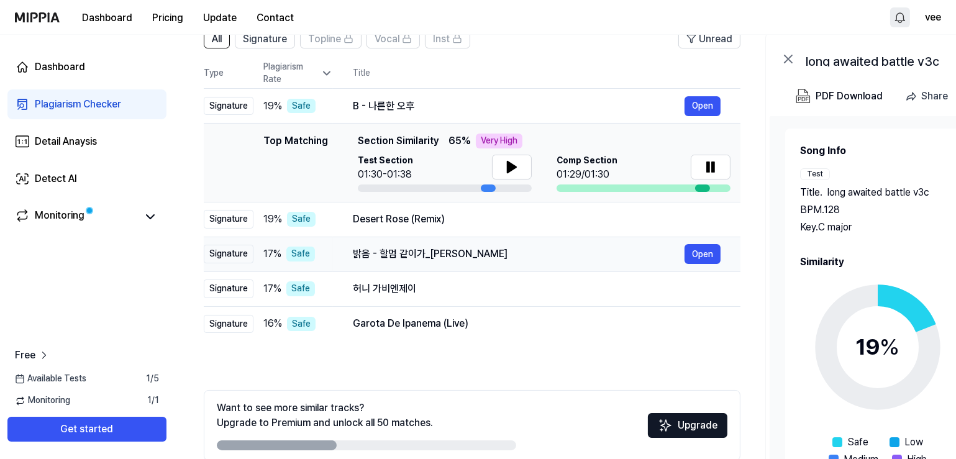
scroll to position [124, 0]
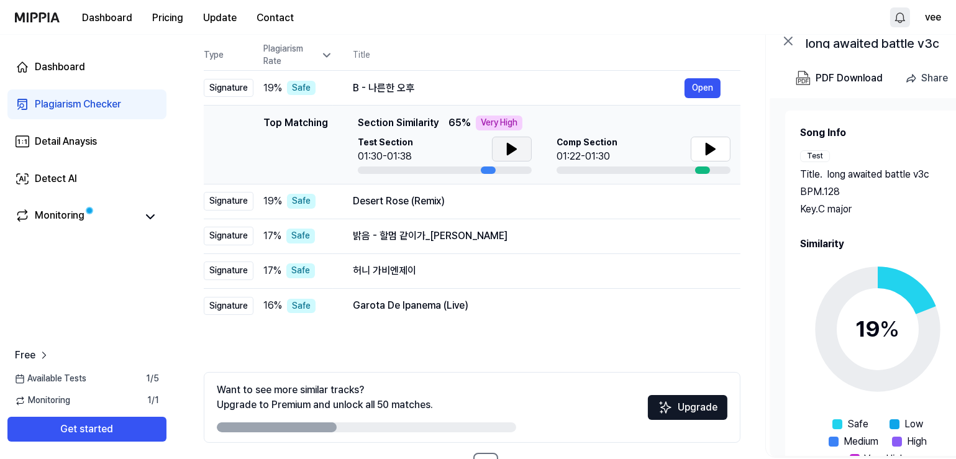
click at [517, 151] on icon at bounding box center [511, 149] width 15 height 15
click at [703, 148] on icon at bounding box center [710, 149] width 15 height 15
click at [219, 203] on div "Signature" at bounding box center [229, 201] width 50 height 19
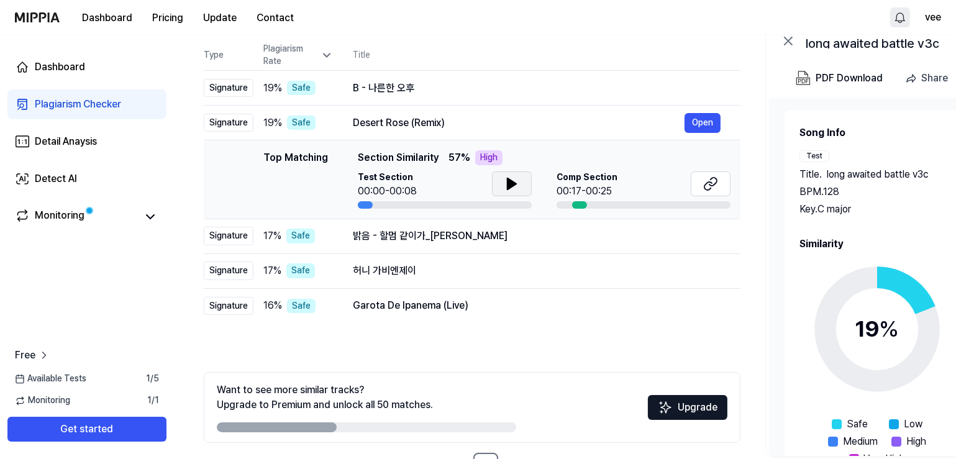
click at [506, 183] on icon at bounding box center [511, 183] width 15 height 15
click at [511, 180] on icon at bounding box center [511, 183] width 15 height 15
click at [705, 183] on icon at bounding box center [710, 183] width 15 height 15
click at [235, 238] on div "Signature" at bounding box center [229, 236] width 50 height 19
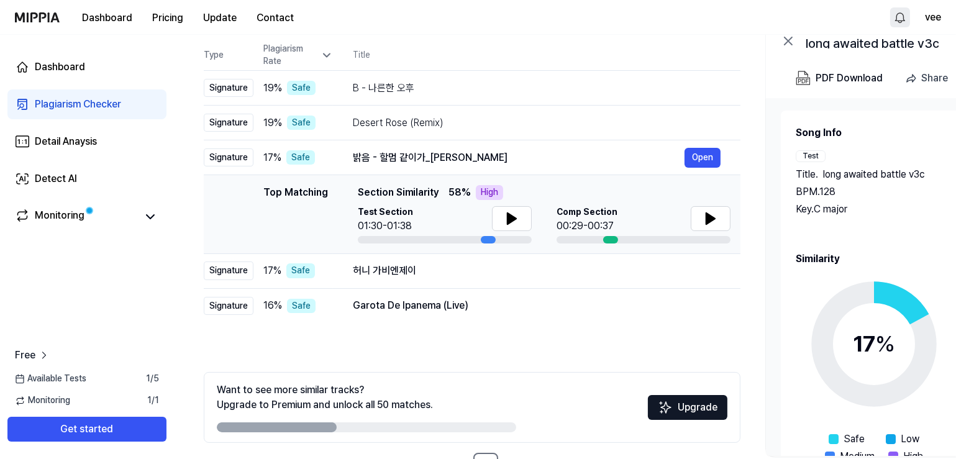
click at [514, 230] on div at bounding box center [512, 219] width 40 height 27
drag, startPoint x: 499, startPoint y: 214, endPoint x: 503, endPoint y: 221, distance: 7.2
click at [499, 214] on button at bounding box center [512, 218] width 40 height 25
click at [716, 214] on icon at bounding box center [710, 218] width 15 height 15
click at [244, 267] on div "Signature" at bounding box center [229, 271] width 50 height 19
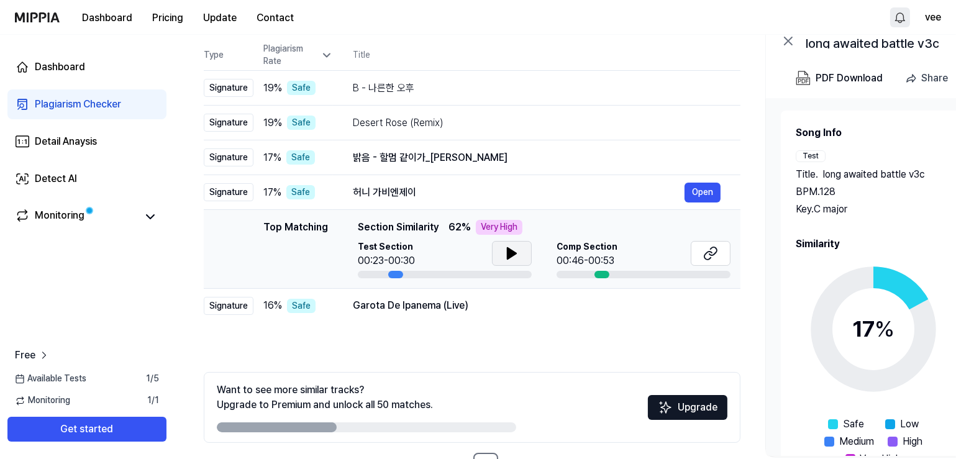
click at [515, 241] on button at bounding box center [512, 253] width 40 height 25
click at [716, 252] on icon at bounding box center [712, 251] width 7 height 8
click at [242, 297] on div "Signature" at bounding box center [229, 306] width 50 height 19
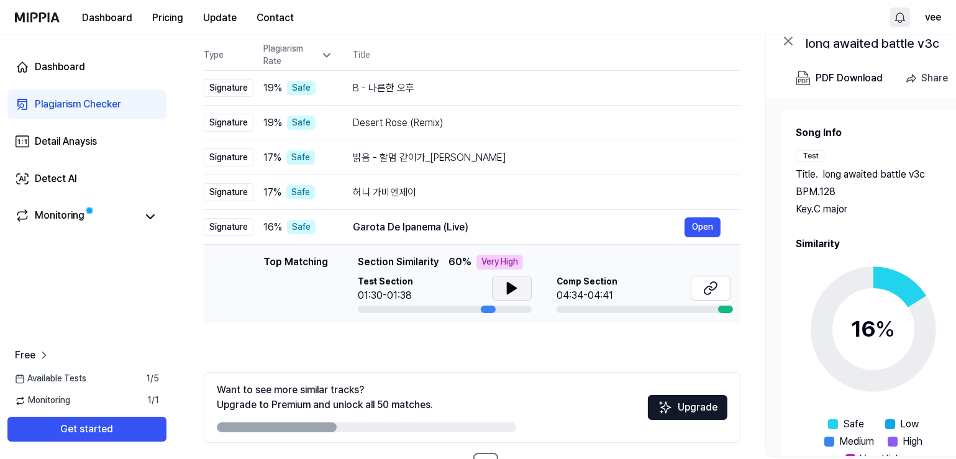
click at [521, 288] on button at bounding box center [512, 288] width 40 height 25
click at [513, 285] on icon at bounding box center [514, 288] width 2 height 10
click at [712, 287] on icon at bounding box center [708, 290] width 7 height 8
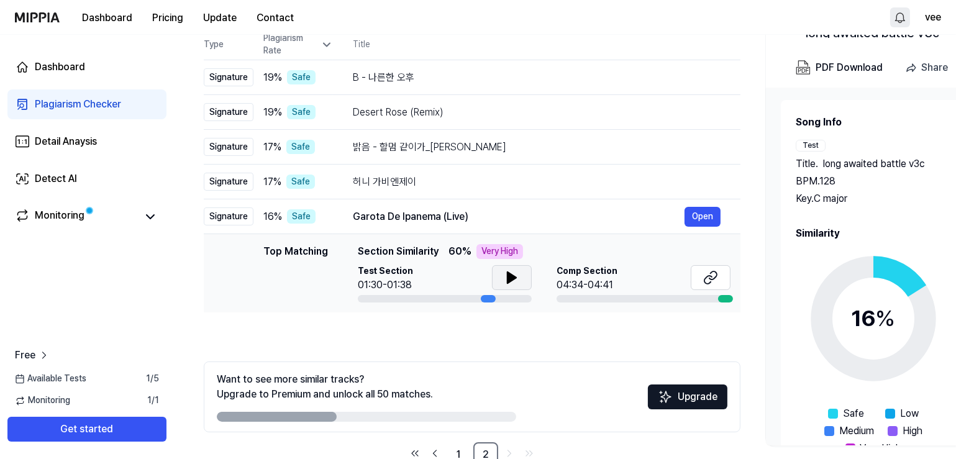
scroll to position [167, 0]
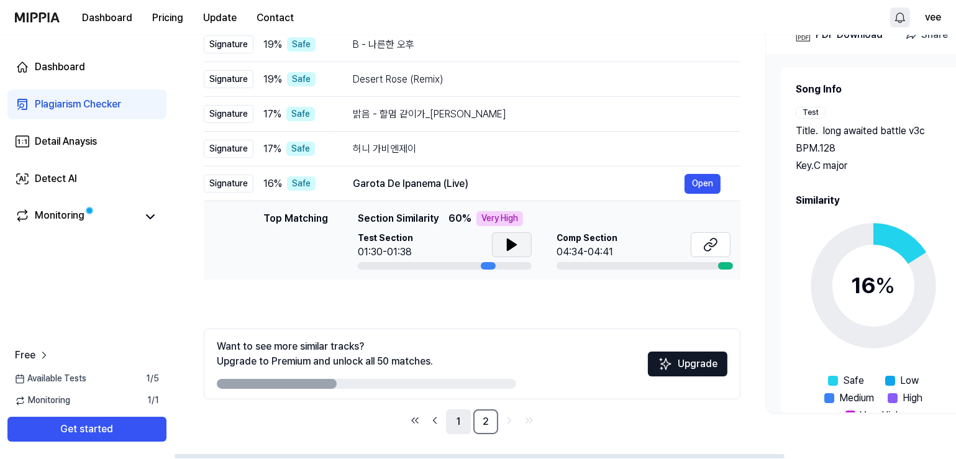
click at [466, 427] on link "1" at bounding box center [458, 421] width 25 height 25
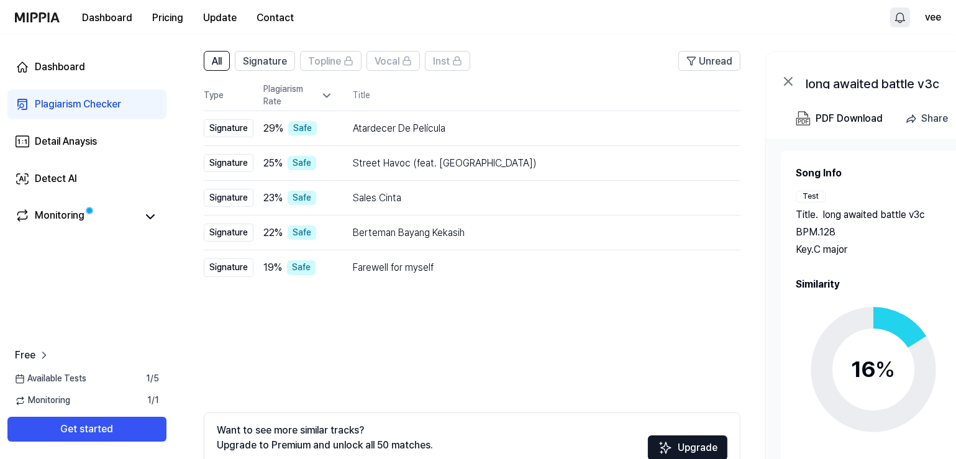
scroll to position [0, 0]
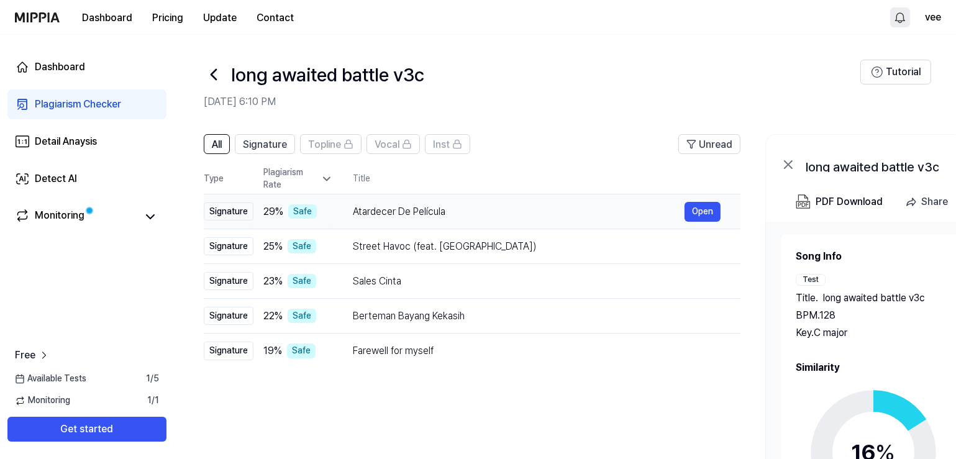
click at [244, 213] on div "Signature" at bounding box center [229, 212] width 50 height 19
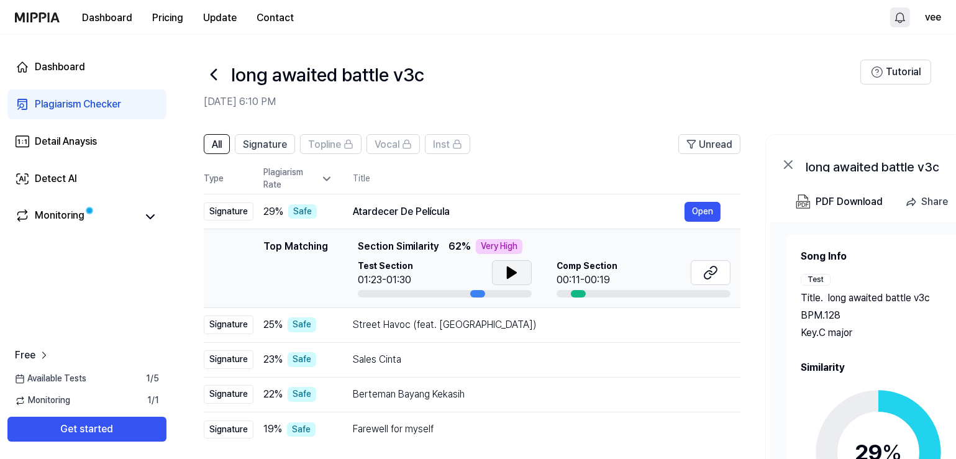
click at [513, 271] on icon at bounding box center [512, 272] width 9 height 11
click at [113, 73] on link "Dashboard" at bounding box center [86, 67] width 159 height 30
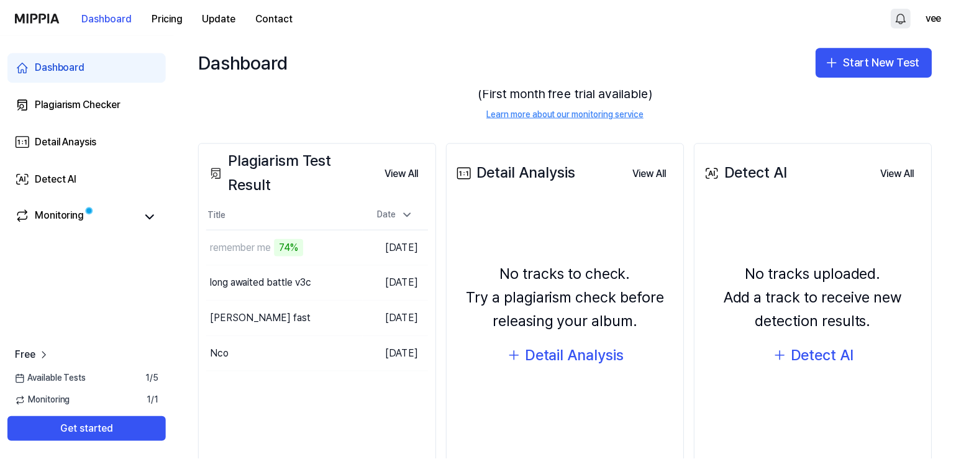
scroll to position [124, 0]
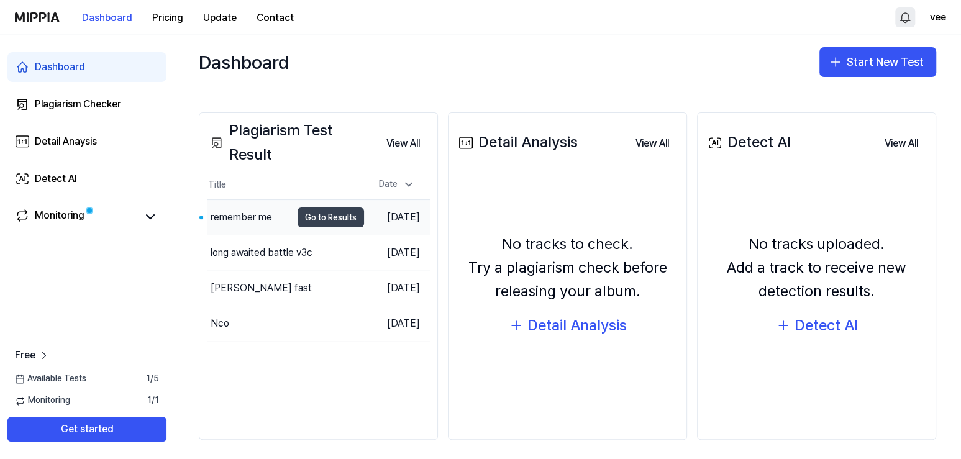
click at [325, 219] on button "Go to Results" at bounding box center [331, 218] width 66 height 20
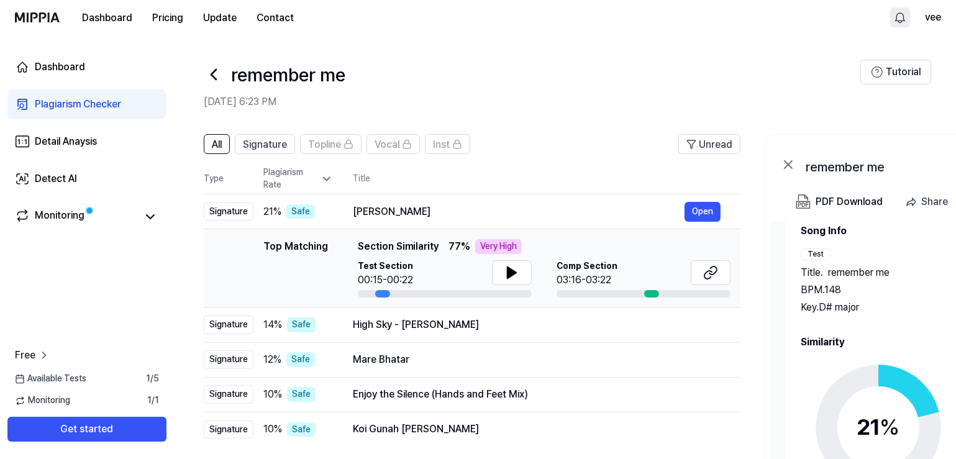
scroll to position [37, 0]
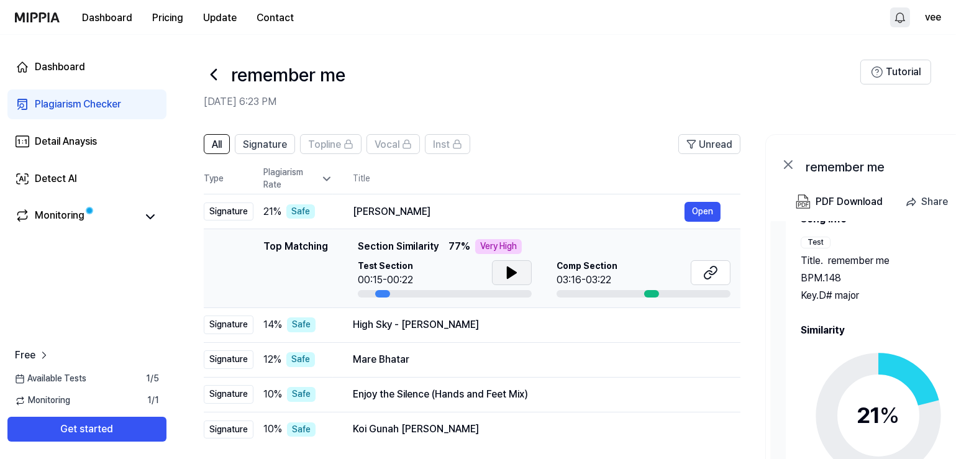
click at [508, 263] on button at bounding box center [512, 272] width 40 height 25
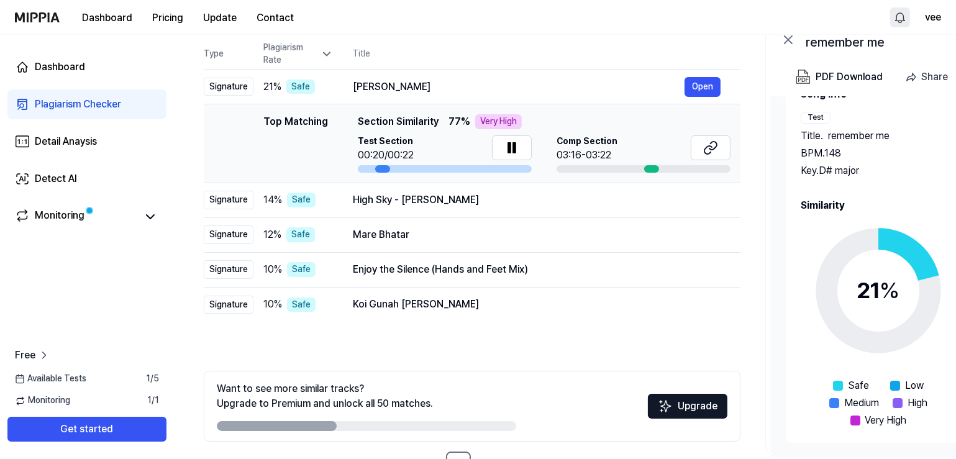
scroll to position [105, 0]
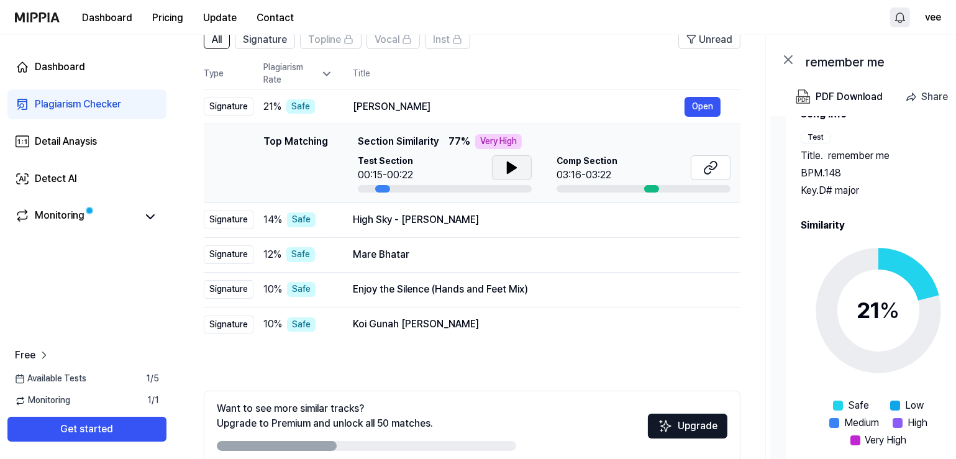
click at [511, 170] on icon at bounding box center [512, 167] width 9 height 11
click at [510, 167] on icon at bounding box center [509, 168] width 2 height 10
click at [725, 165] on button at bounding box center [711, 167] width 40 height 25
click at [232, 214] on div "Signature" at bounding box center [229, 220] width 50 height 19
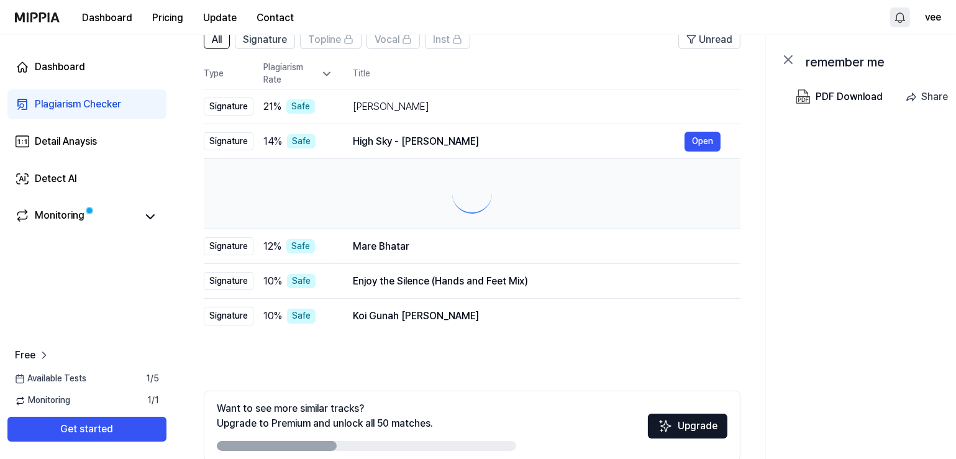
scroll to position [0, 0]
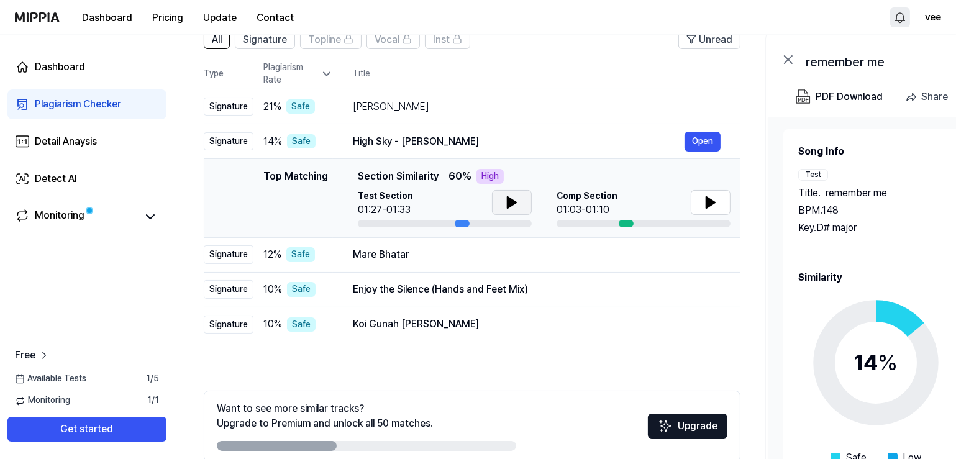
click at [519, 208] on button at bounding box center [512, 202] width 40 height 25
click at [708, 202] on icon at bounding box center [710, 202] width 9 height 11
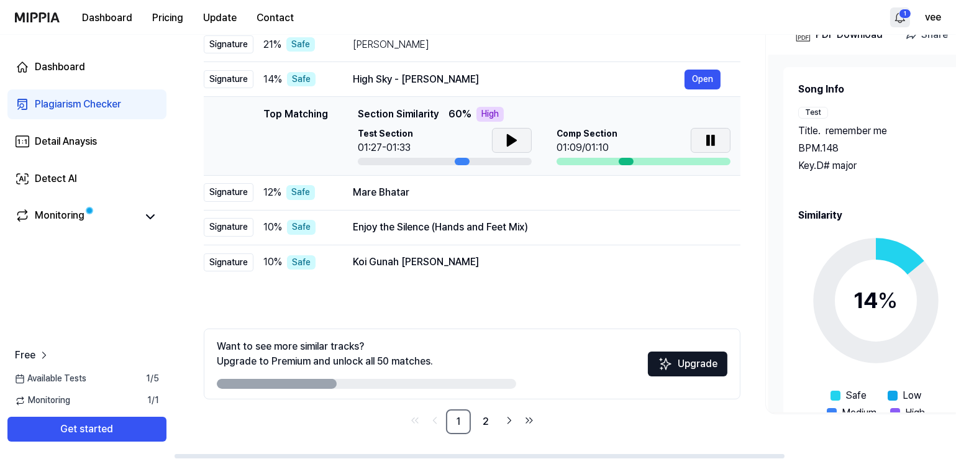
click at [520, 140] on button at bounding box center [512, 140] width 40 height 25
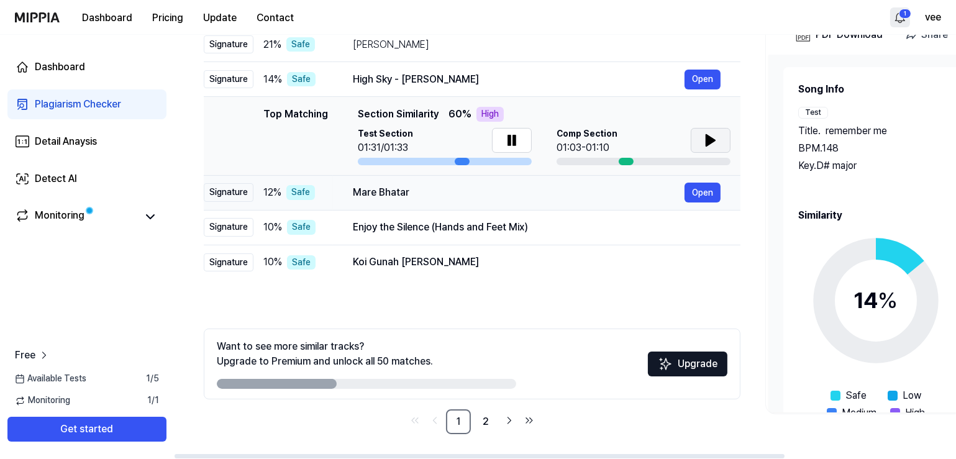
click at [235, 193] on div "Signature" at bounding box center [229, 192] width 50 height 19
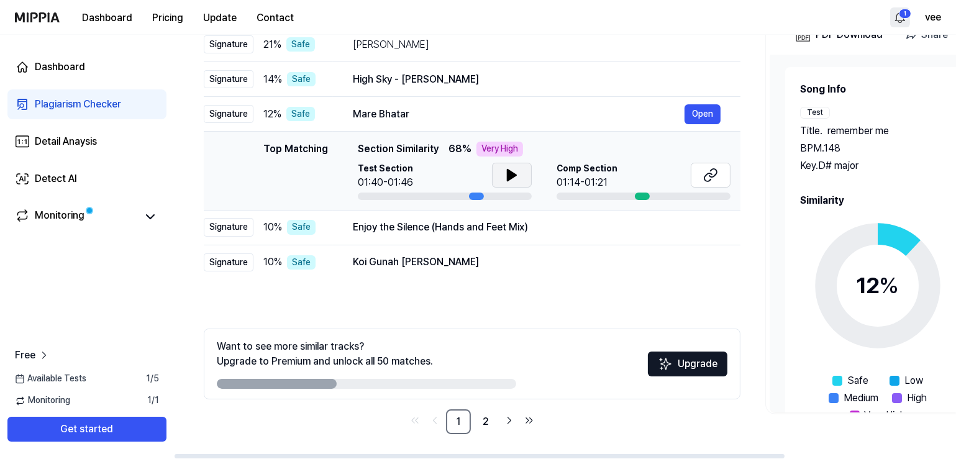
click at [522, 168] on button at bounding box center [512, 175] width 40 height 25
click at [710, 172] on icon at bounding box center [710, 175] width 15 height 15
click at [234, 229] on div "Signature" at bounding box center [229, 227] width 50 height 19
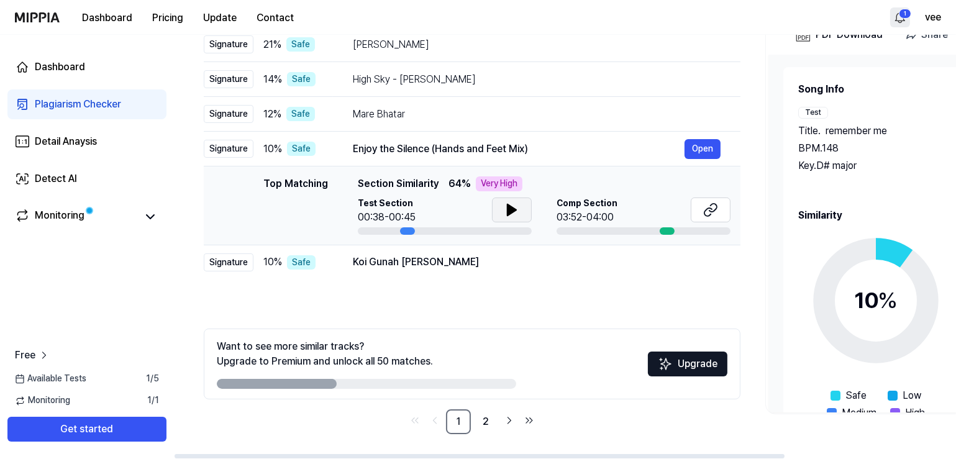
drag, startPoint x: 498, startPoint y: 202, endPoint x: 545, endPoint y: 234, distance: 56.9
click at [498, 203] on button at bounding box center [512, 210] width 40 height 25
click at [718, 206] on icon at bounding box center [710, 210] width 15 height 15
click at [253, 260] on td "10 % Safe" at bounding box center [293, 262] width 80 height 35
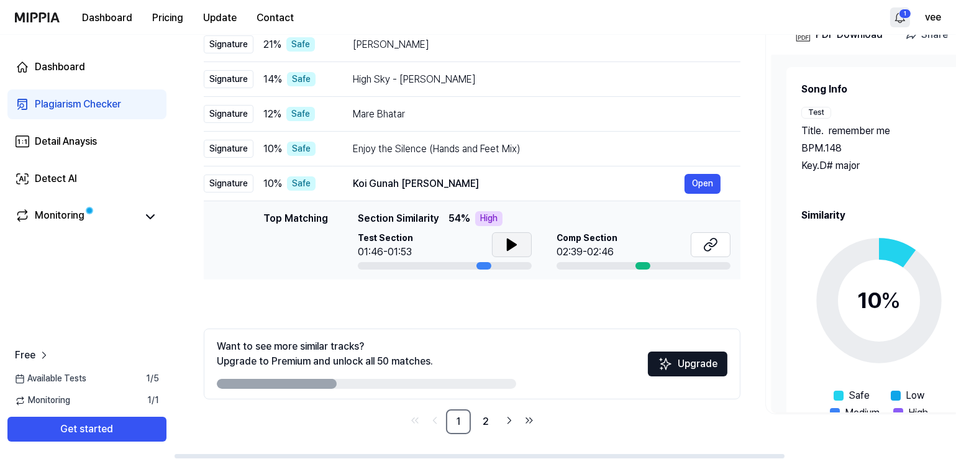
click at [520, 238] on button at bounding box center [512, 244] width 40 height 25
click at [516, 247] on icon at bounding box center [511, 244] width 15 height 15
click at [726, 240] on button at bounding box center [711, 244] width 40 height 25
click at [491, 419] on link "2" at bounding box center [485, 421] width 25 height 25
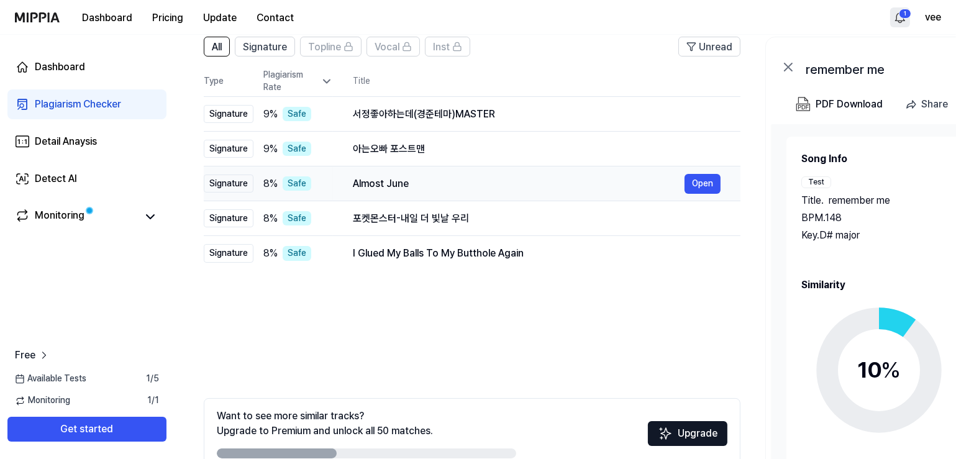
scroll to position [43, 0]
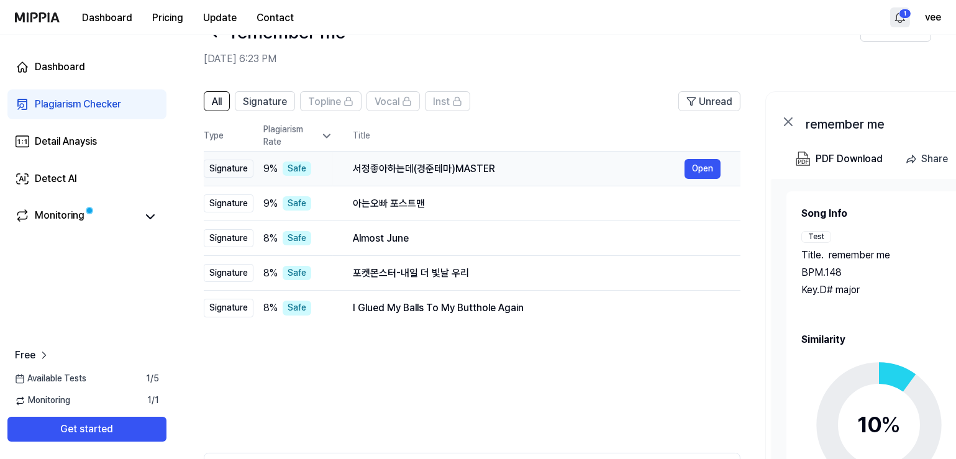
drag, startPoint x: 232, startPoint y: 165, endPoint x: 246, endPoint y: 167, distance: 13.9
click at [233, 165] on div "Signature" at bounding box center [229, 169] width 50 height 19
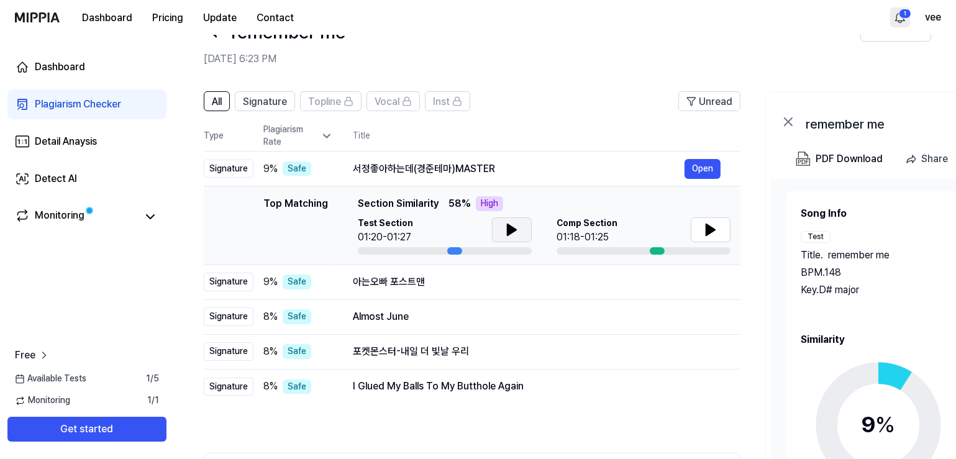
click at [508, 228] on icon at bounding box center [512, 229] width 9 height 11
click at [713, 227] on icon at bounding box center [710, 229] width 9 height 11
click at [265, 280] on span "9 %" at bounding box center [270, 282] width 14 height 15
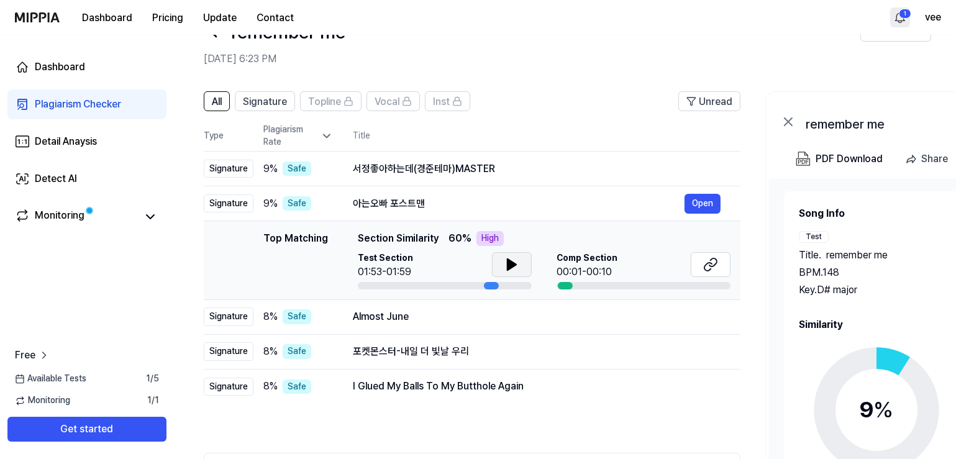
click at [523, 262] on button at bounding box center [512, 264] width 40 height 25
click at [517, 258] on icon at bounding box center [511, 264] width 15 height 15
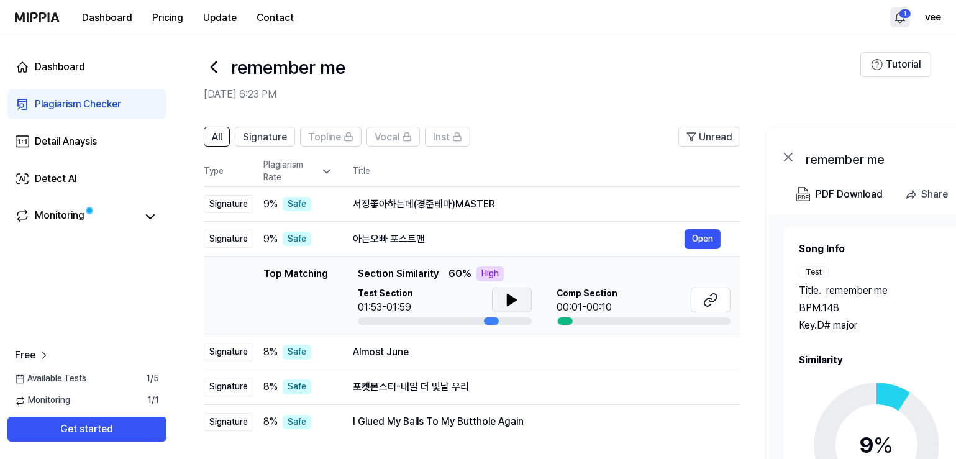
scroll to position [0, 0]
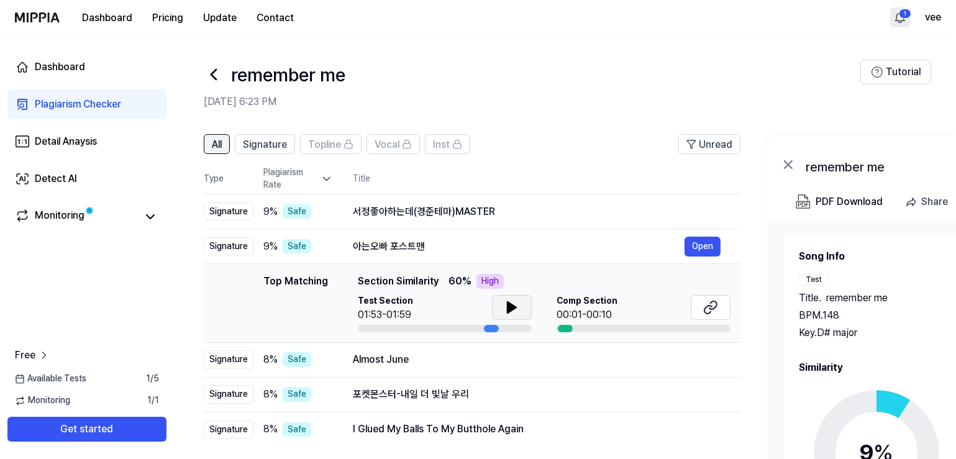
click at [226, 149] on button "All" at bounding box center [217, 144] width 26 height 20
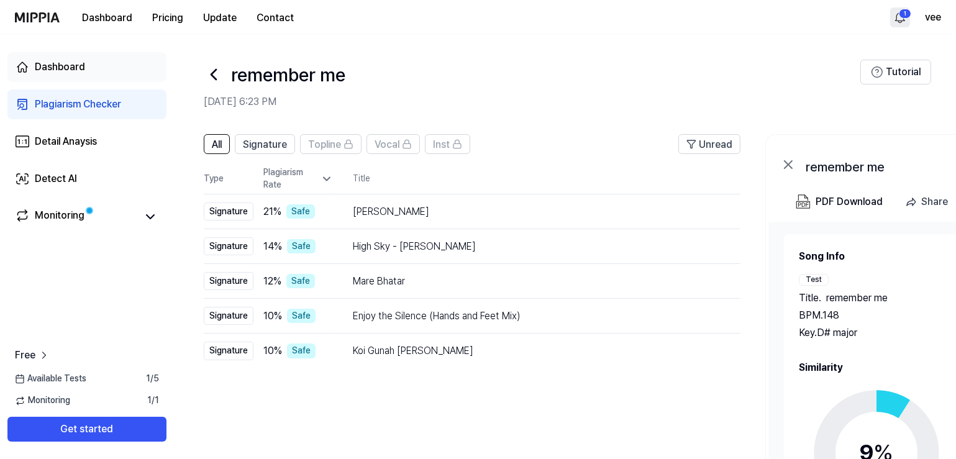
click at [66, 63] on div "Dashboard" at bounding box center [60, 67] width 50 height 15
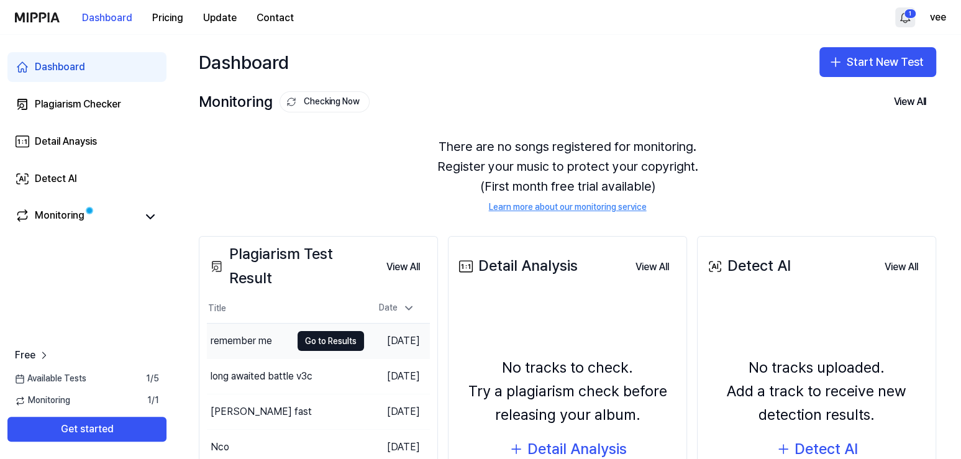
click at [280, 337] on div "remember me" at bounding box center [249, 341] width 84 height 35
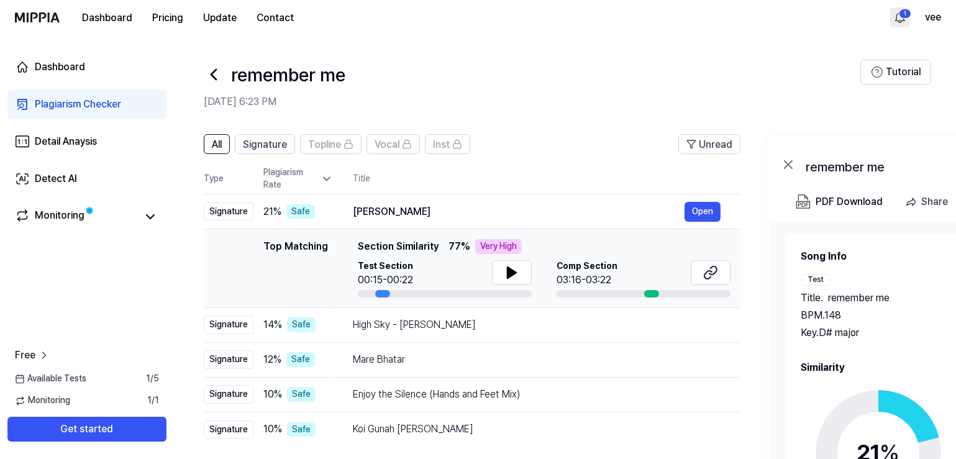
click at [792, 166] on icon at bounding box center [788, 164] width 15 height 15
click at [787, 165] on icon at bounding box center [788, 164] width 15 height 15
click at [787, 165] on icon at bounding box center [788, 164] width 7 height 7
click at [75, 67] on div "Dashboard" at bounding box center [60, 67] width 50 height 15
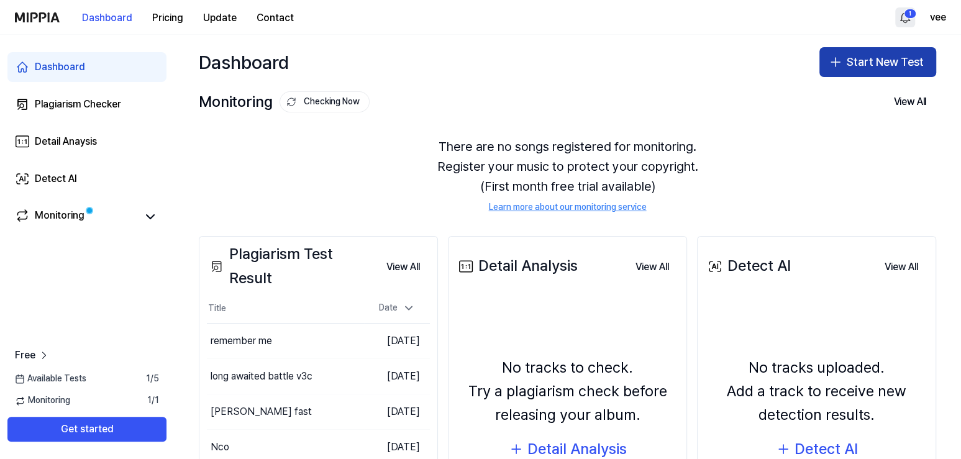
click at [828, 68] on icon "button" at bounding box center [835, 62] width 15 height 15
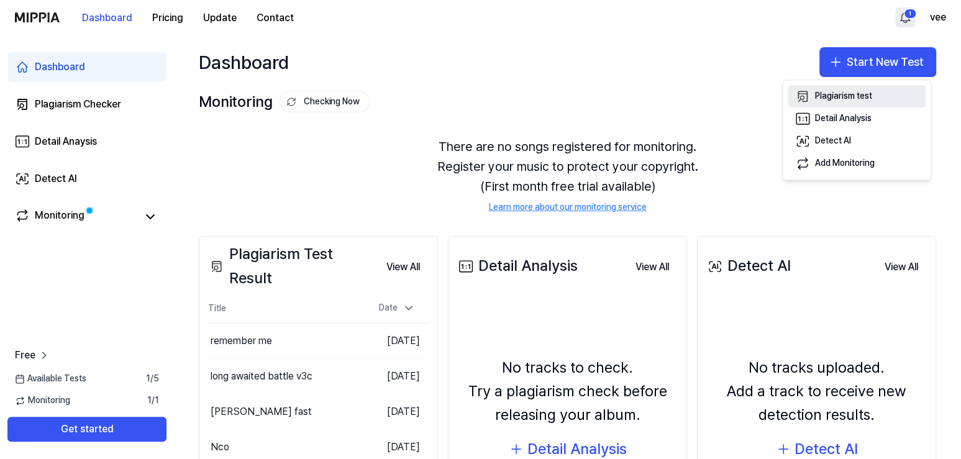
click at [821, 99] on div "Plagiarism test" at bounding box center [843, 97] width 57 height 12
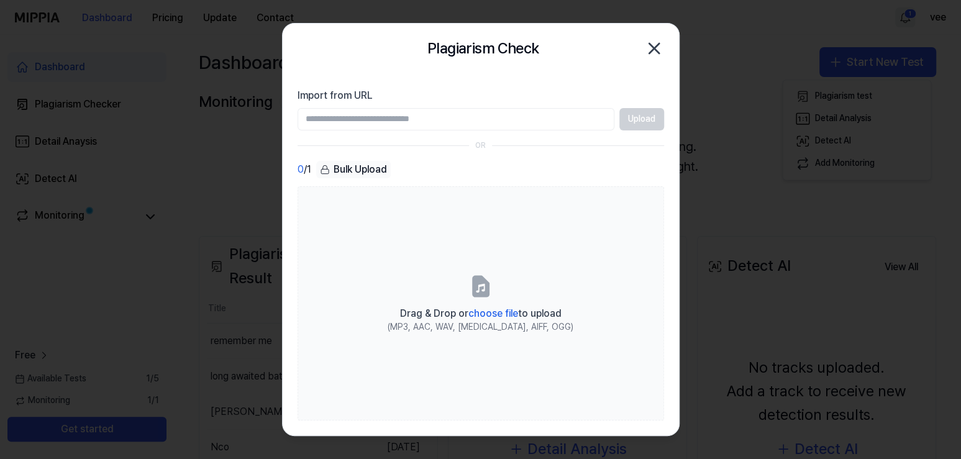
click at [662, 41] on icon "button" at bounding box center [654, 49] width 20 height 20
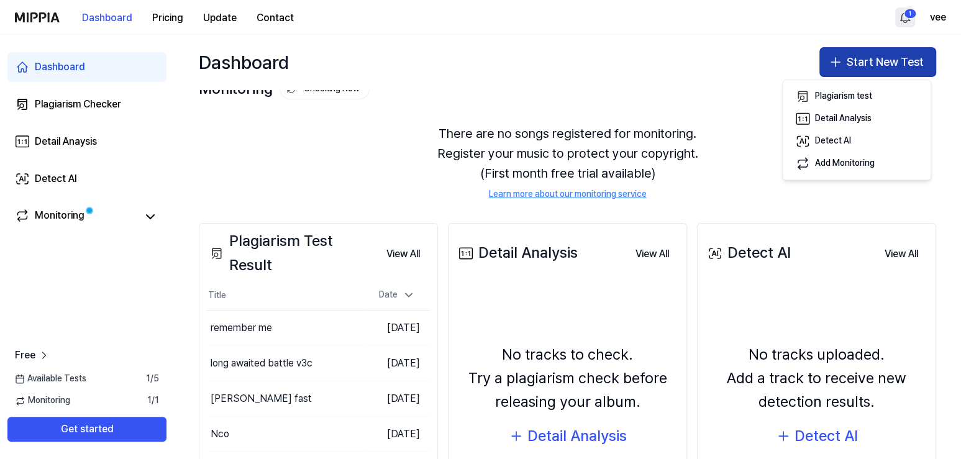
scroll to position [4, 0]
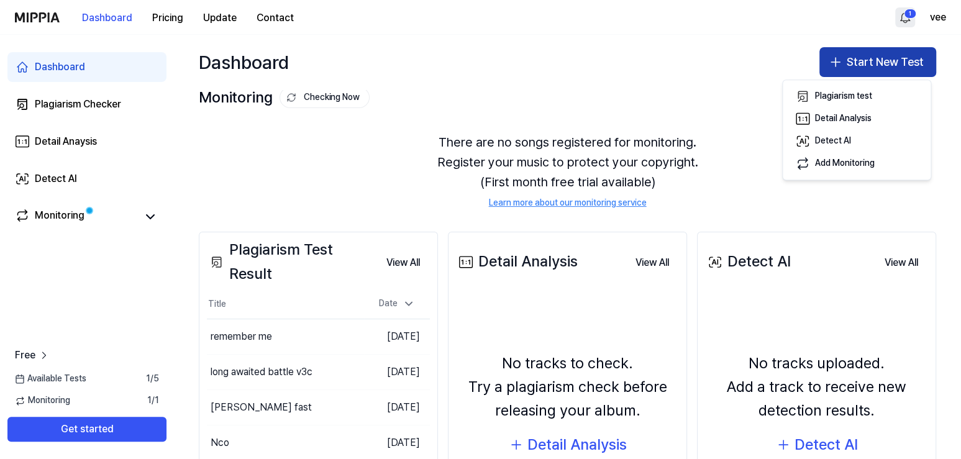
click at [866, 57] on button "Start New Test" at bounding box center [877, 62] width 117 height 30
click at [862, 68] on button "Start New Test" at bounding box center [877, 62] width 117 height 30
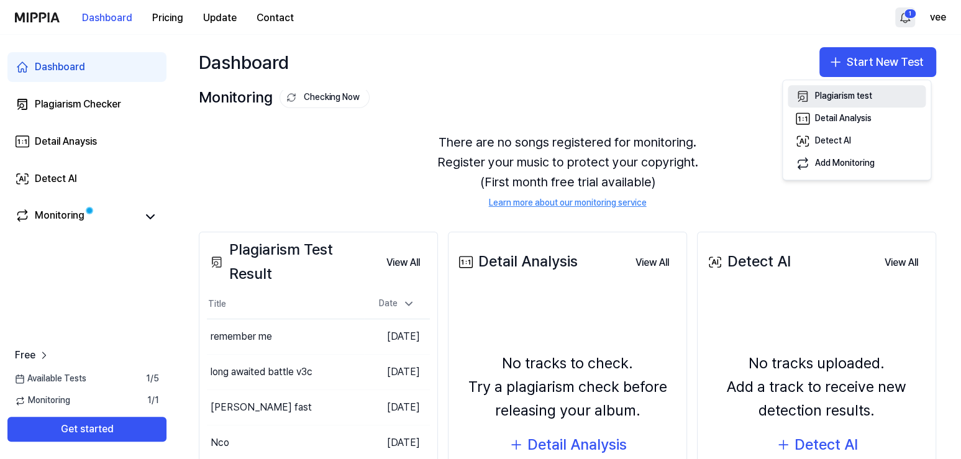
click at [843, 91] on div "Plagiarism test" at bounding box center [843, 97] width 57 height 12
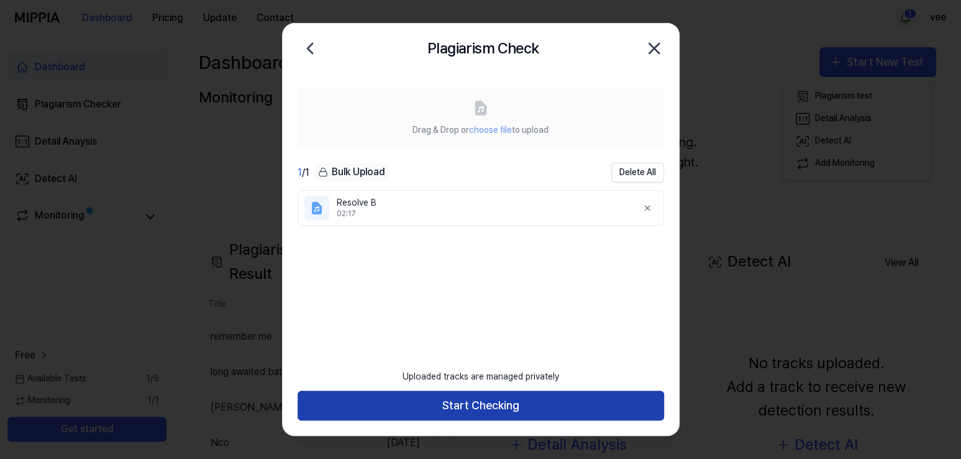
click at [545, 398] on button "Start Checking" at bounding box center [481, 406] width 367 height 30
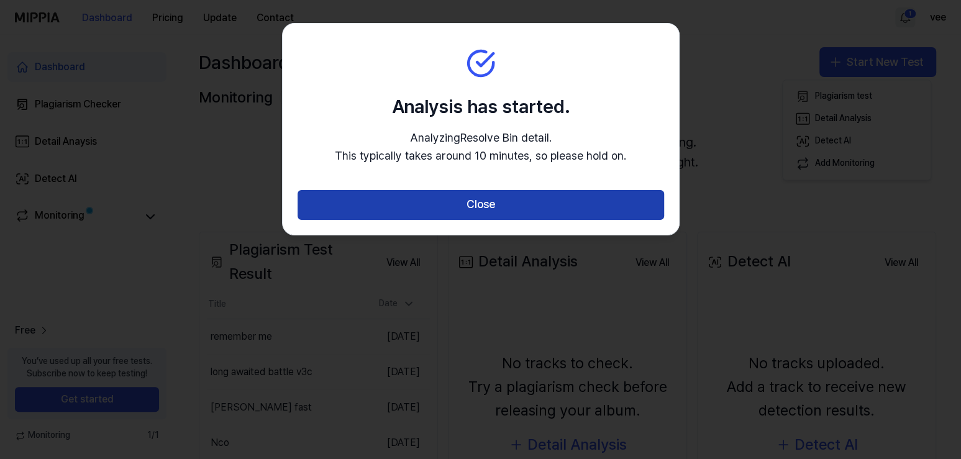
click at [514, 198] on button "Close" at bounding box center [481, 205] width 367 height 30
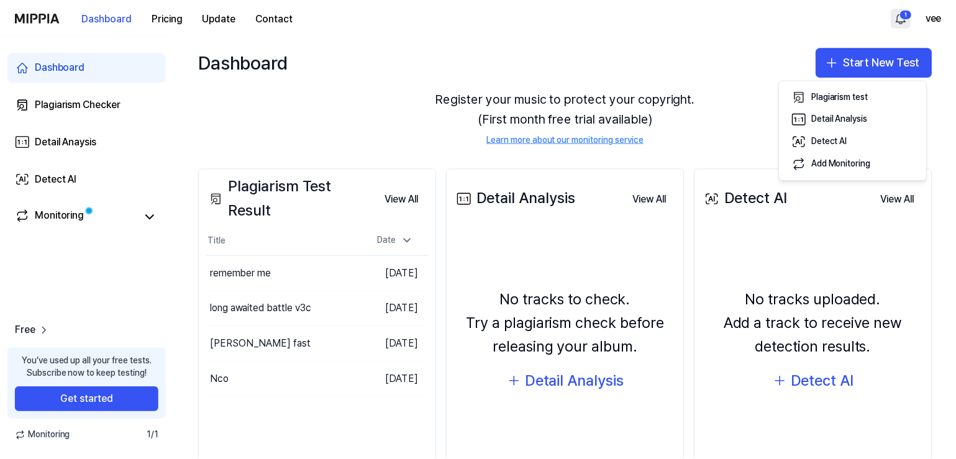
scroll to position [129, 0]
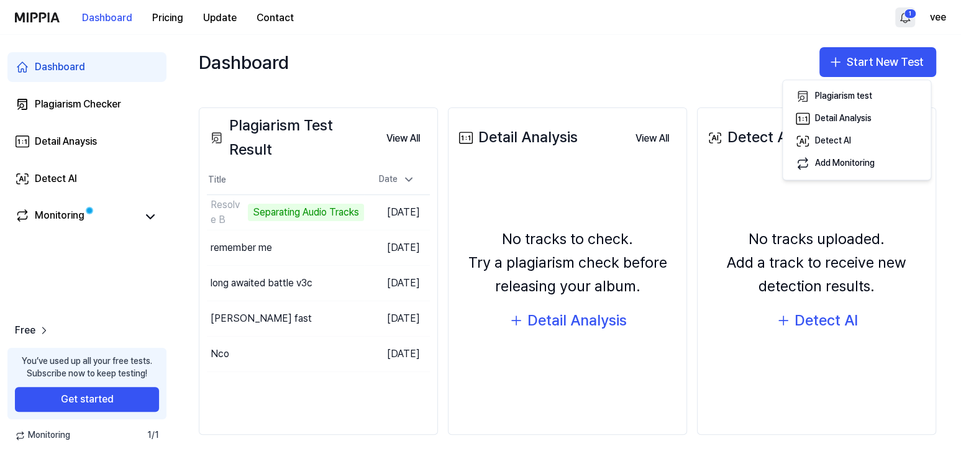
click at [909, 19] on html "Dashboard Pricing Update Contact 1 vee Dashboard Plagiarism Checker Detail Anay…" at bounding box center [480, 229] width 961 height 459
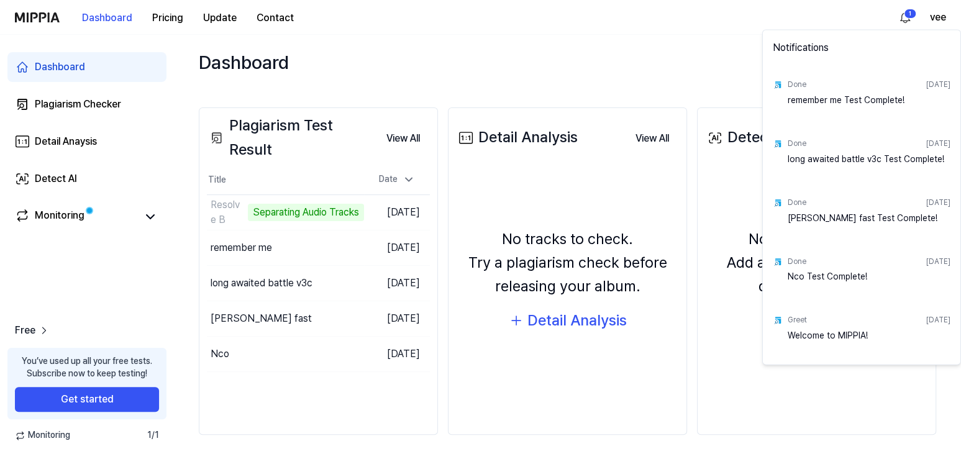
click at [908, 19] on html "Dashboard Pricing Update Contact 1 vee Dashboard Plagiarism Checker Detail Anay…" at bounding box center [480, 229] width 961 height 459
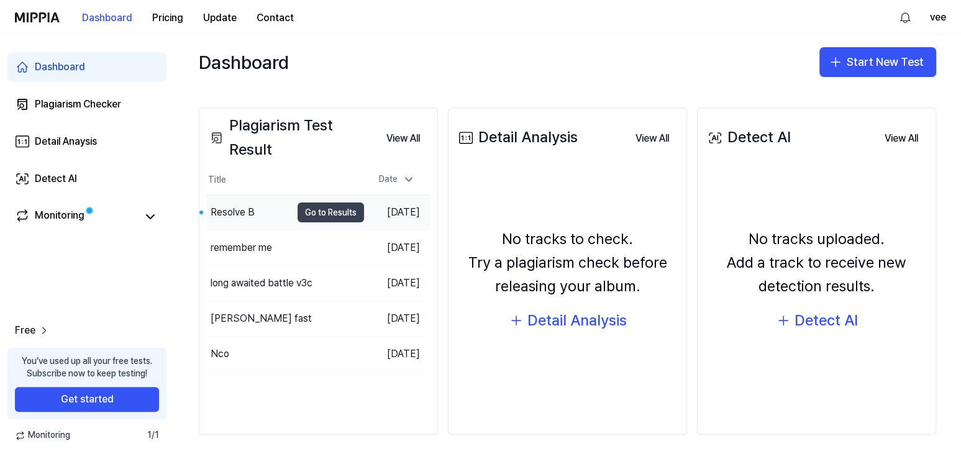
click at [319, 211] on button "Go to Results" at bounding box center [331, 213] width 66 height 20
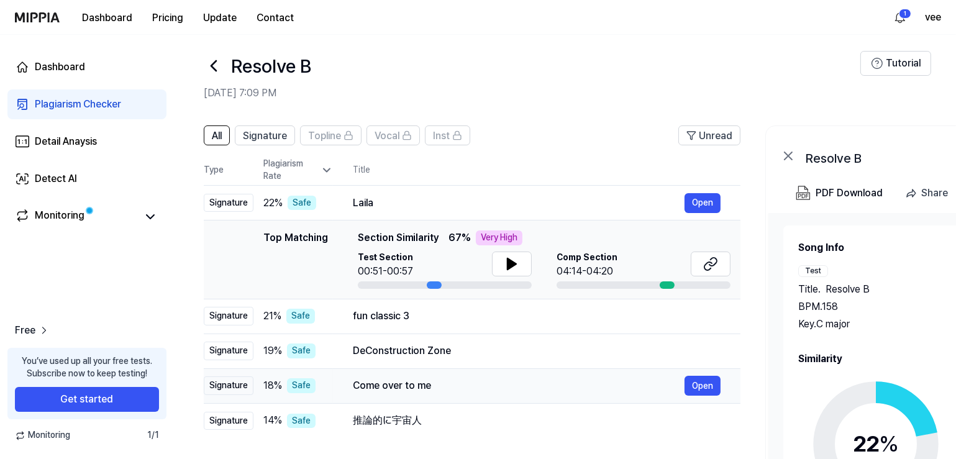
scroll to position [0, 0]
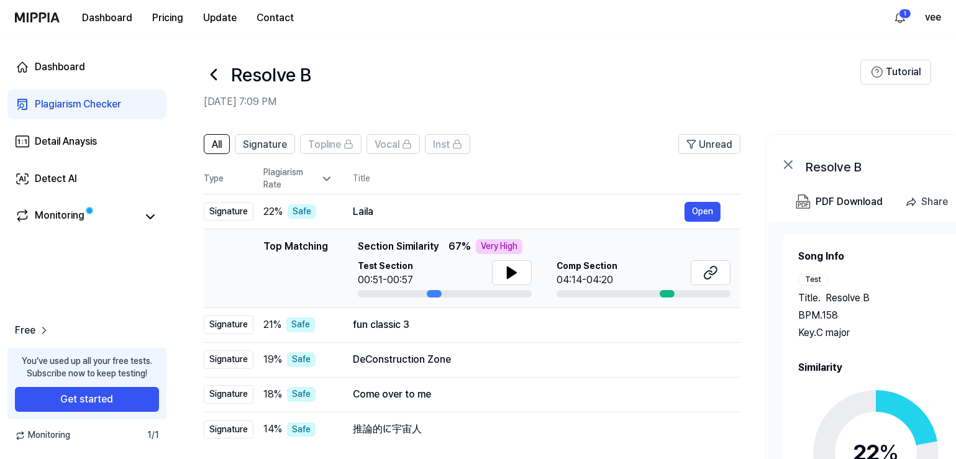
click at [323, 178] on icon at bounding box center [327, 179] width 12 height 12
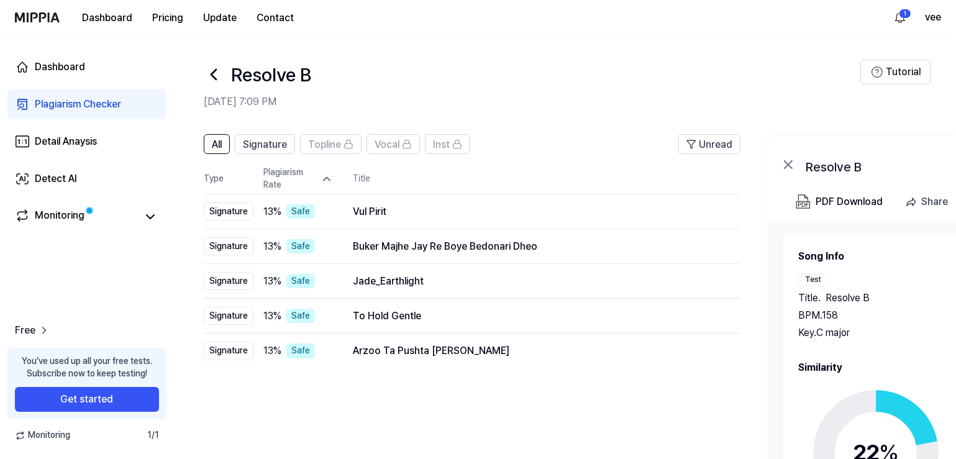
click at [327, 178] on icon at bounding box center [327, 179] width 6 height 3
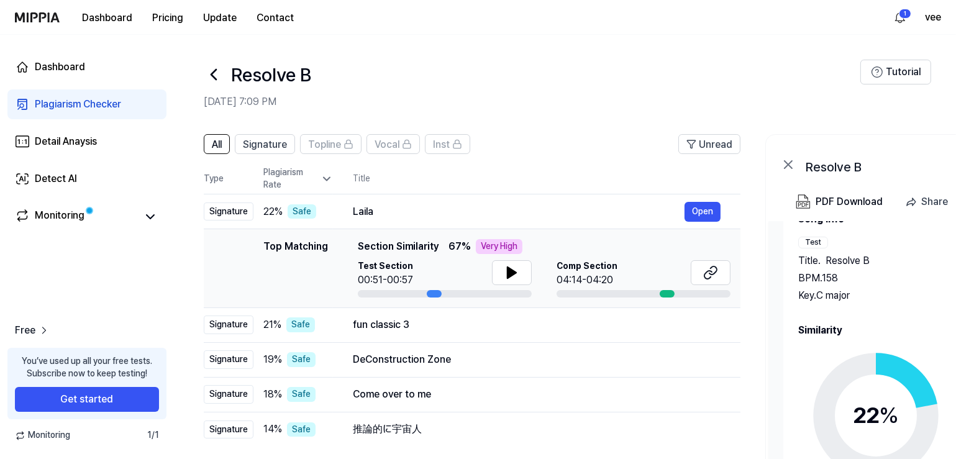
scroll to position [167, 0]
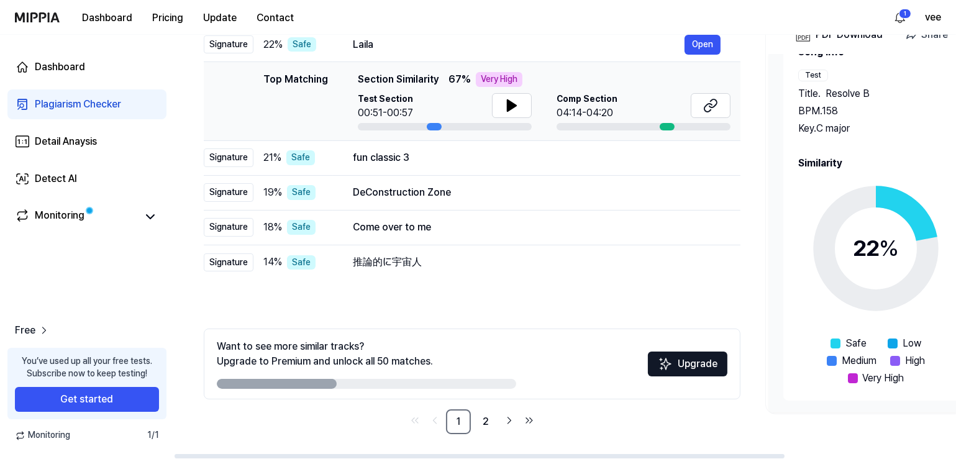
click at [916, 249] on circle at bounding box center [876, 248] width 104 height 104
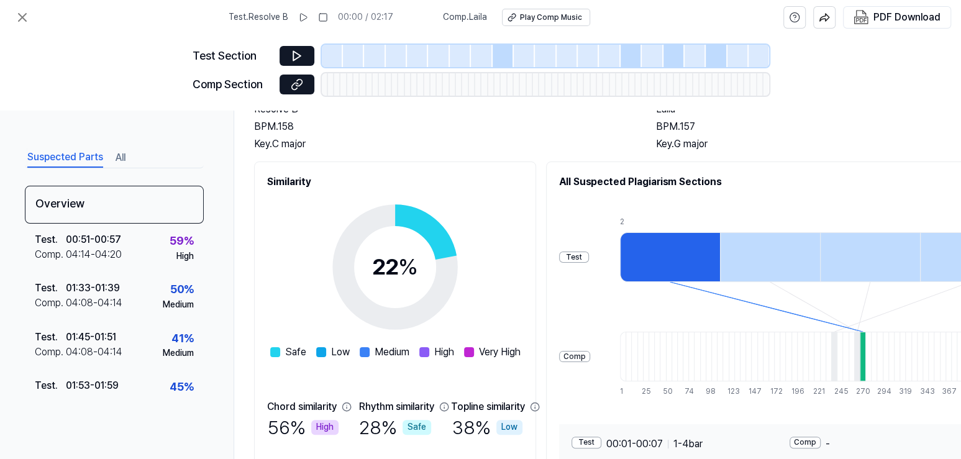
scroll to position [0, 0]
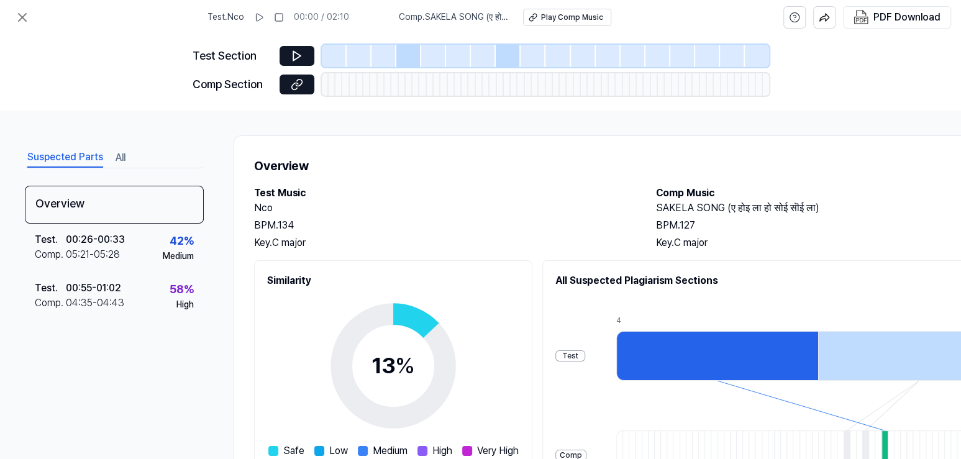
click at [315, 49] on div "Test Section" at bounding box center [481, 56] width 577 height 22
click at [311, 50] on button at bounding box center [297, 56] width 35 height 20
click at [299, 53] on icon at bounding box center [297, 56] width 12 height 12
click at [298, 52] on icon at bounding box center [297, 56] width 12 height 12
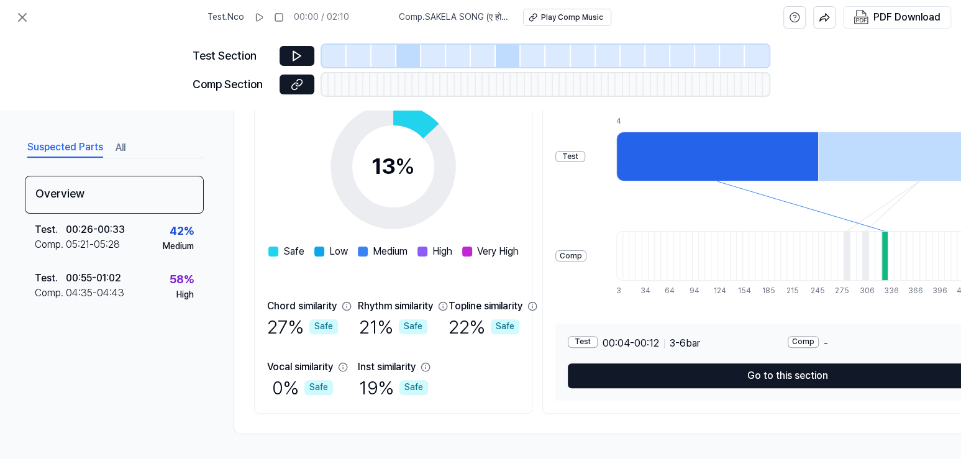
scroll to position [203, 0]
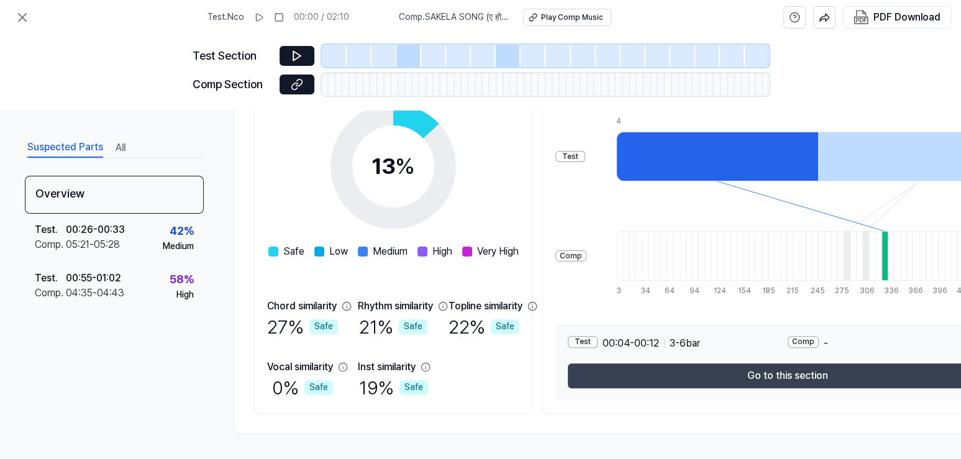
click at [756, 373] on button "Go to this section" at bounding box center [788, 375] width 440 height 25
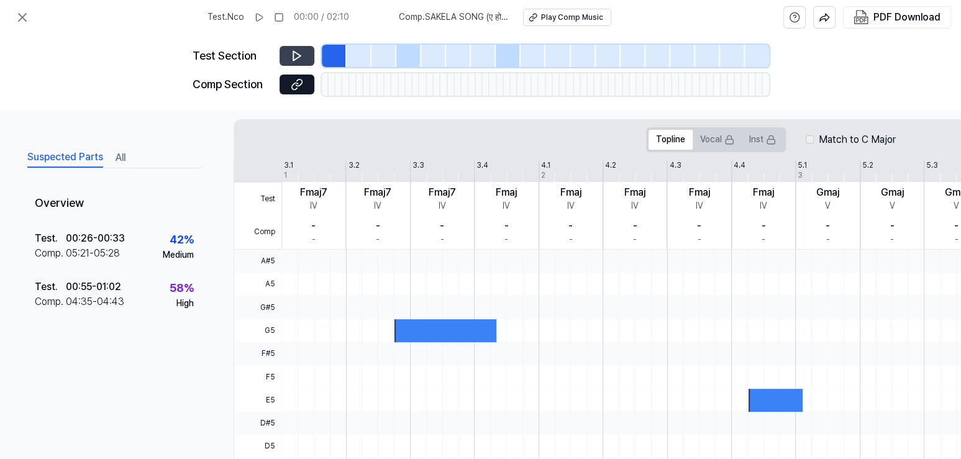
click at [293, 54] on icon at bounding box center [296, 56] width 7 height 9
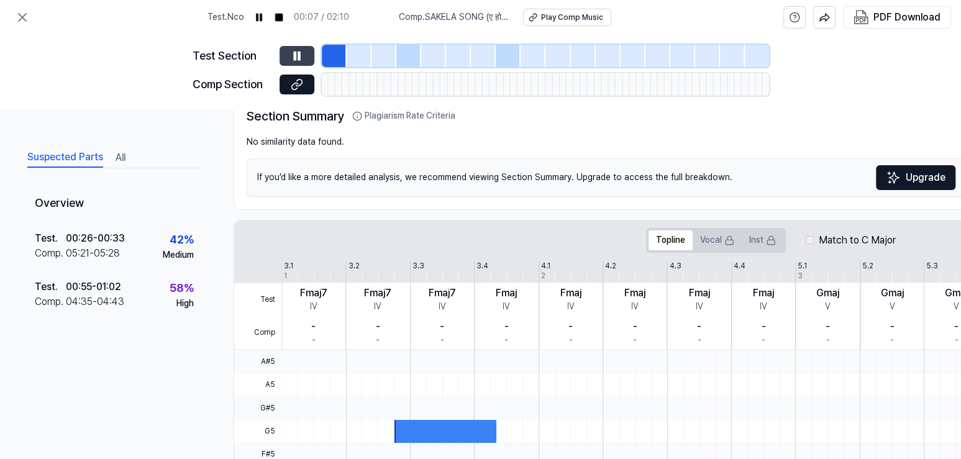
scroll to position [0, 0]
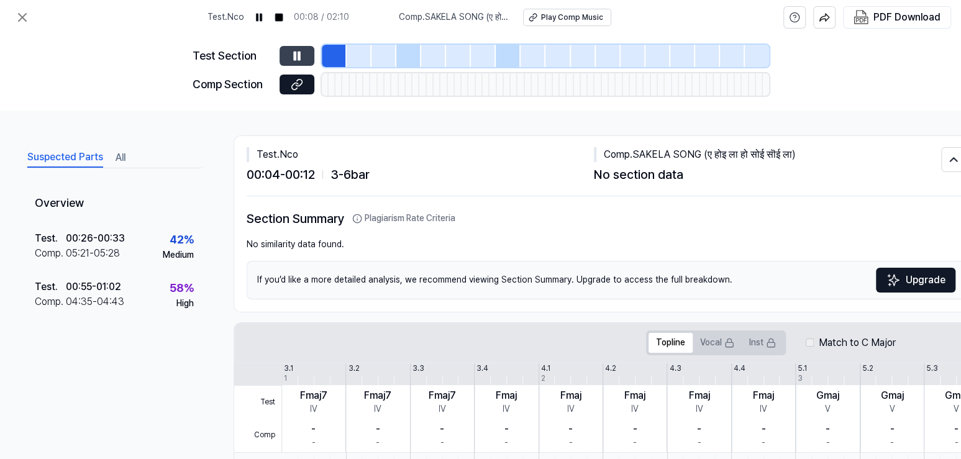
click at [303, 53] on button at bounding box center [297, 56] width 35 height 20
